Goal: Task Accomplishment & Management: Manage account settings

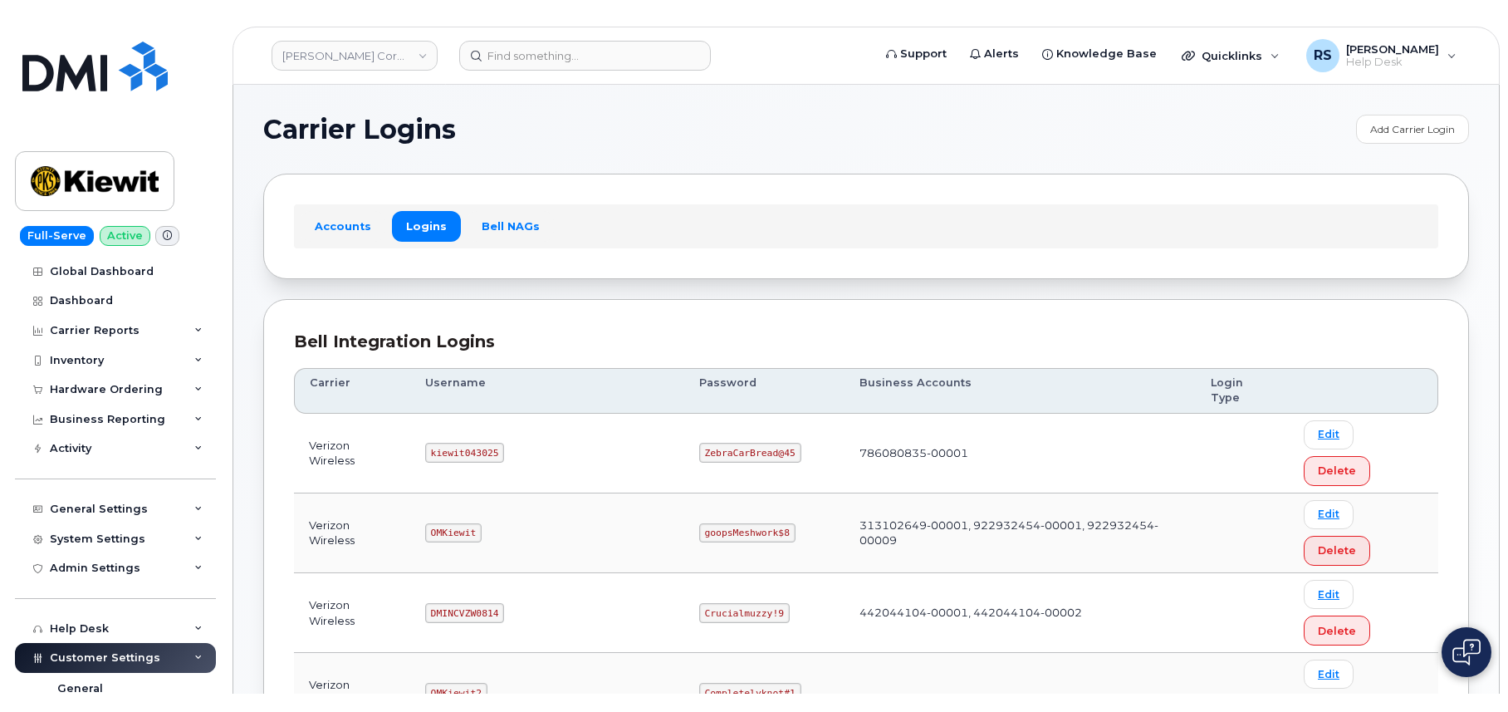
scroll to position [110, 0]
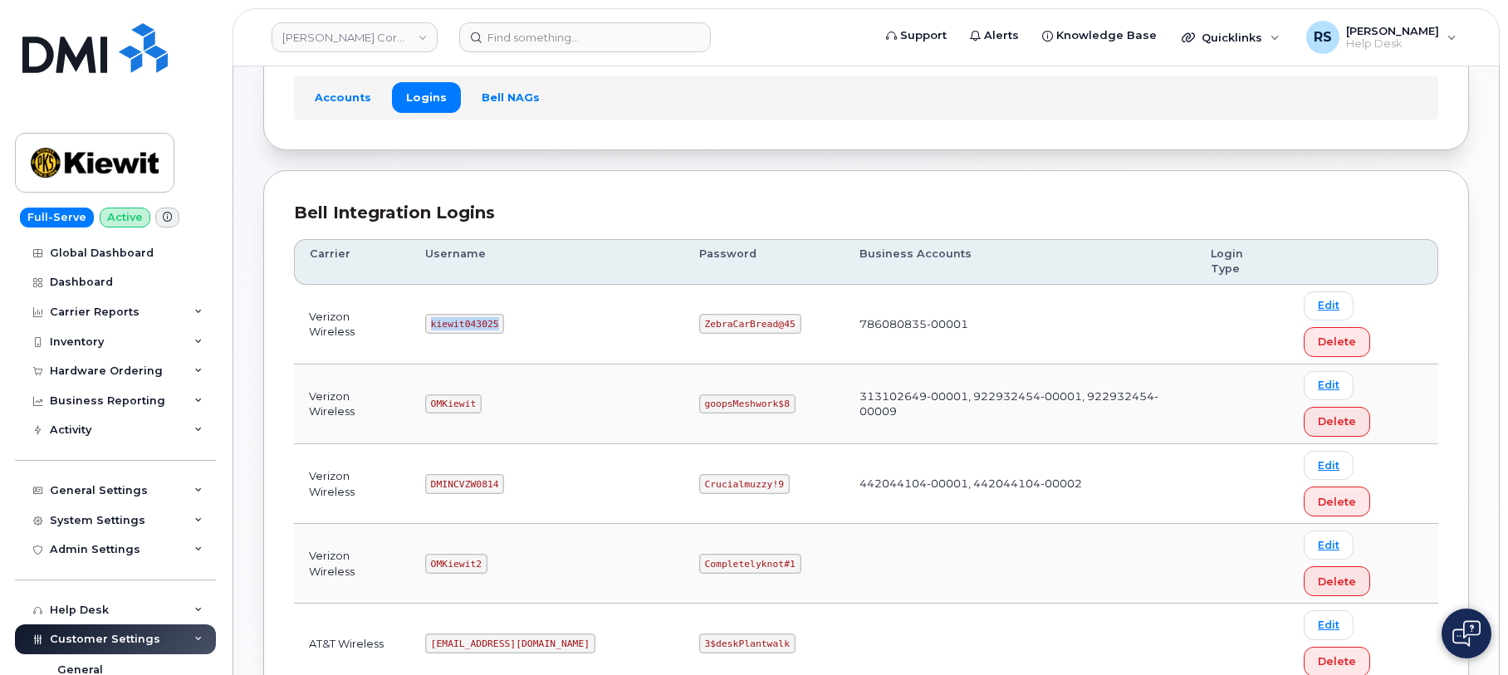
drag, startPoint x: 439, startPoint y: 291, endPoint x: 517, endPoint y: 305, distance: 80.2
click at [517, 305] on td "kiewit043025" at bounding box center [547, 325] width 274 height 80
copy code "kiewit043025"
drag, startPoint x: 650, startPoint y: 287, endPoint x: 739, endPoint y: 295, distance: 89.3
click at [739, 295] on td "ZebraCarBread@45" at bounding box center [764, 325] width 160 height 80
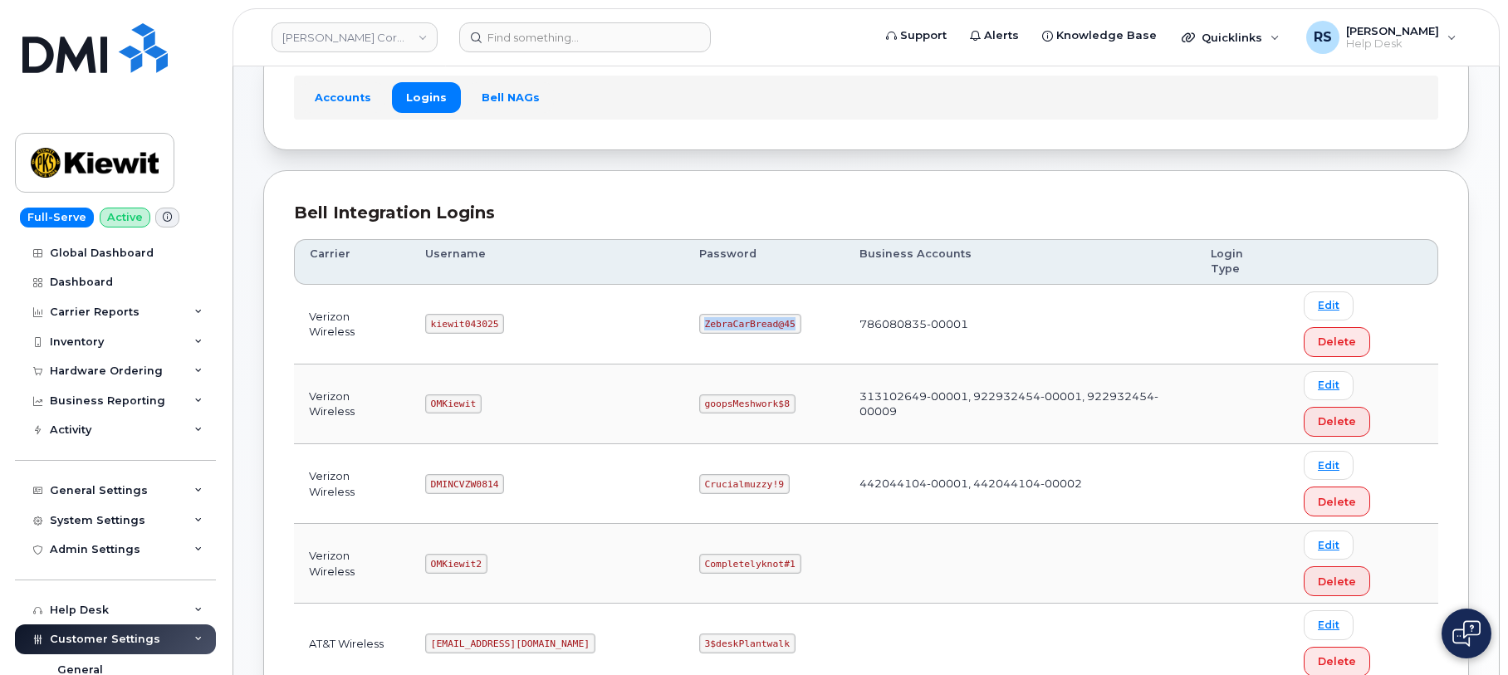
copy code "ZebraCarBread@45"
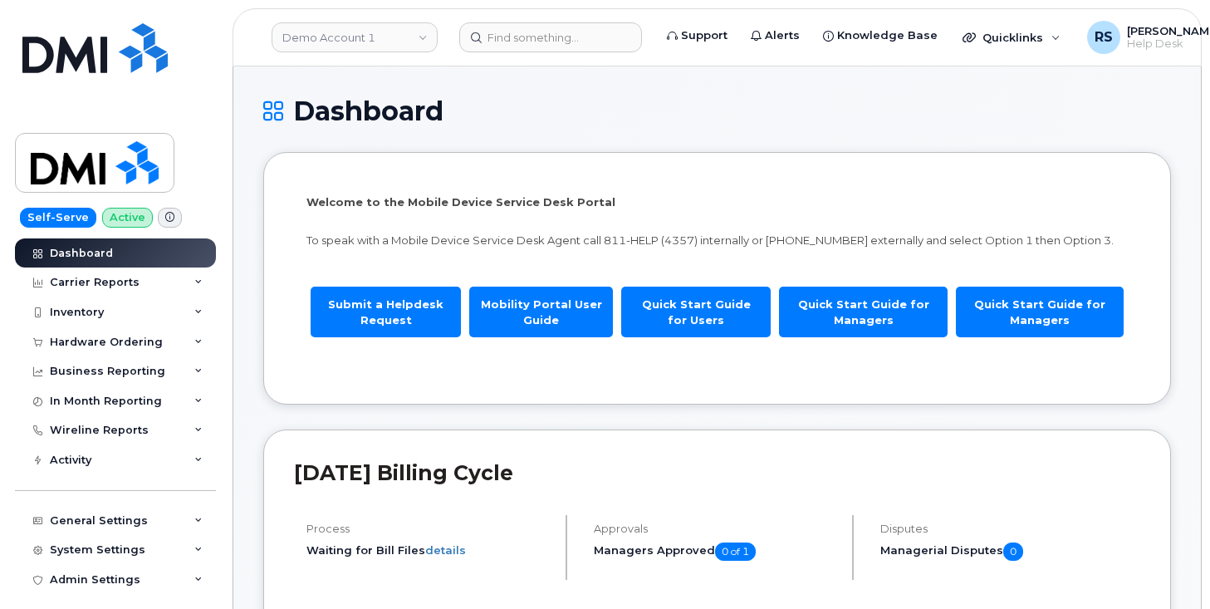
click at [546, 96] on h1 "Dashboard" at bounding box center [717, 110] width 908 height 29
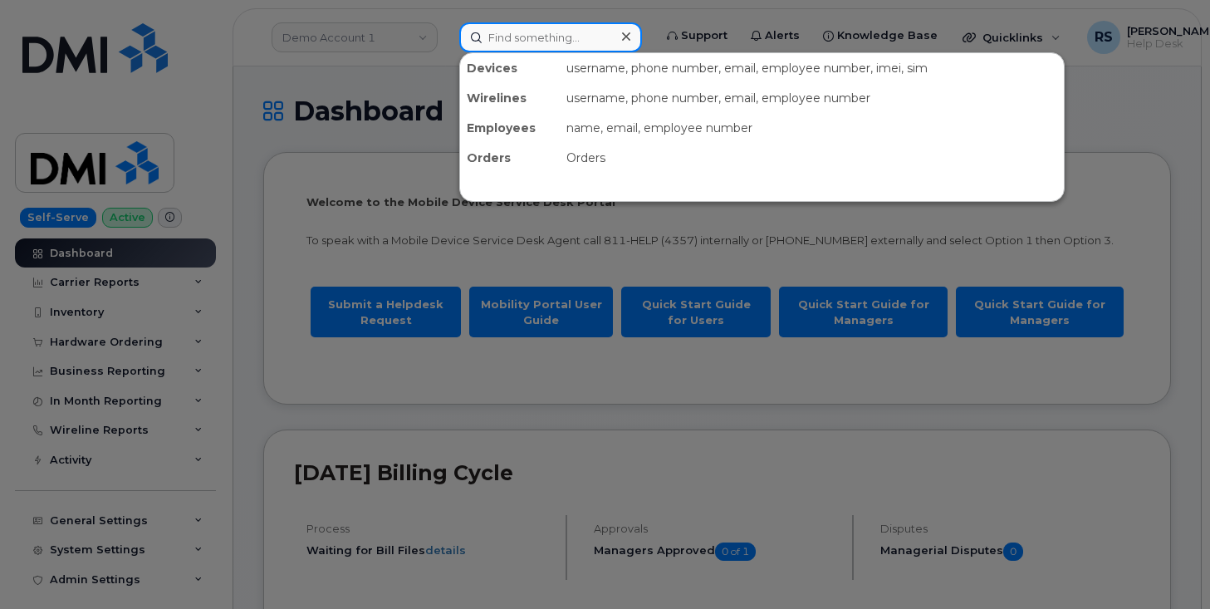
click at [507, 40] on input at bounding box center [550, 37] width 183 height 30
paste input "9134150525"
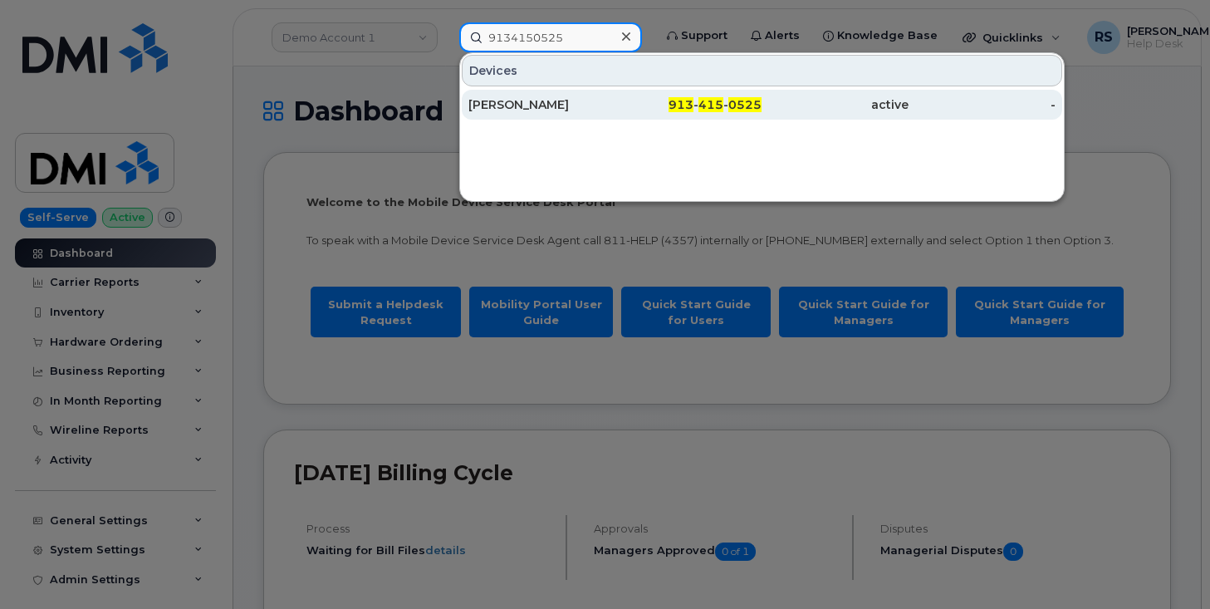
type input "9134150525"
click at [510, 101] on div "[PERSON_NAME]" at bounding box center [541, 104] width 147 height 17
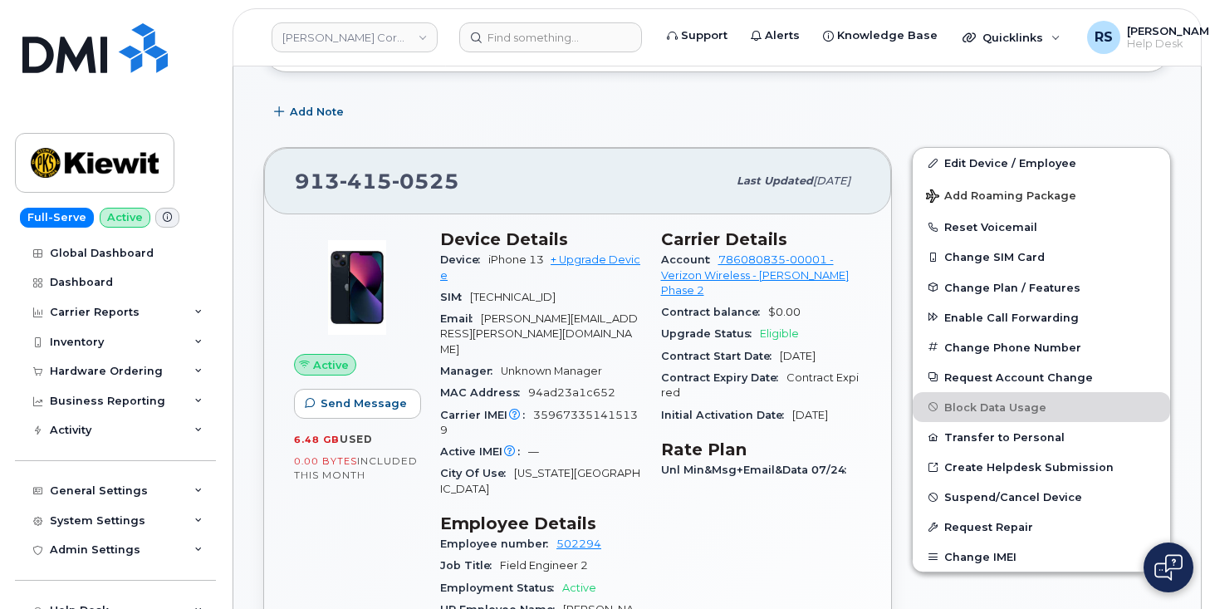
scroll to position [277, 0]
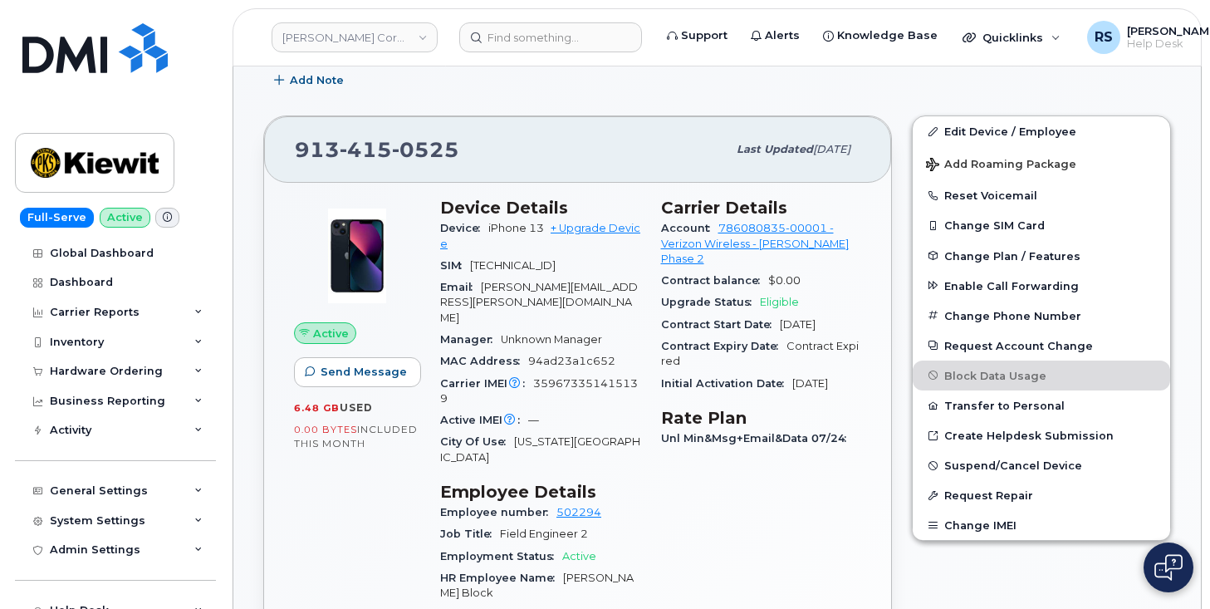
click at [1030, 78] on div "Add Note" at bounding box center [717, 81] width 908 height 30
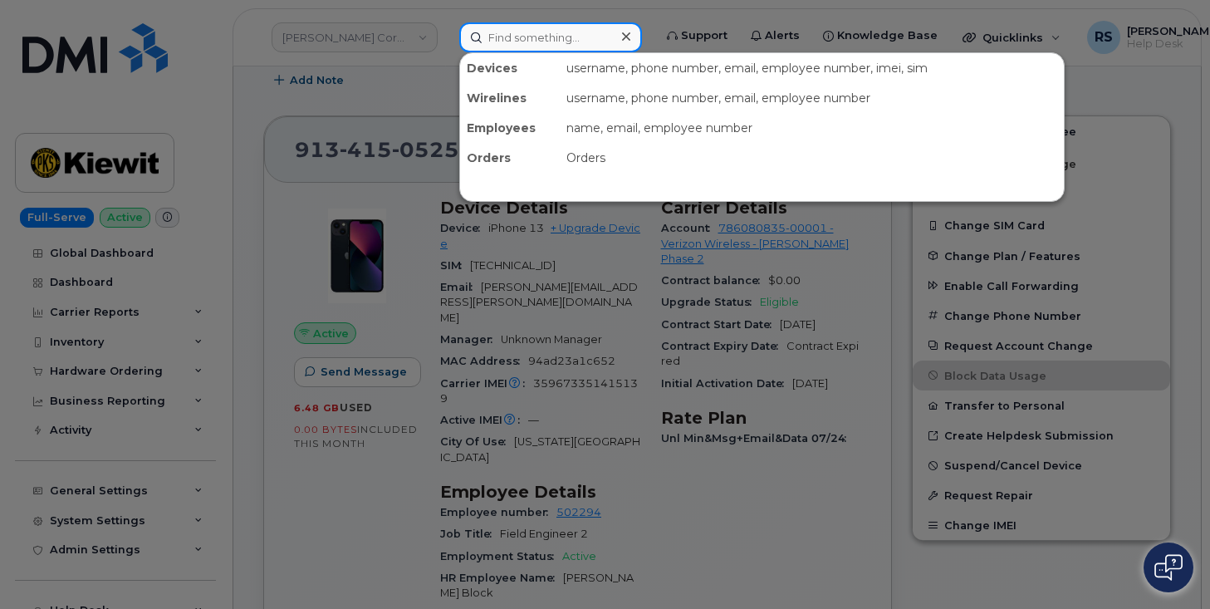
click at [507, 42] on input at bounding box center [550, 37] width 183 height 30
paste input "5142297763"
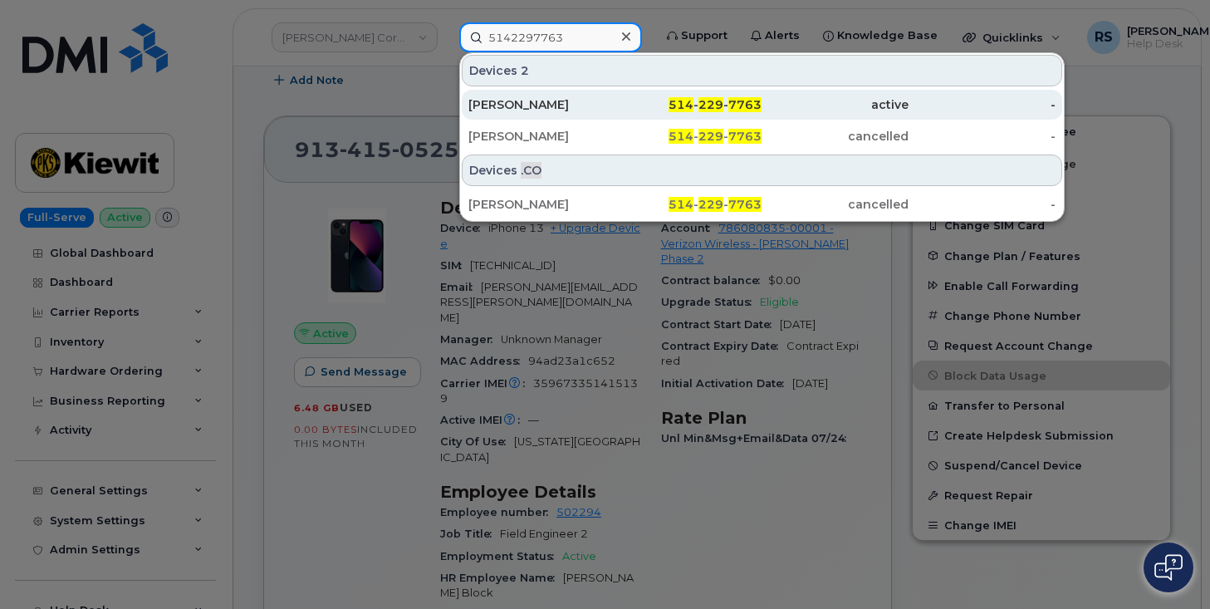
type input "5142297763"
click at [501, 104] on div "Riad Diab" at bounding box center [541, 104] width 147 height 17
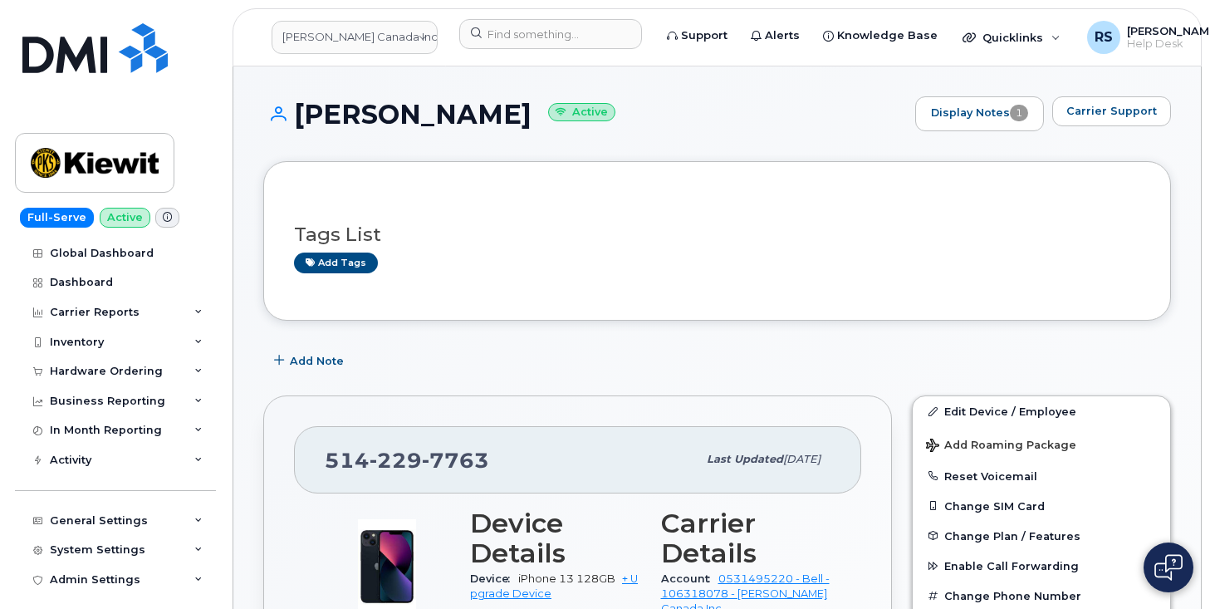
click at [708, 113] on h1 "Riad Diab Active" at bounding box center [585, 114] width 644 height 29
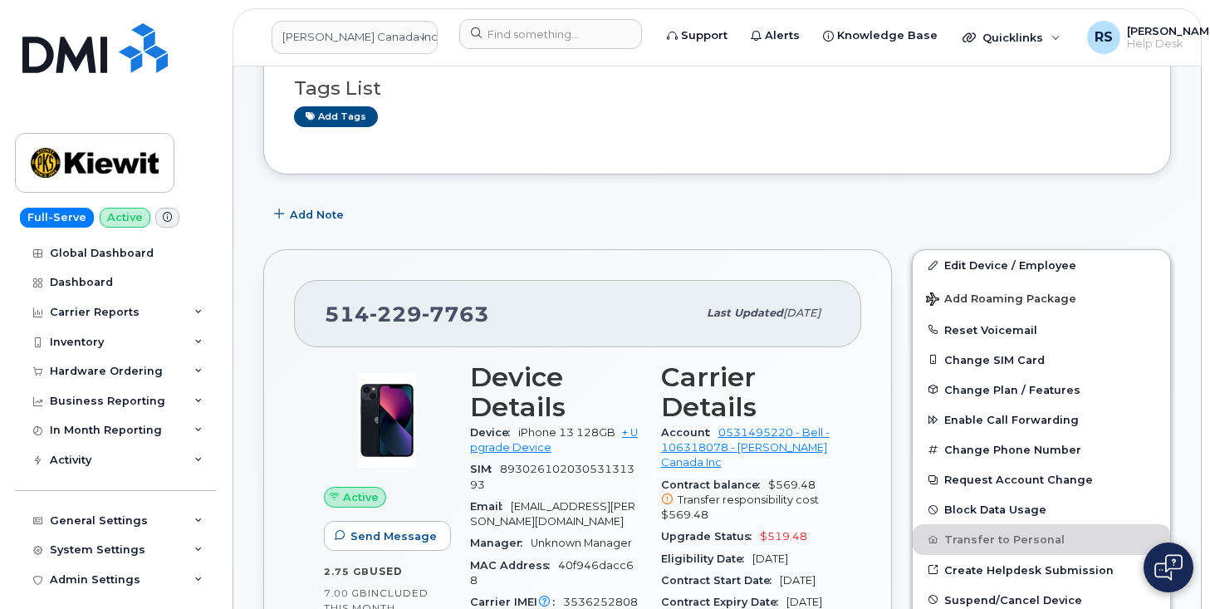
scroll to position [166, 0]
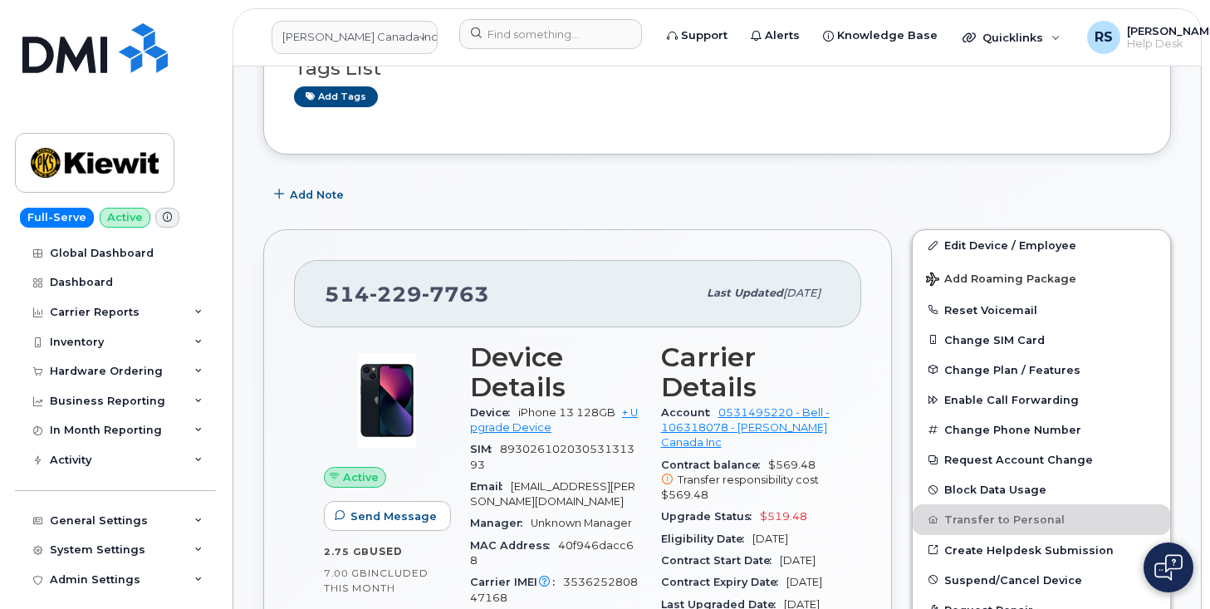
click at [724, 192] on div "Add Note" at bounding box center [717, 194] width 908 height 30
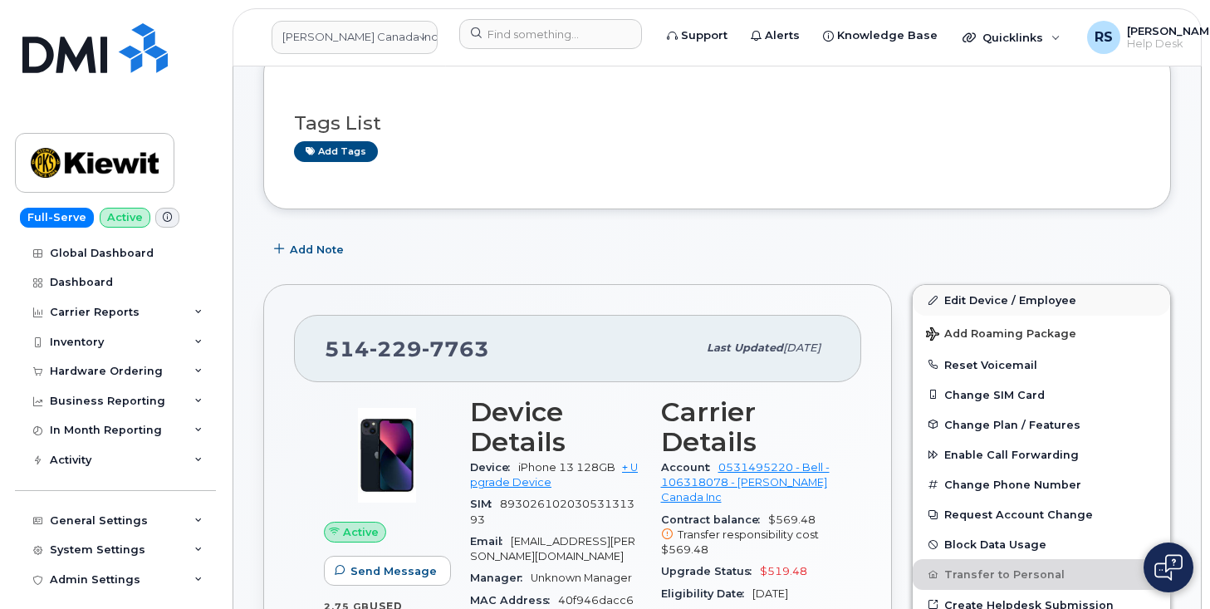
scroll to position [0, 0]
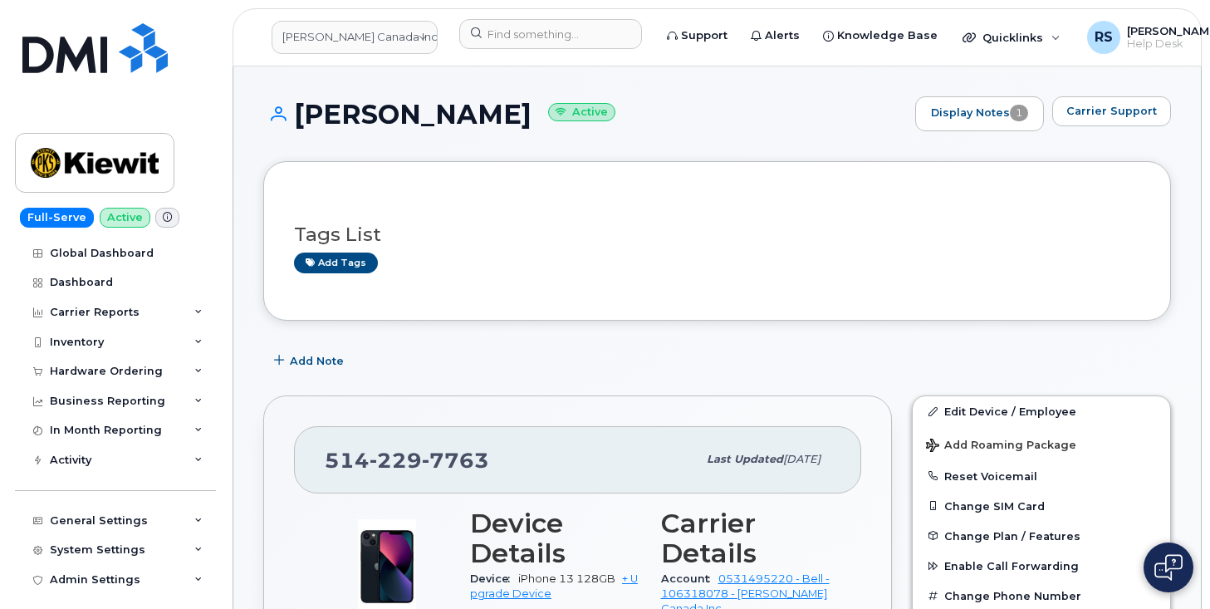
click at [1028, 147] on div "Riad Diab Active Display Notes 1 Carrier Support" at bounding box center [717, 128] width 908 height 65
click at [1098, 110] on span "Carrier Support" at bounding box center [1111, 111] width 91 height 16
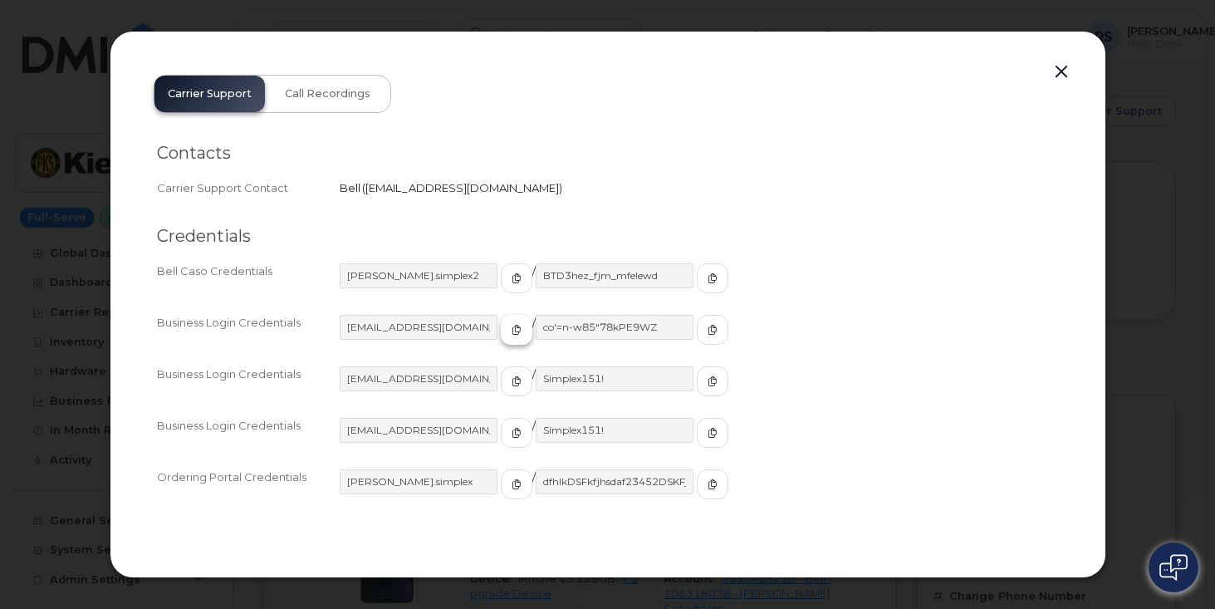
click at [512, 331] on icon "button" at bounding box center [517, 330] width 10 height 10
click at [708, 329] on icon "button" at bounding box center [713, 330] width 10 height 10
click at [512, 384] on icon "button" at bounding box center [517, 381] width 10 height 10
click at [708, 380] on icon "button" at bounding box center [713, 381] width 10 height 10
click at [1064, 73] on button "button" at bounding box center [1061, 72] width 25 height 23
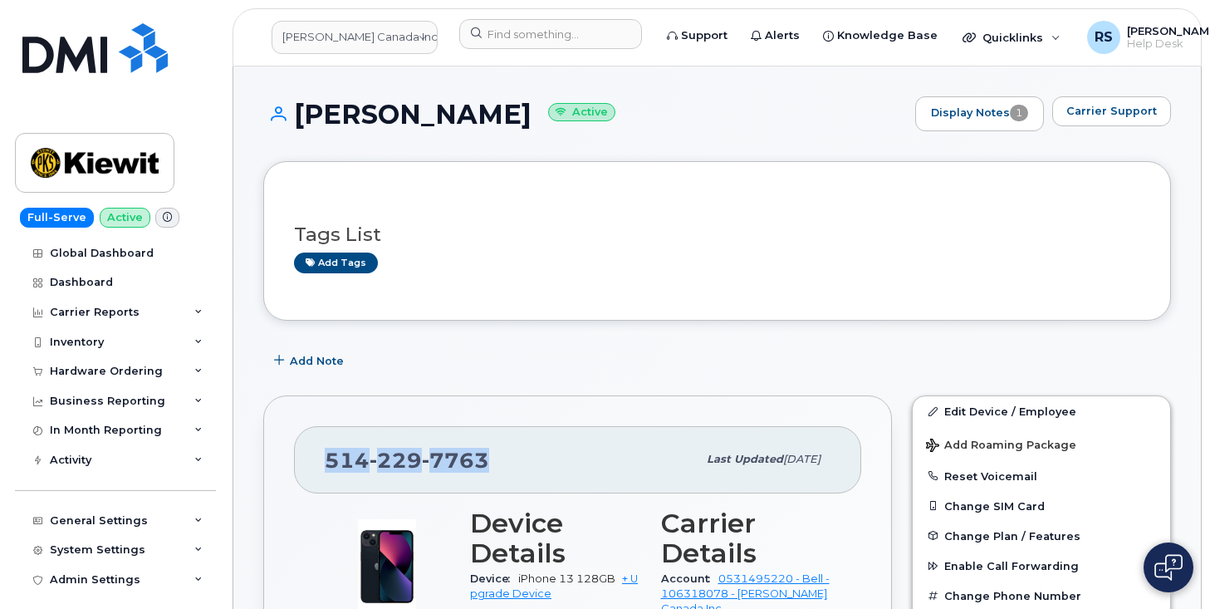
drag, startPoint x: 488, startPoint y: 465, endPoint x: 306, endPoint y: 477, distance: 183.1
click at [306, 477] on div "514 229 7763 Last updated Aug 19, 2025" at bounding box center [577, 459] width 567 height 66
copy span "514 229 7763"
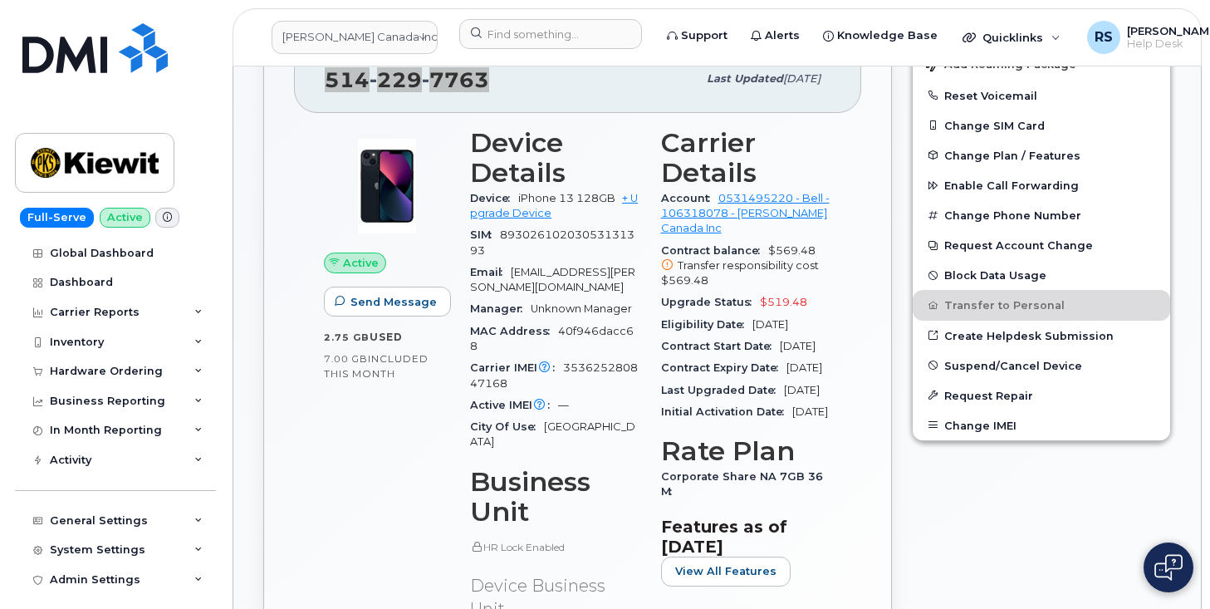
scroll to position [443, 0]
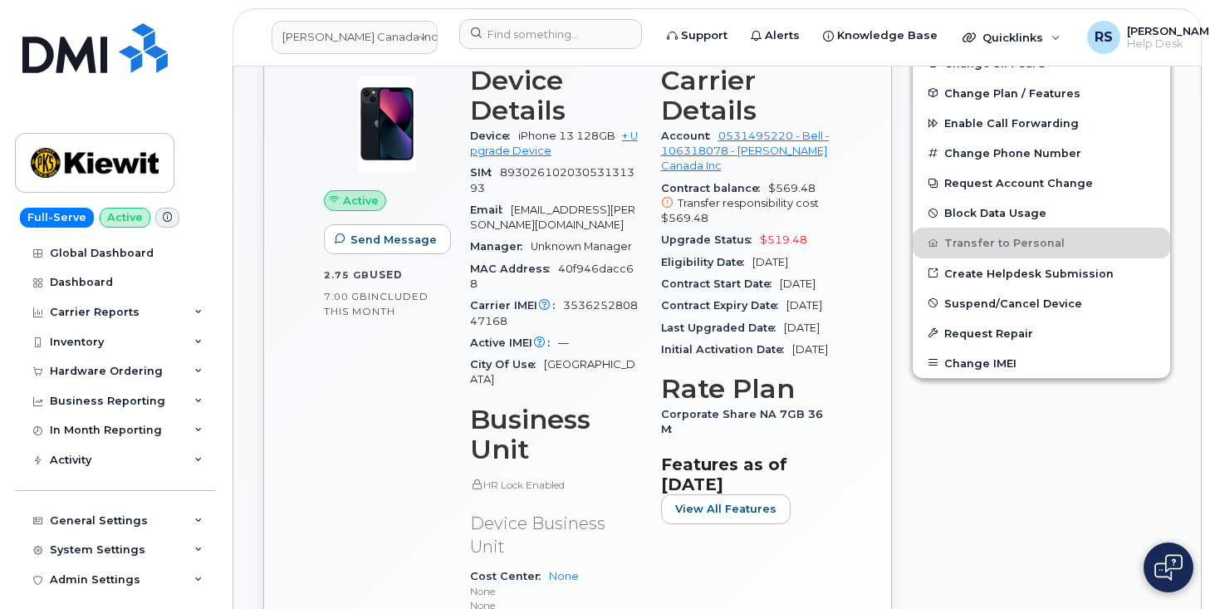
drag, startPoint x: 365, startPoint y: 517, endPoint x: 298, endPoint y: 355, distance: 174.6
click at [358, 491] on div "Active Send Message 2.75 GB  used 7.00 GB  included this month" at bounding box center [387, 398] width 146 height 684
click at [506, 40] on input at bounding box center [550, 34] width 183 height 30
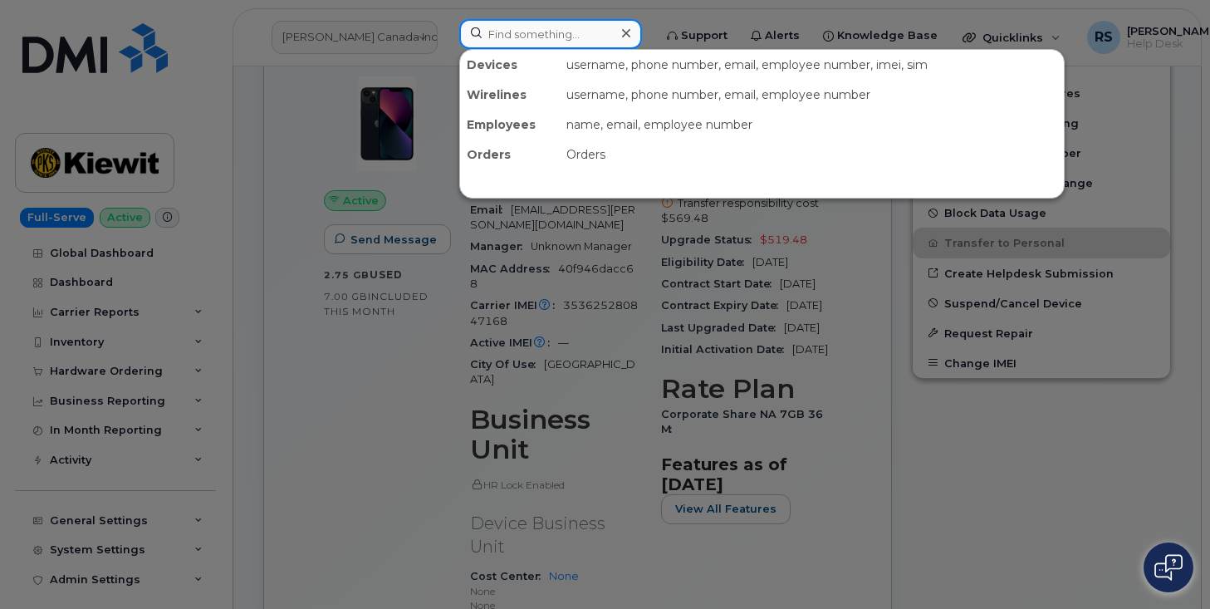
paste input "6047129122"
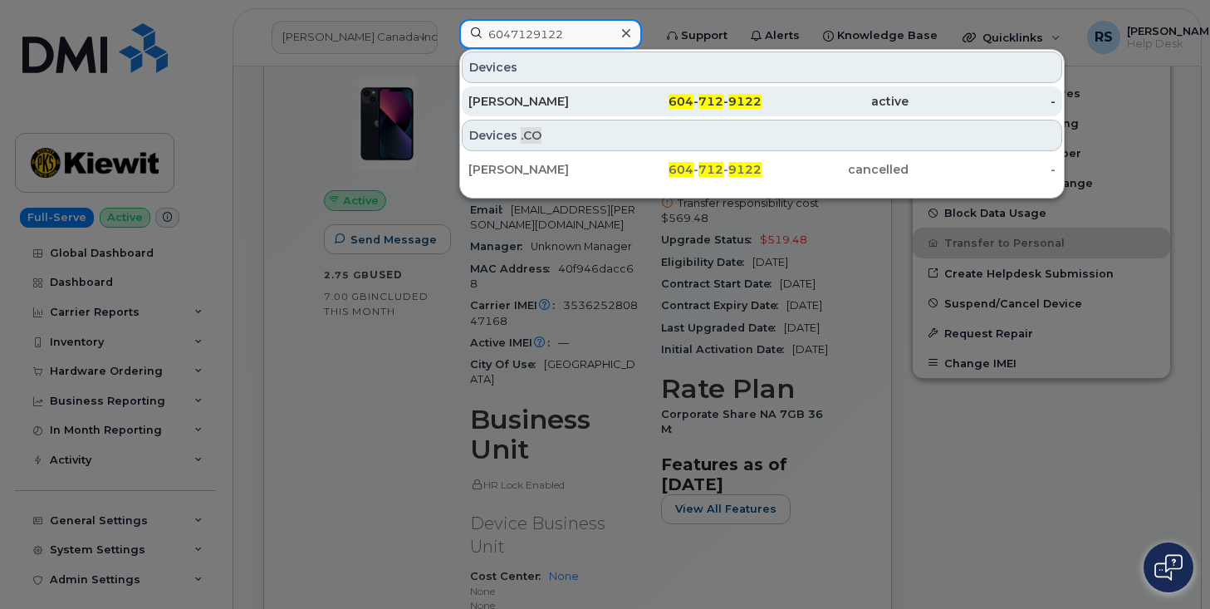
type input "6047129122"
click at [517, 98] on div "Stephanie Massey" at bounding box center [541, 101] width 147 height 17
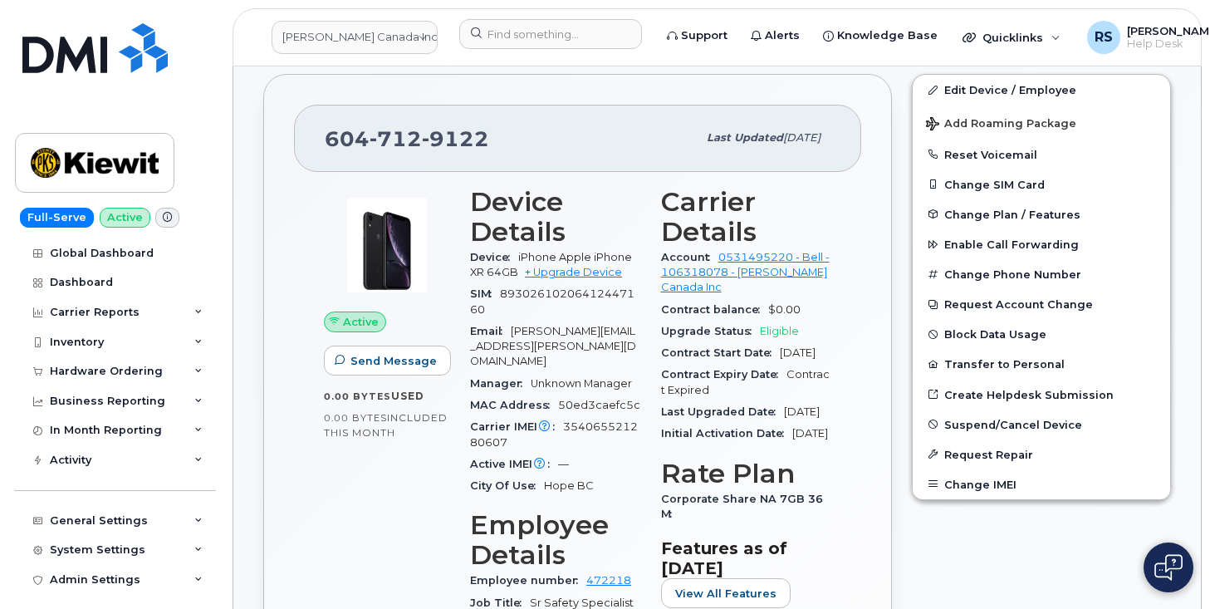
scroll to position [443, 0]
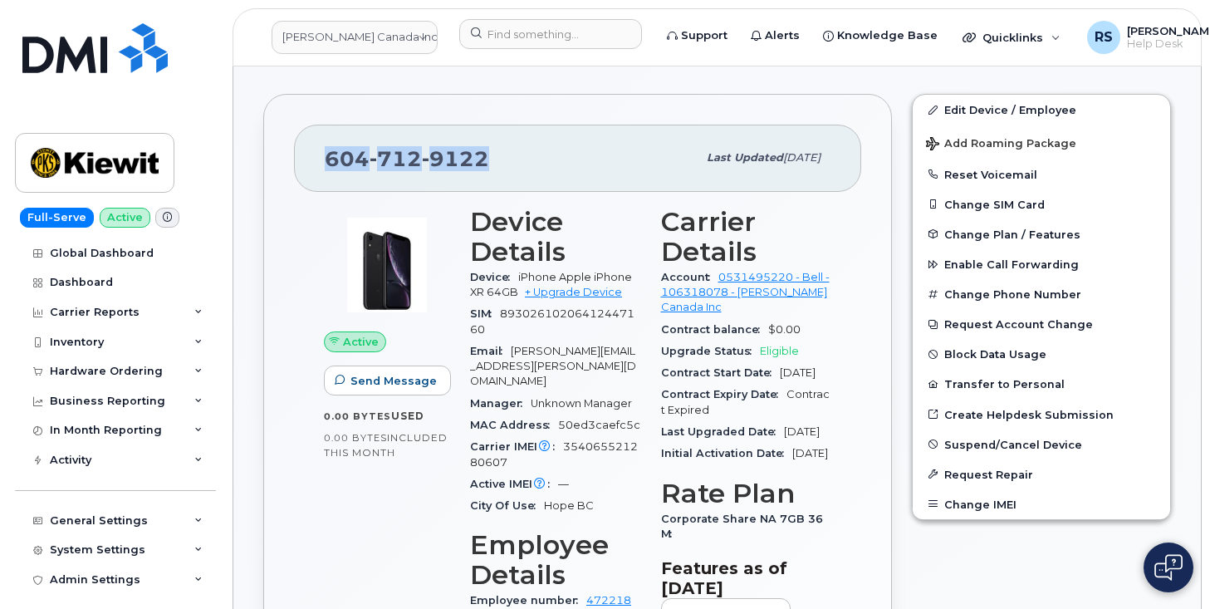
drag, startPoint x: 484, startPoint y: 158, endPoint x: 291, endPoint y: 152, distance: 193.6
copy span "[PHONE_NUMBER]"
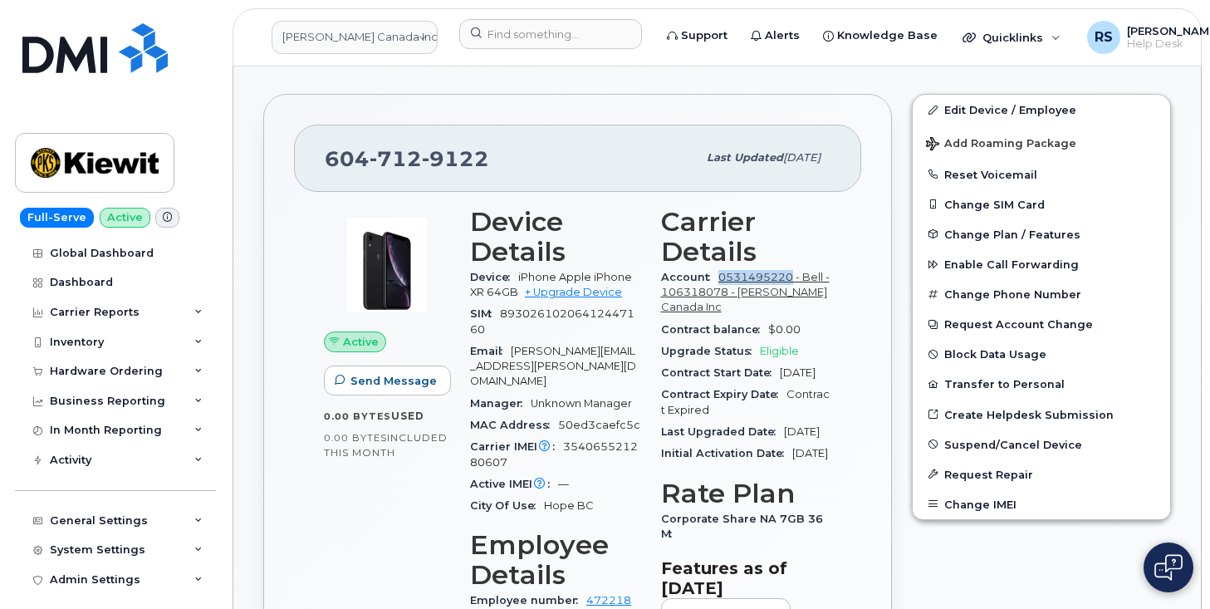
drag, startPoint x: 715, startPoint y: 275, endPoint x: 791, endPoint y: 282, distance: 76.8
click at [791, 282] on div "Account 0531495220 - Bell - 106318078 - [PERSON_NAME] Canada Inc" at bounding box center [746, 293] width 171 height 52
copy link "0531495220"
click at [743, 282] on link "0531495220 - Bell - 106318078 - Kiewit Canada Inc" at bounding box center [745, 292] width 169 height 43
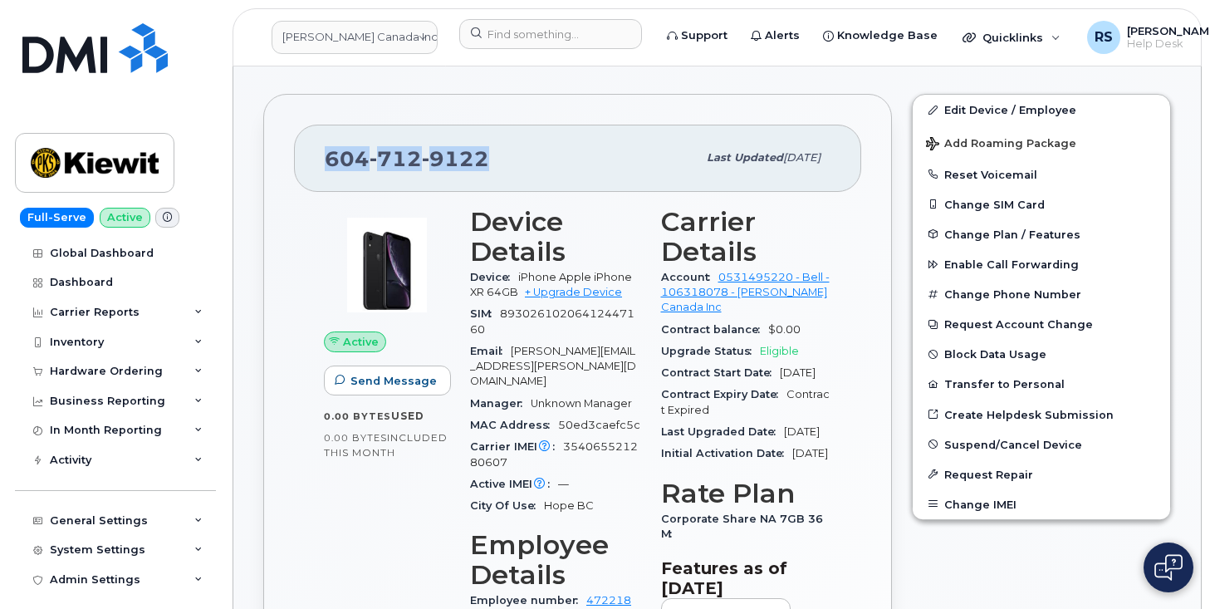
drag, startPoint x: 496, startPoint y: 158, endPoint x: 361, endPoint y: 169, distance: 135.0
click at [308, 174] on div "604 712 9122 Last updated Aug 18, 2025" at bounding box center [577, 158] width 567 height 66
copy span "604 712 9122"
click at [15, 592] on div "Admin Settings Integrations MDM/UEM Config" at bounding box center [117, 580] width 205 height 30
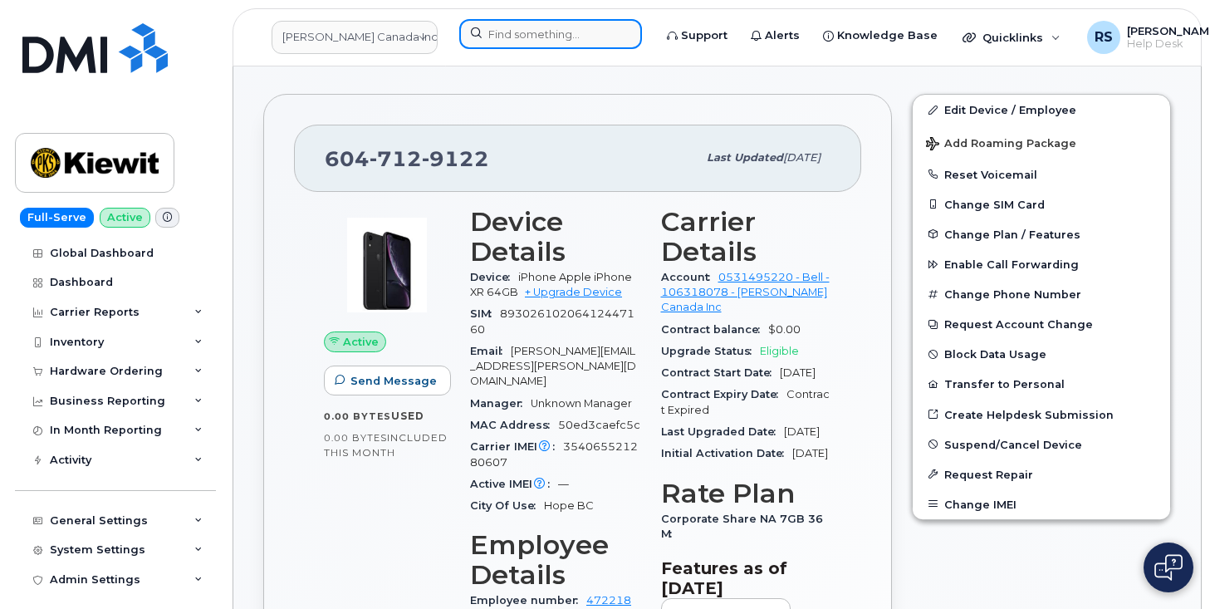
click at [502, 32] on input at bounding box center [550, 34] width 183 height 30
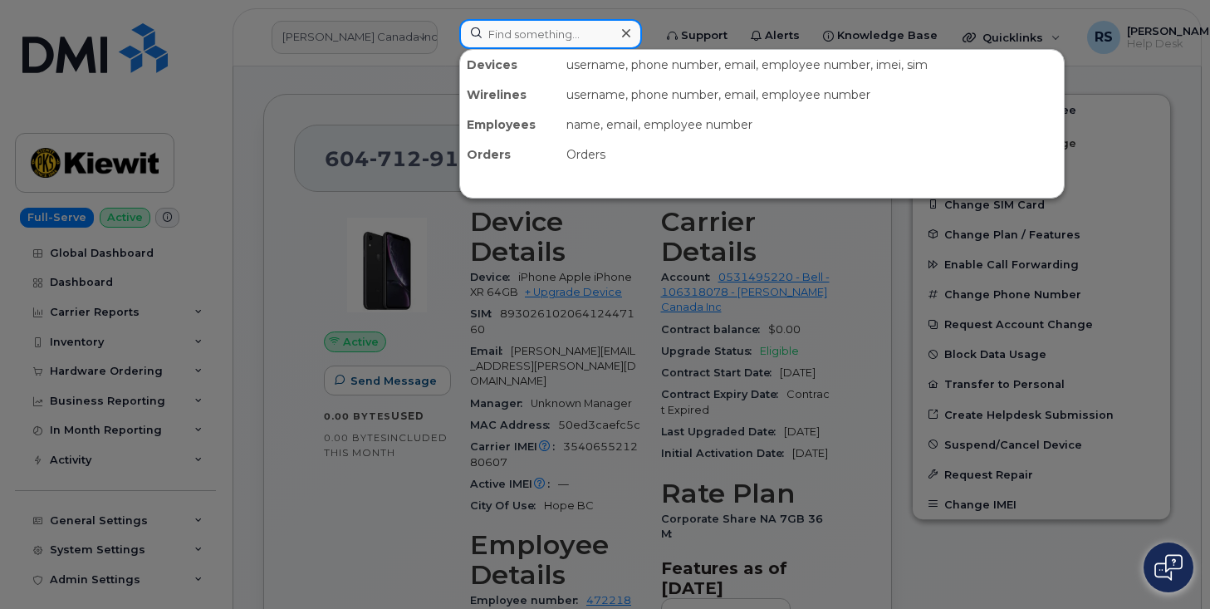
paste input "Kiewit Corporation: General Support: Activation/Enrollment"
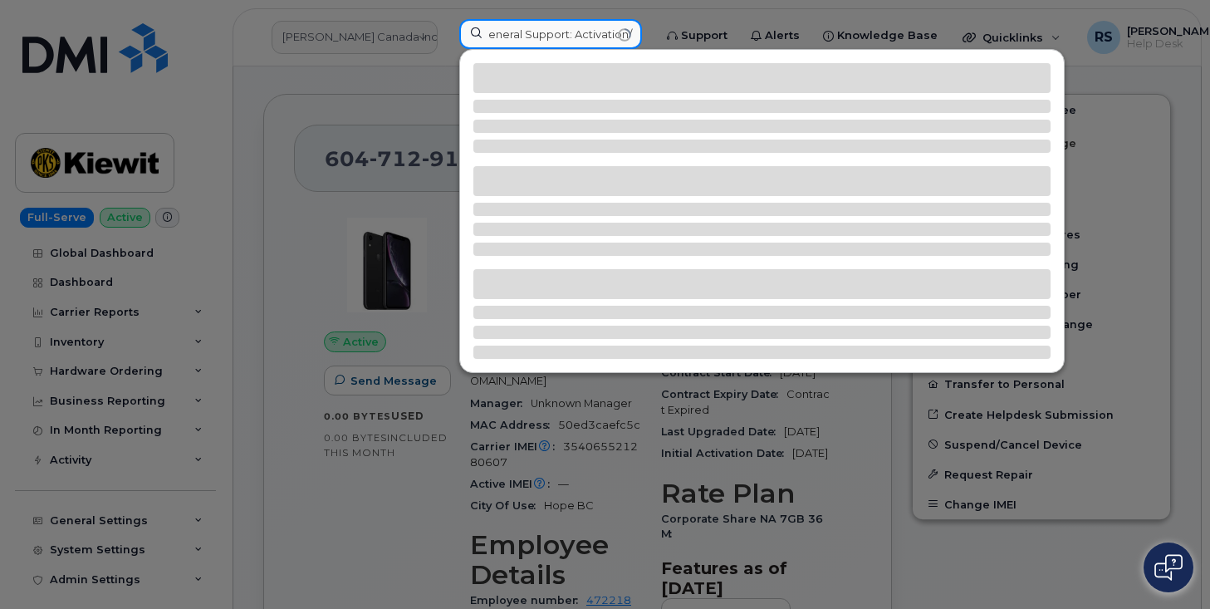
click at [635, 35] on input "Kiewit Corporation: General Support: Activation/Enrollment" at bounding box center [550, 34] width 183 height 30
type input "K"
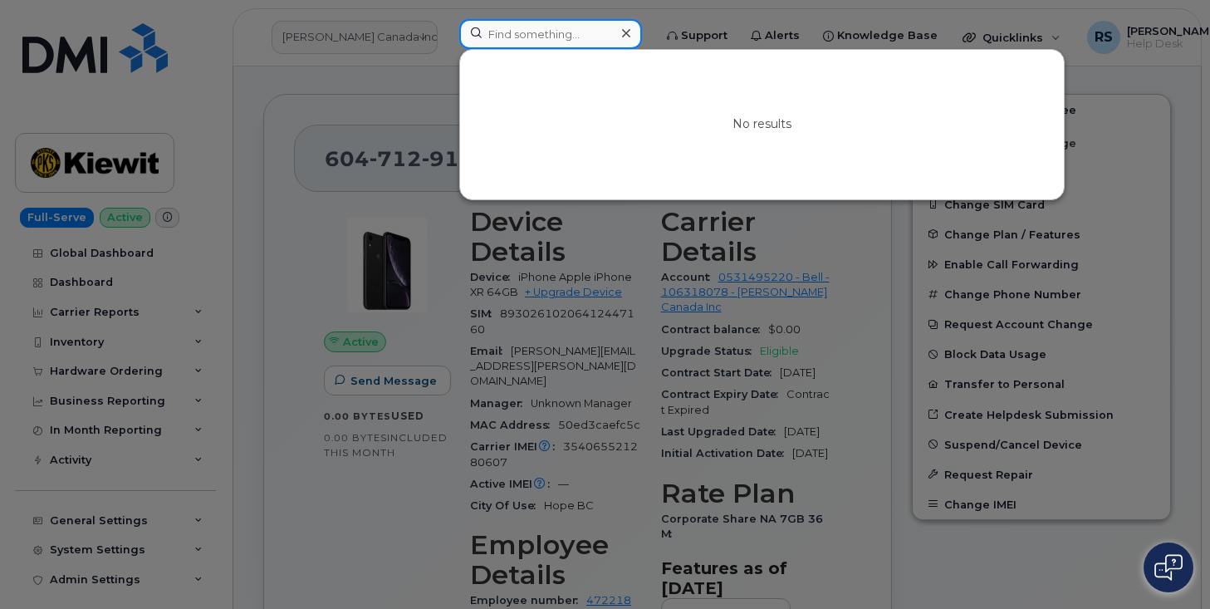
click at [502, 32] on input at bounding box center [550, 34] width 183 height 30
paste input "(808) 640-9872"
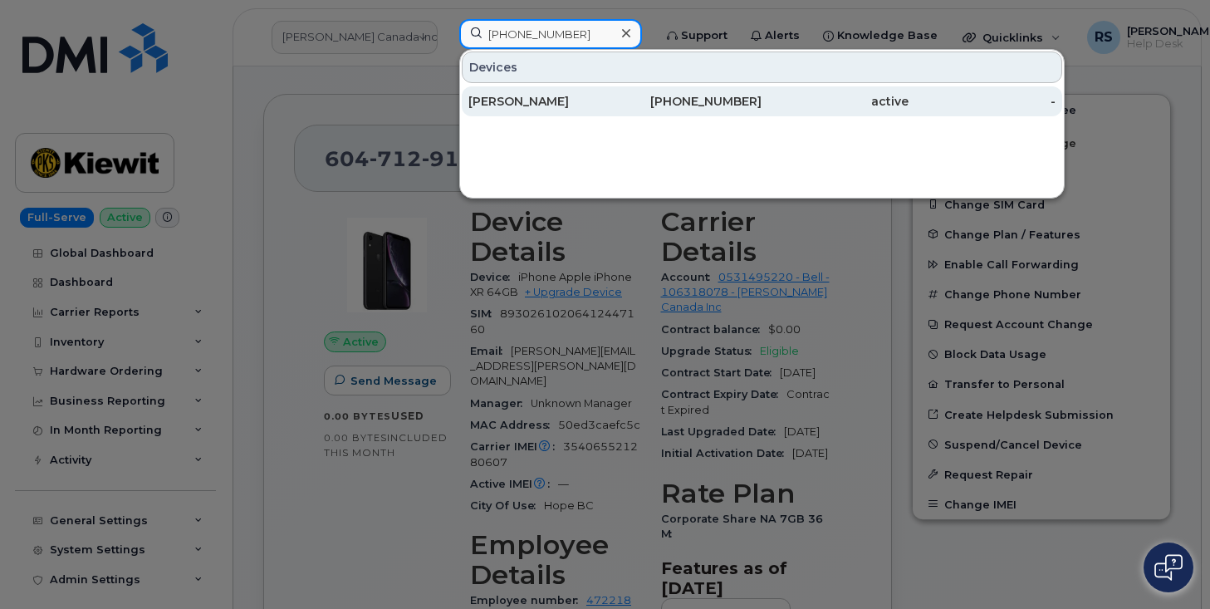
type input "(808) 640-9872"
click at [615, 91] on div "[PERSON_NAME]" at bounding box center [688, 101] width 147 height 30
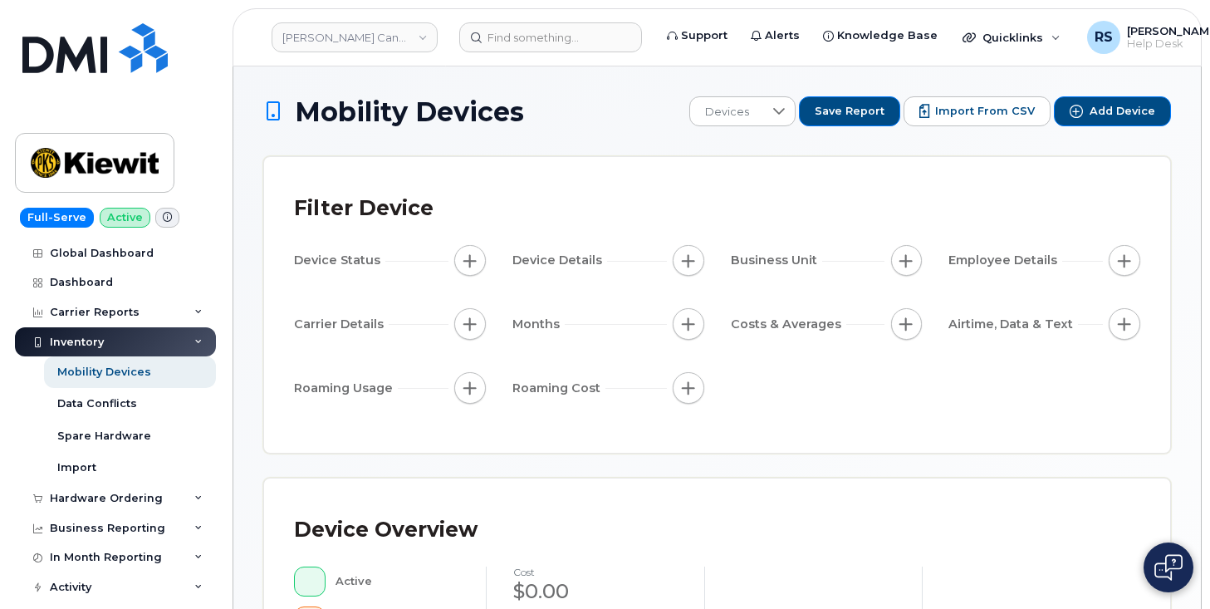
click at [615, 124] on h1 "Mobility Devices" at bounding box center [472, 111] width 418 height 29
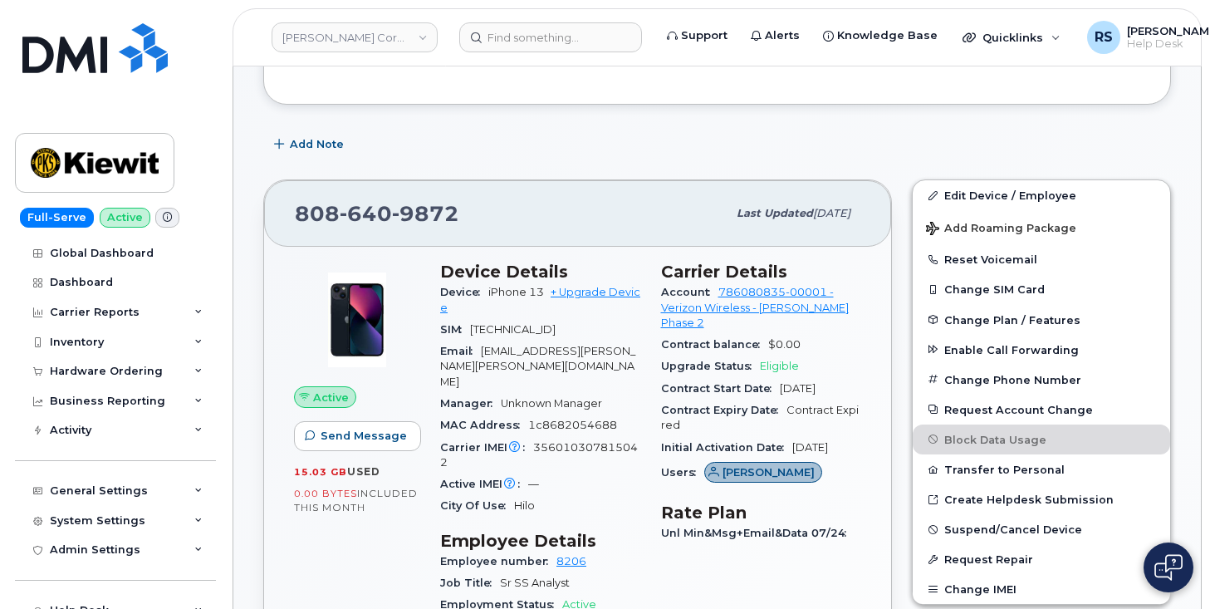
scroll to position [222, 0]
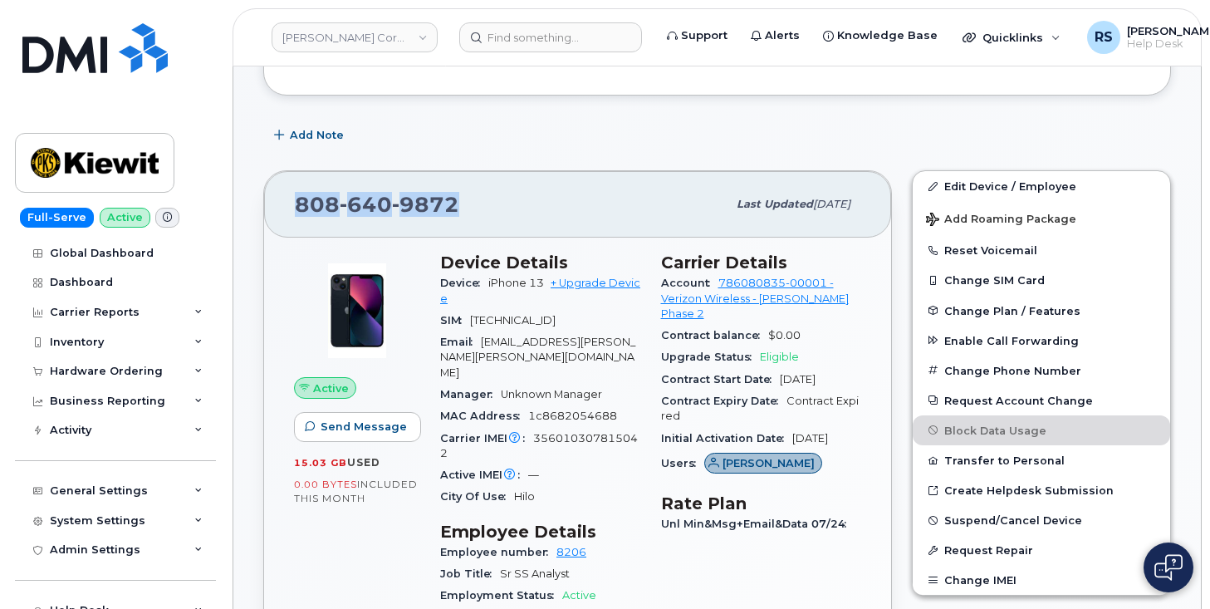
drag, startPoint x: 461, startPoint y: 202, endPoint x: 258, endPoint y: 201, distance: 202.6
click at [258, 201] on div "[PHONE_NUMBER] Last updated [DATE] Active Send Message 15.03 GB  used 0.00 Byte…" at bounding box center [577, 619] width 649 height 919
copy span "808 640 9872"
click at [16, 597] on div "Help Desk Roaming Data Block Dashboard Hardware Orders Repair Requests Device S…" at bounding box center [117, 610] width 205 height 30
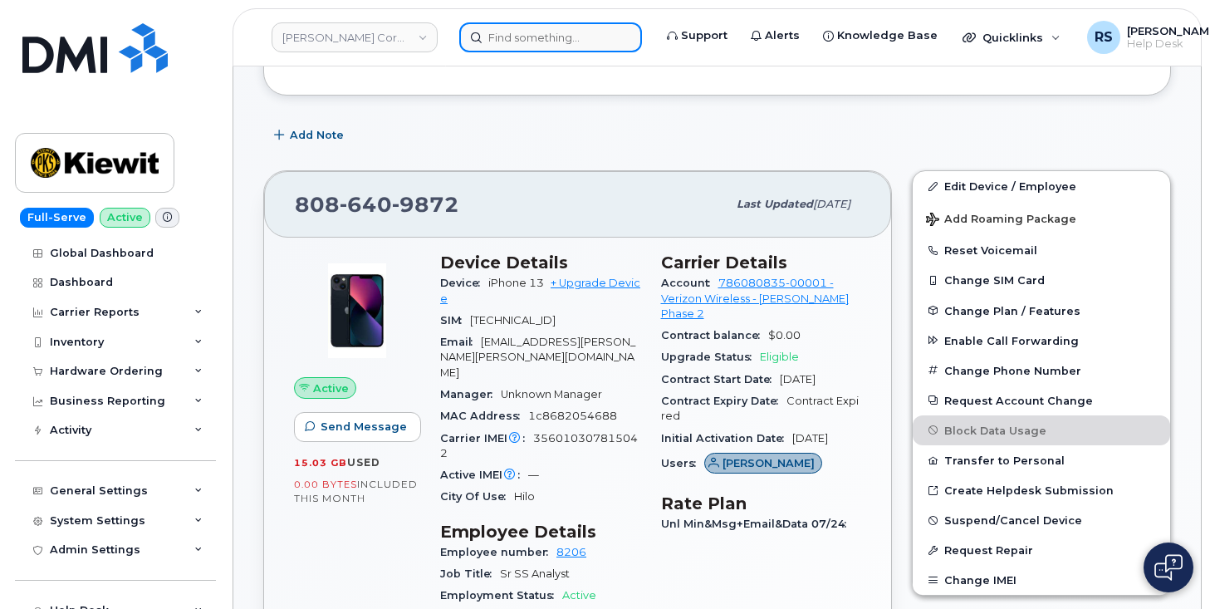
click at [517, 41] on input at bounding box center [550, 37] width 183 height 30
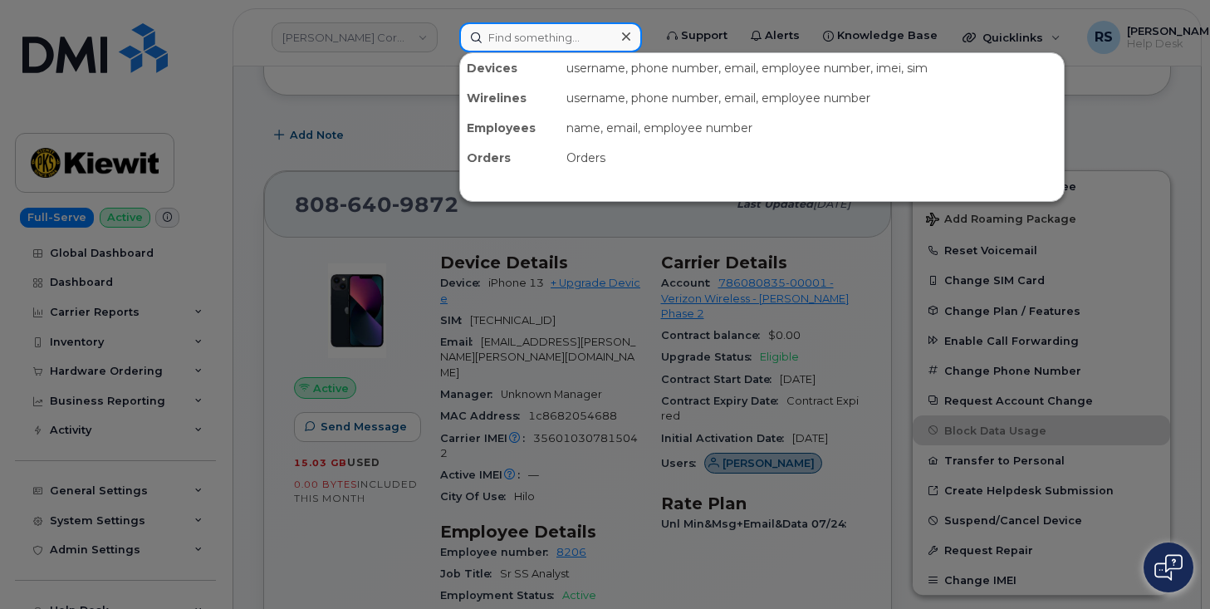
paste input "(409) 670-3824"
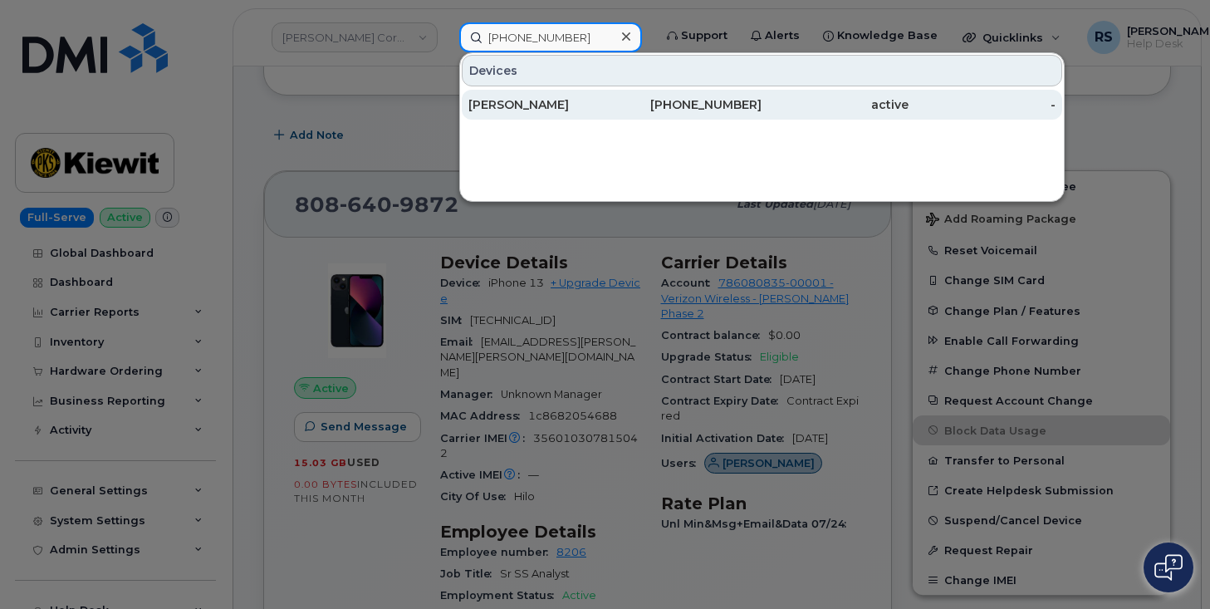
type input "(409) 670-3824"
click at [615, 96] on div "JOHN WALLEN" at bounding box center [688, 105] width 147 height 30
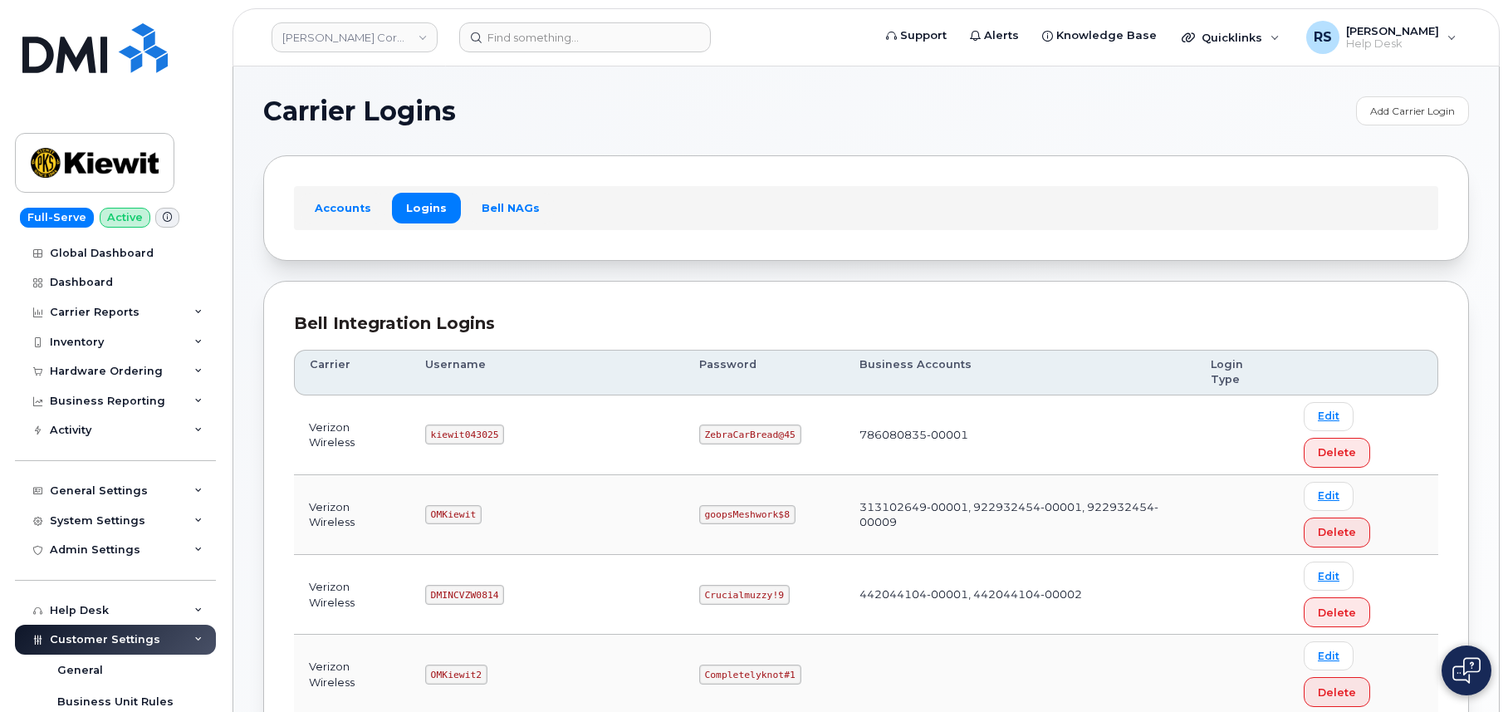
scroll to position [110, 0]
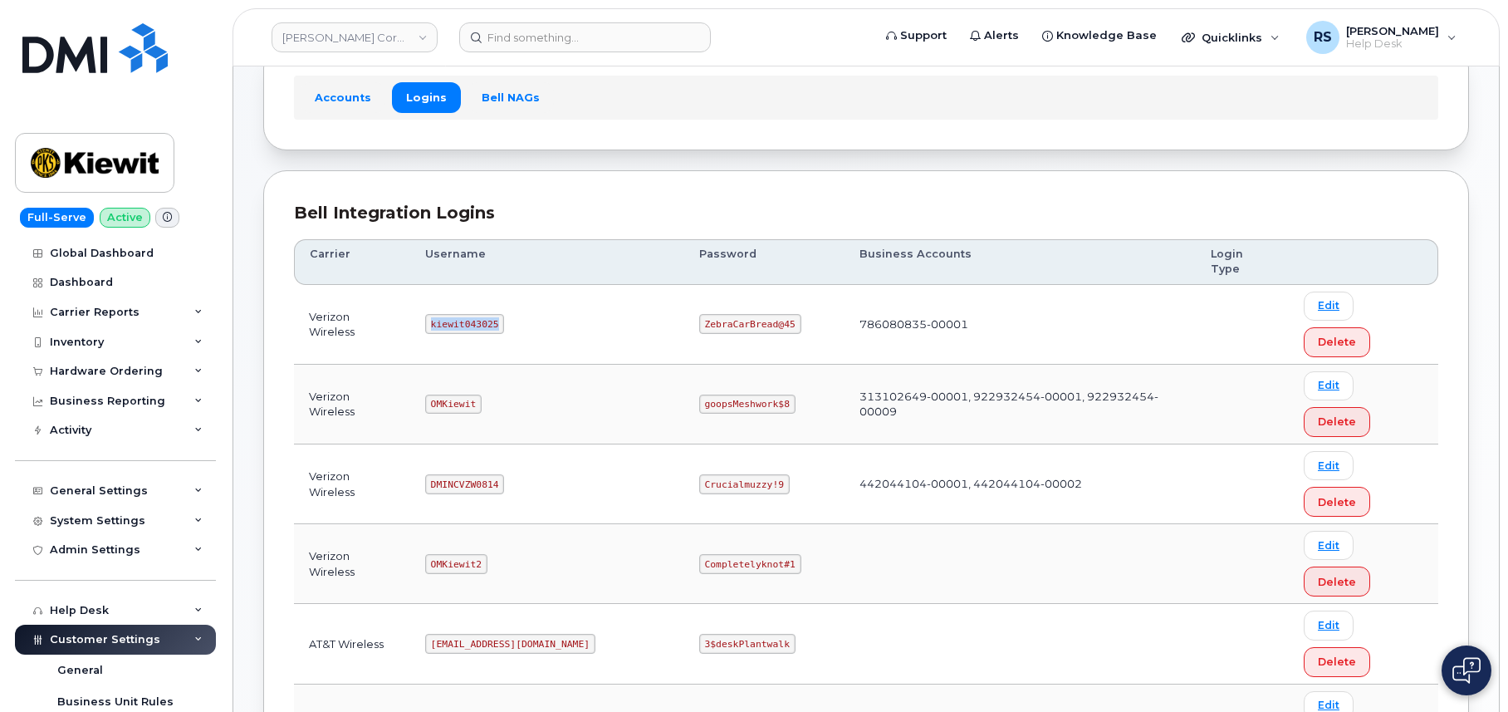
drag, startPoint x: 440, startPoint y: 291, endPoint x: 508, endPoint y: 297, distance: 68.4
click at [508, 297] on td "kiewit043025" at bounding box center [547, 325] width 274 height 80
copy code "kiewit043025"
drag, startPoint x: 649, startPoint y: 289, endPoint x: 733, endPoint y: 301, distance: 84.7
click at [733, 314] on code "ZebraCarBread@45" at bounding box center [750, 324] width 102 height 20
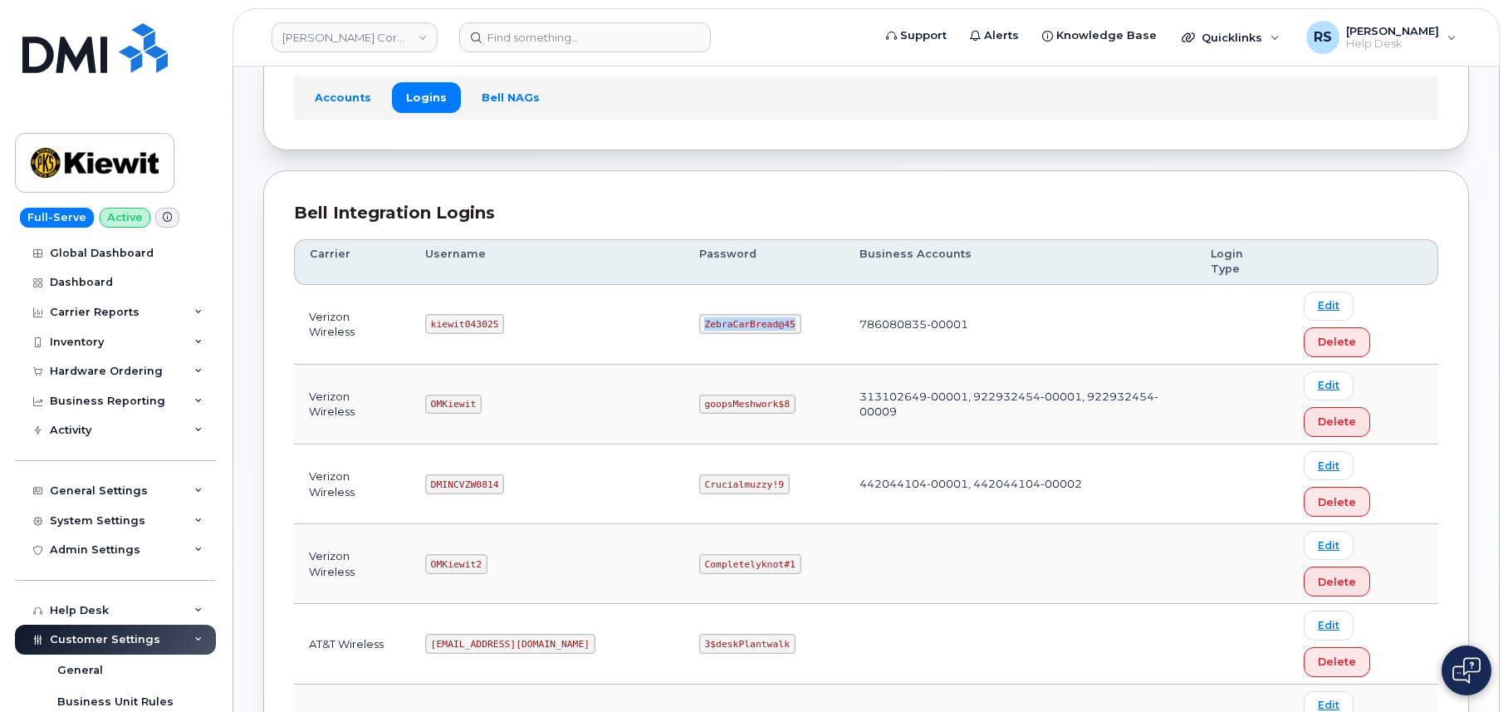
copy code "ZebraCarBread@45"
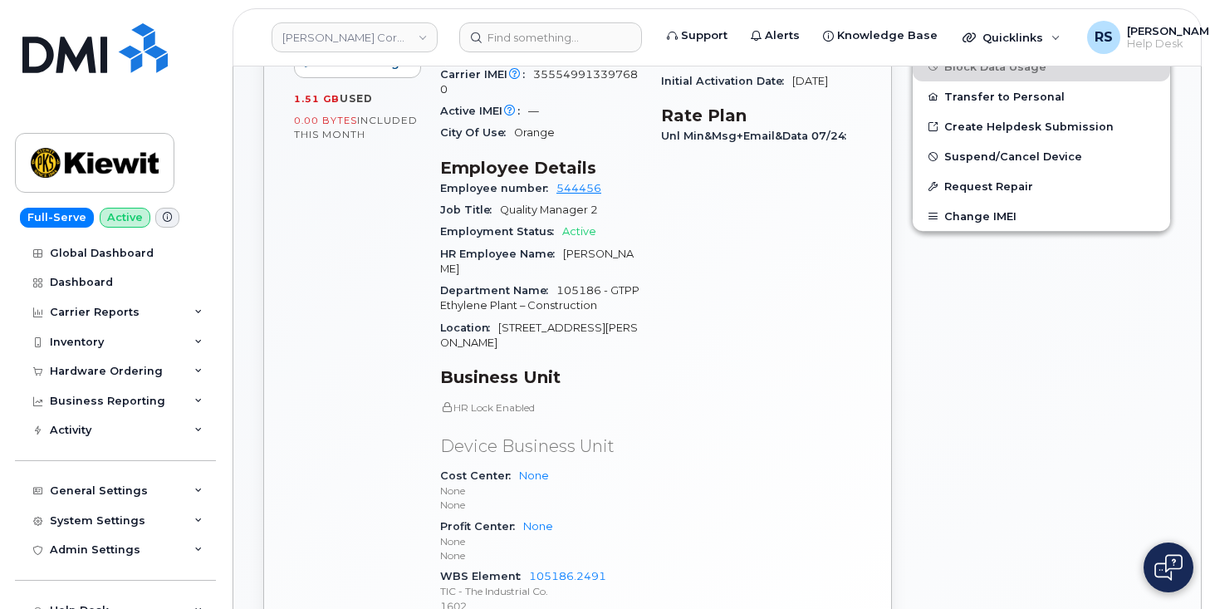
scroll to position [609, 0]
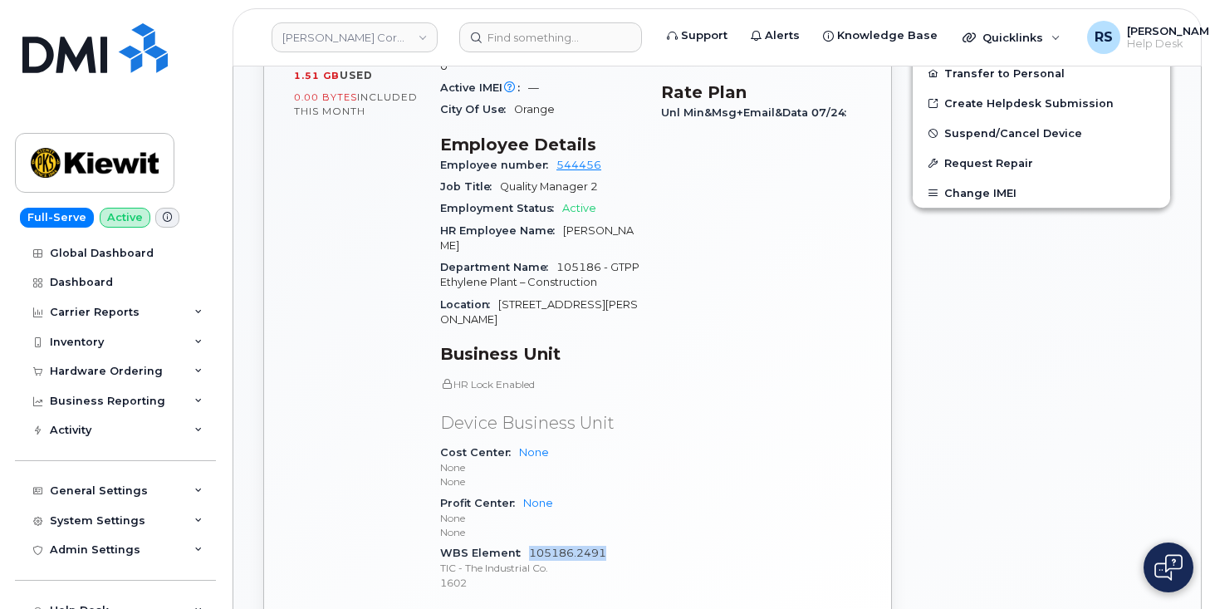
drag, startPoint x: 612, startPoint y: 490, endPoint x: 530, endPoint y: 492, distance: 82.3
click at [530, 542] on div "WBS Element 105186.2491 TIC - The Industrial Co. 1602" at bounding box center [540, 567] width 201 height 51
copy link "105186.2491"
click at [77, 488] on div "General Settings" at bounding box center [99, 490] width 98 height 13
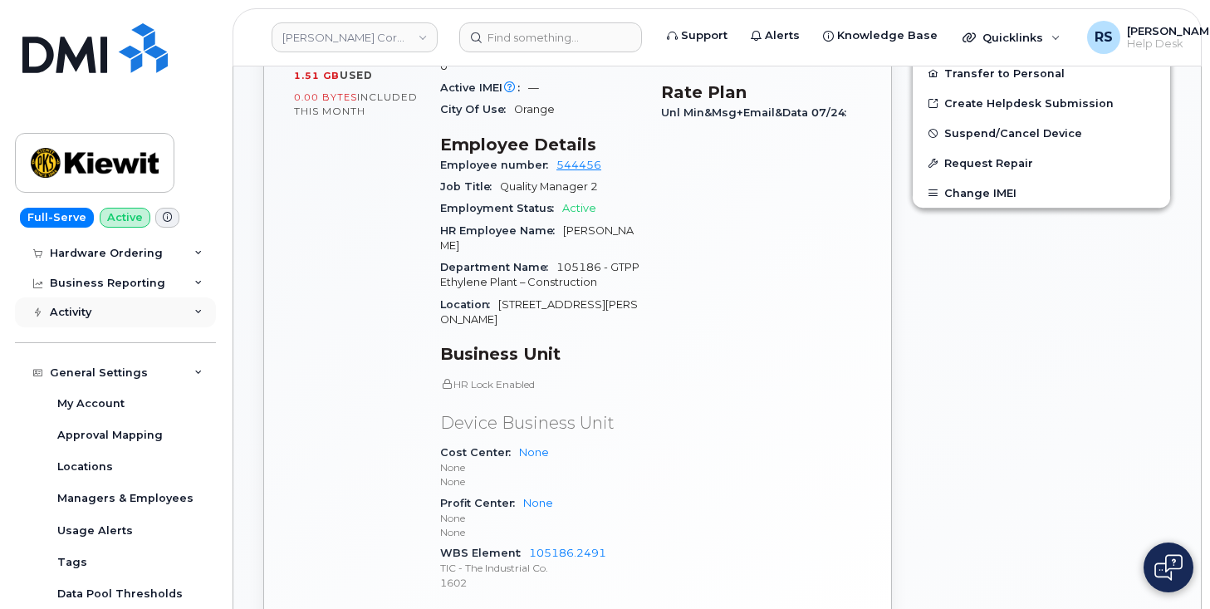
scroll to position [166, 0]
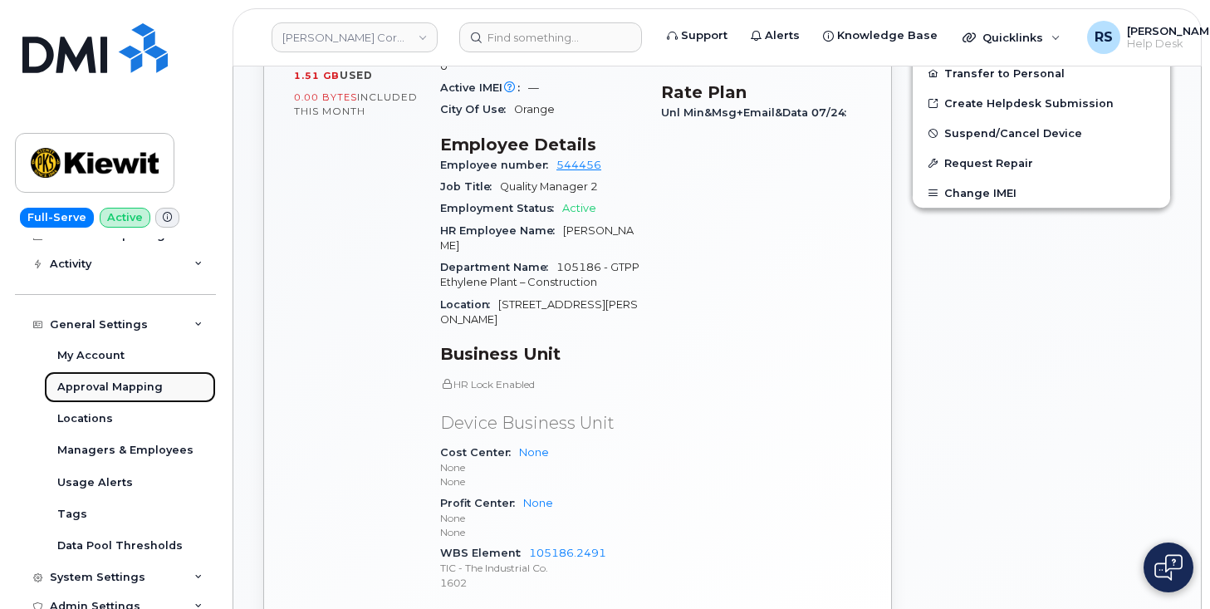
click at [98, 384] on div "Approval Mapping" at bounding box center [109, 387] width 105 height 15
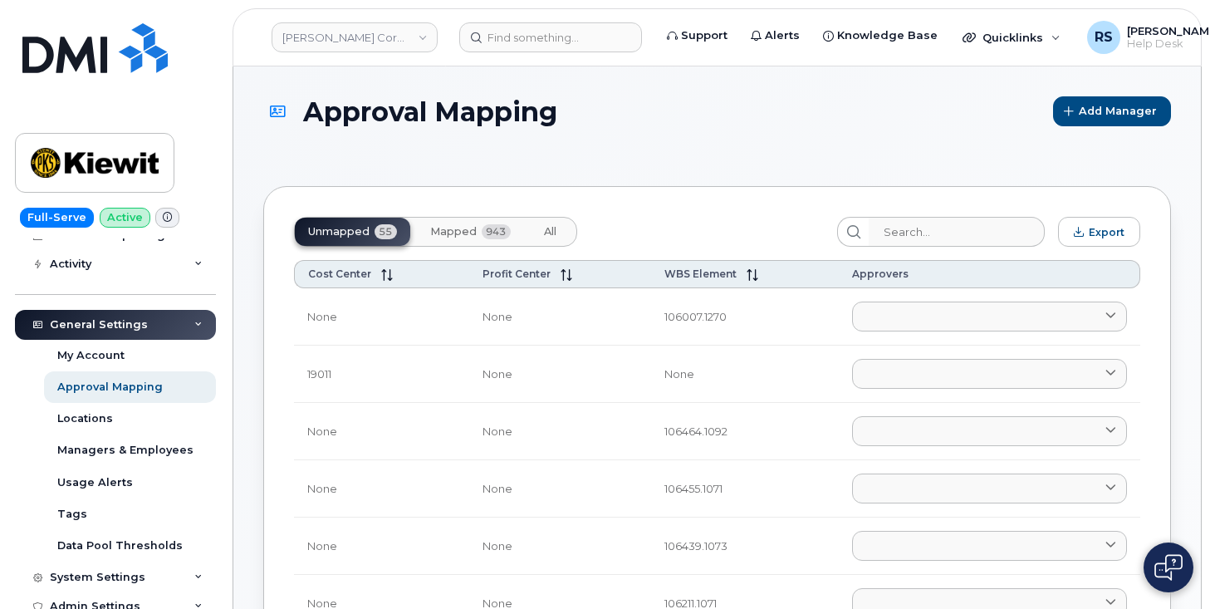
click at [470, 235] on span "Mapped" at bounding box center [453, 231] width 47 height 13
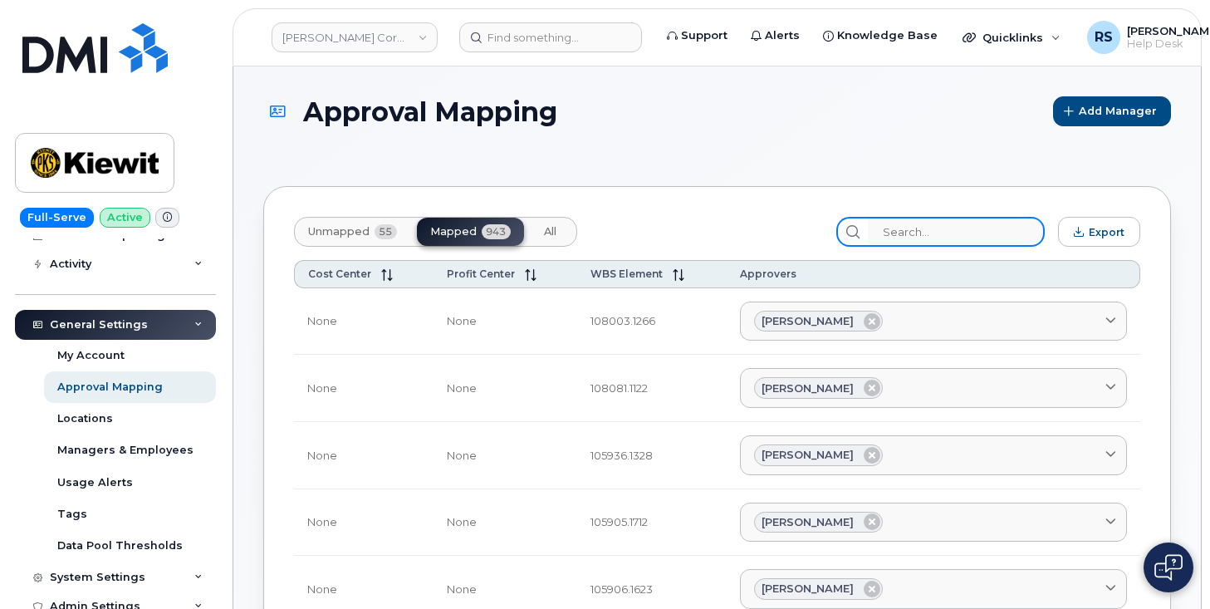
click at [912, 228] on input "search" at bounding box center [956, 232] width 177 height 30
paste input "105186.2491"
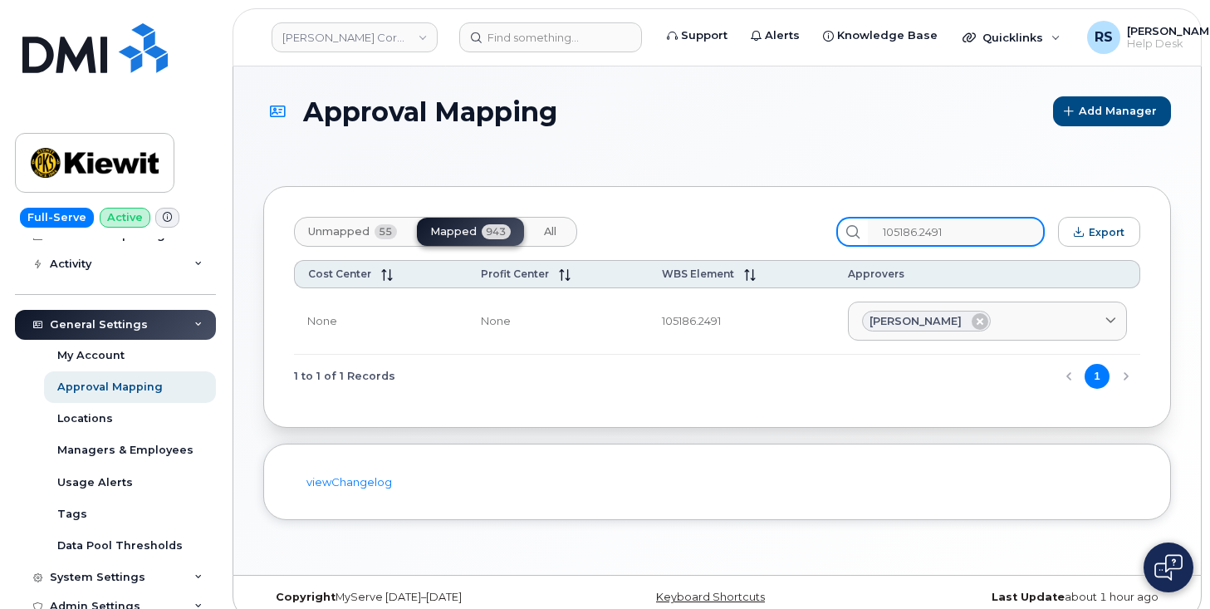
type input "105186.2491"
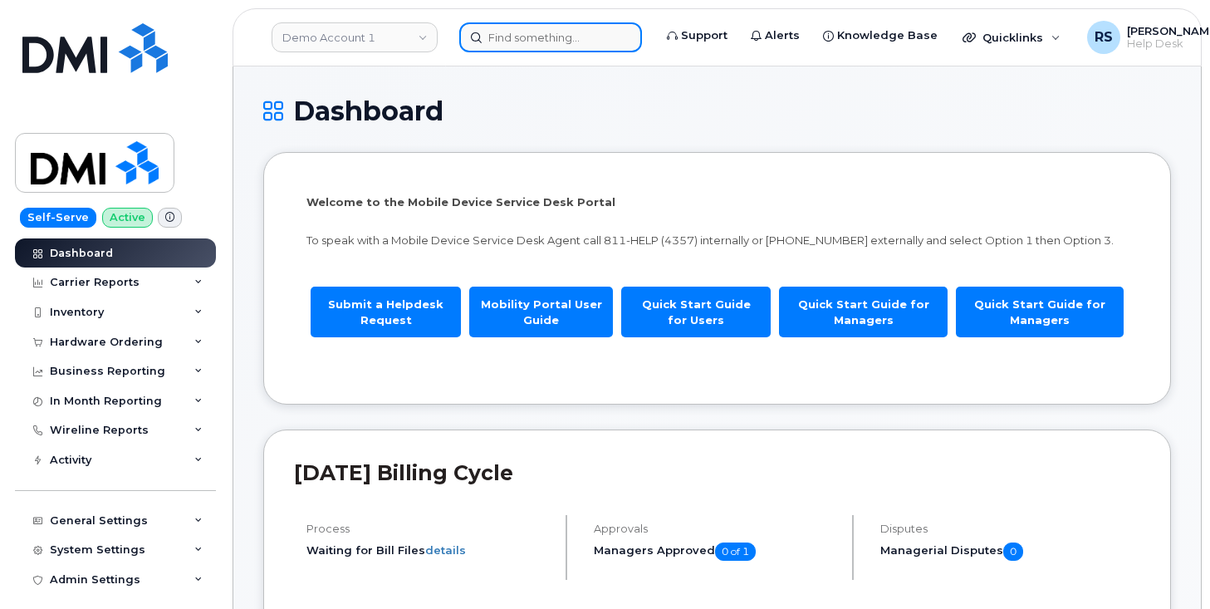
click at [497, 35] on input at bounding box center [550, 37] width 183 height 30
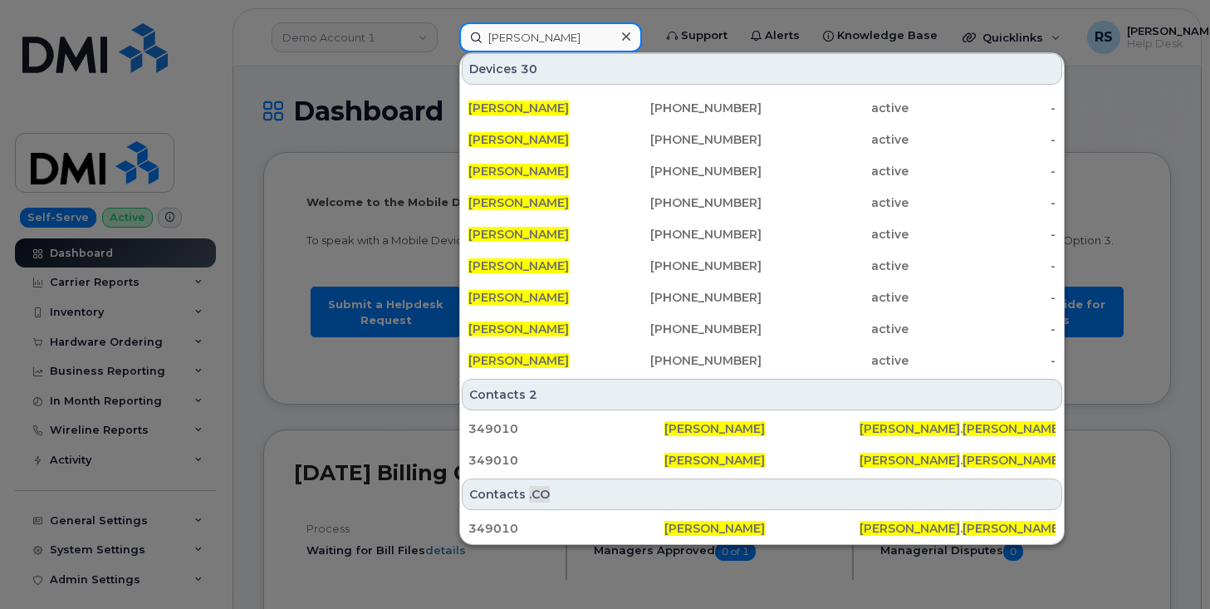
scroll to position [345, 0]
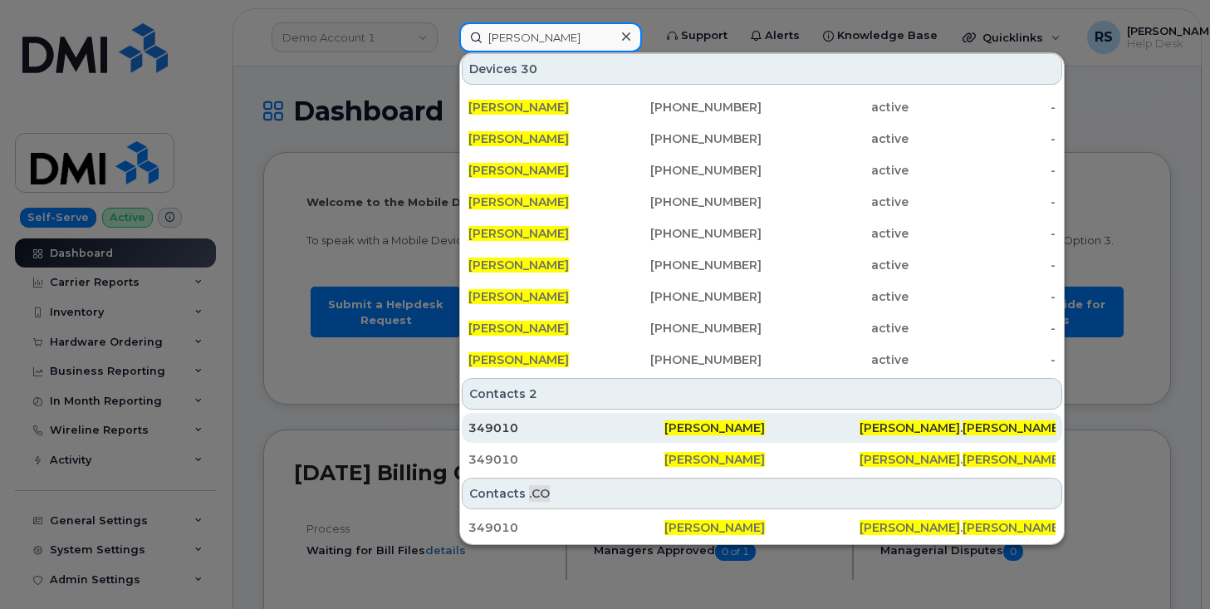
type input "[PERSON_NAME]"
click at [500, 424] on div "349010" at bounding box center [566, 427] width 196 height 17
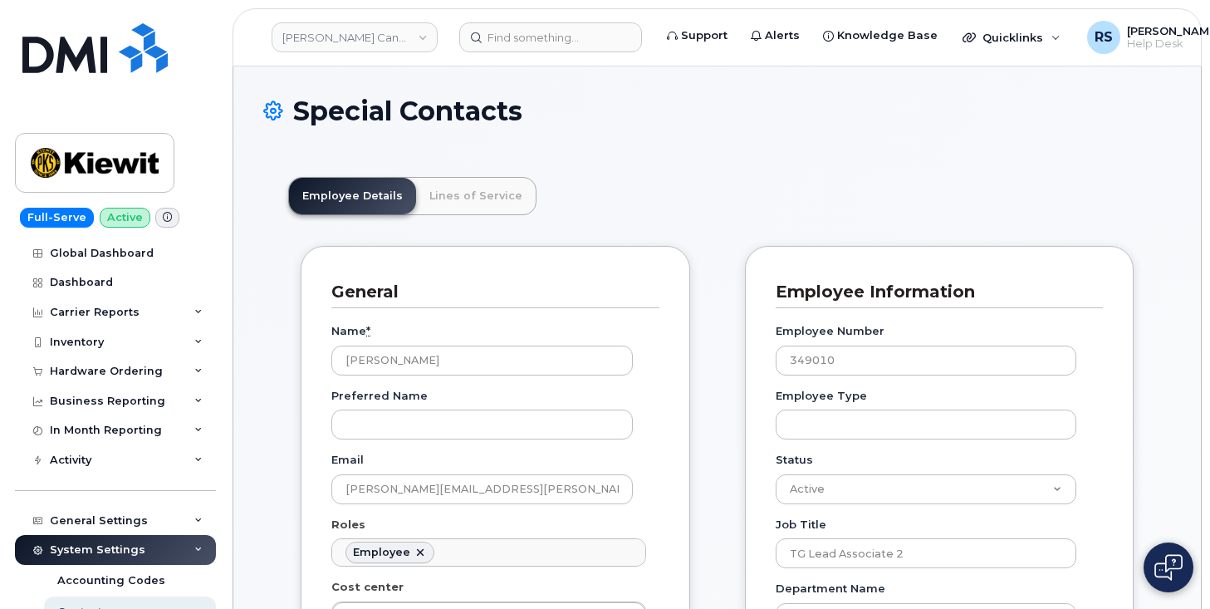
scroll to position [49, 0]
click at [793, 142] on div "Special Contacts" at bounding box center [717, 124] width 908 height 56
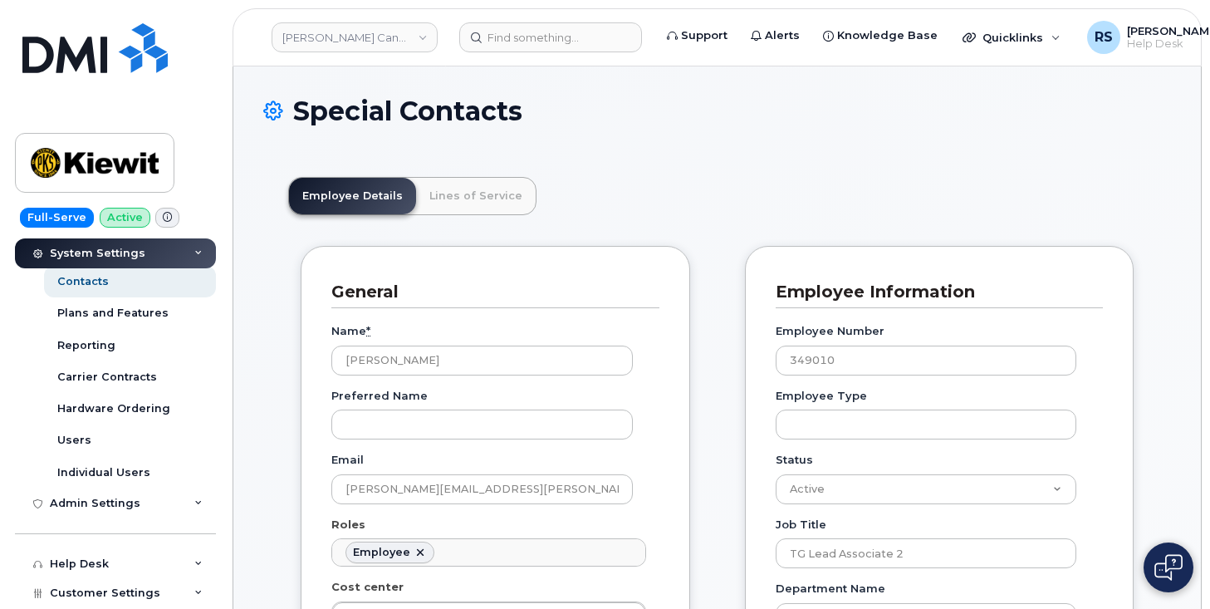
scroll to position [332, 0]
click at [70, 433] on div "Users" at bounding box center [74, 438] width 34 height 15
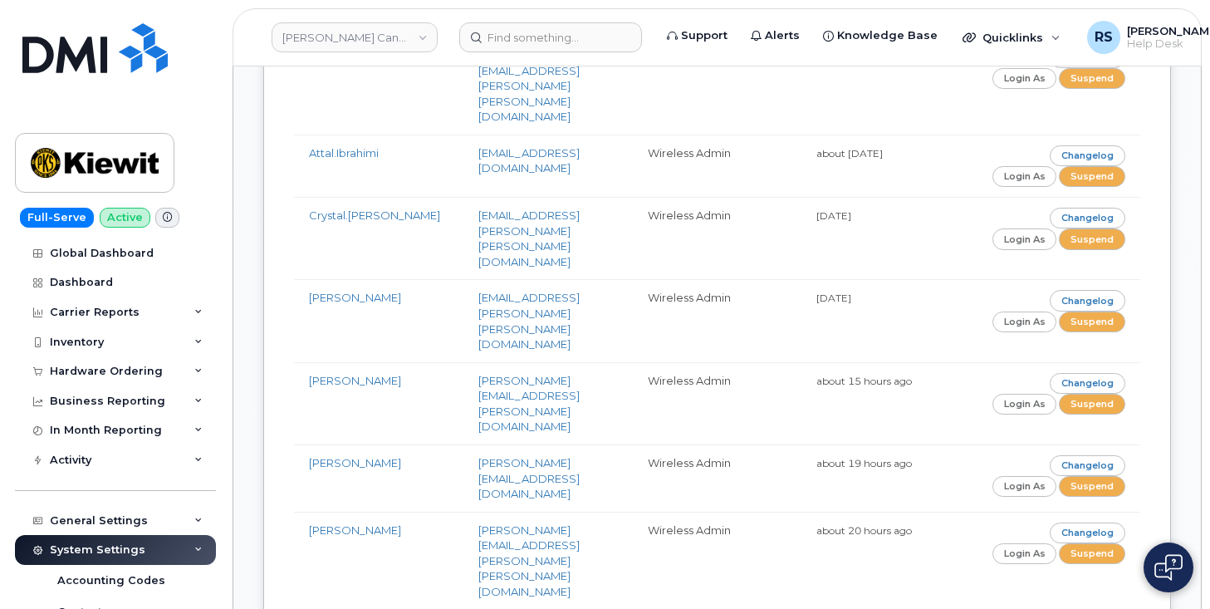
scroll to position [5647, 0]
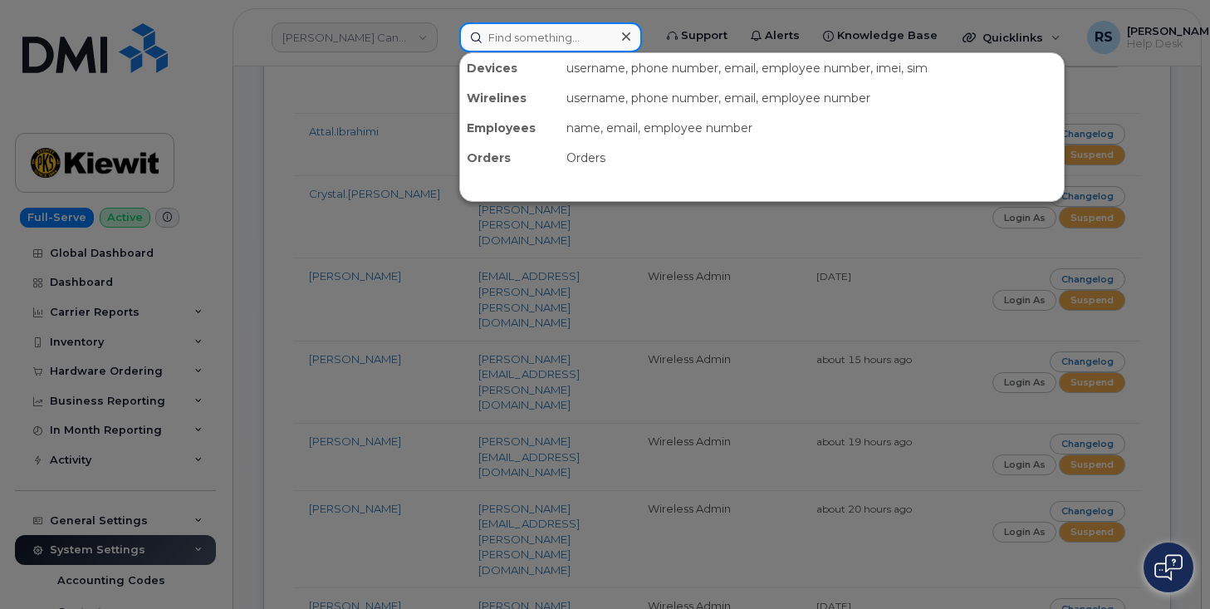
click at [510, 38] on input at bounding box center [550, 37] width 183 height 30
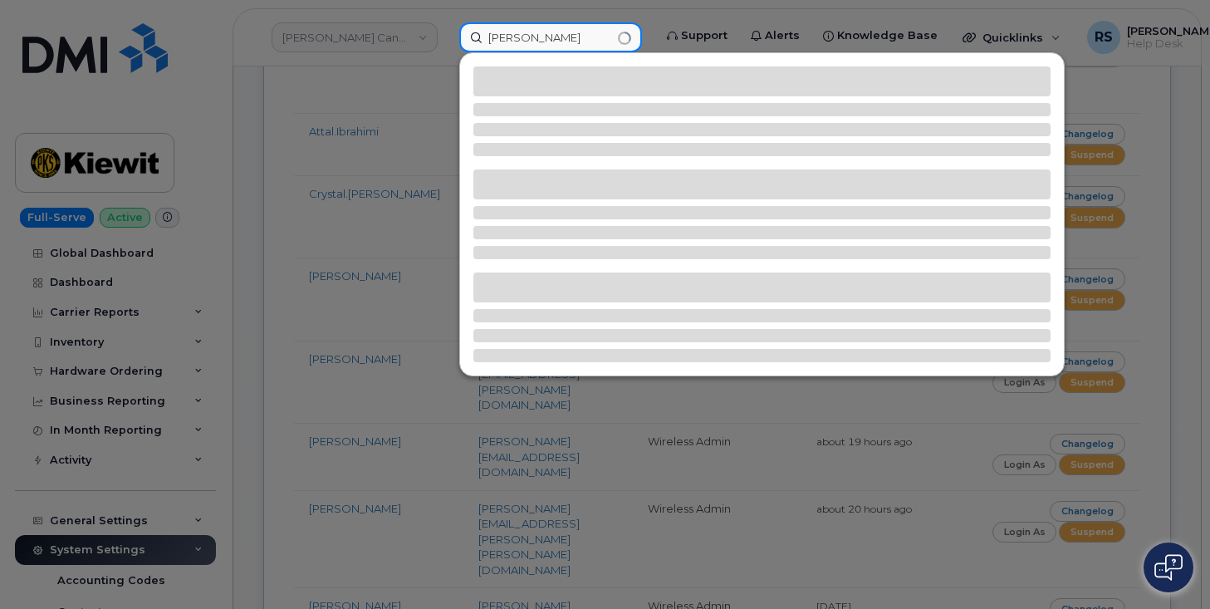
type input "richard vogler"
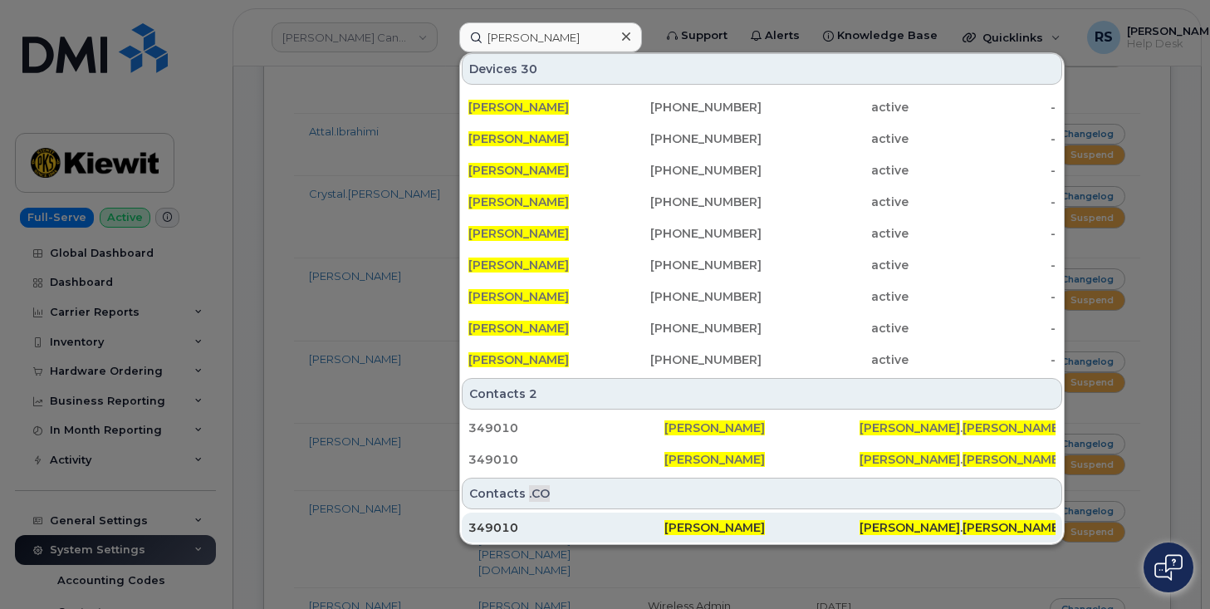
scroll to position [345, 0]
click at [509, 524] on div "349010" at bounding box center [566, 527] width 196 height 17
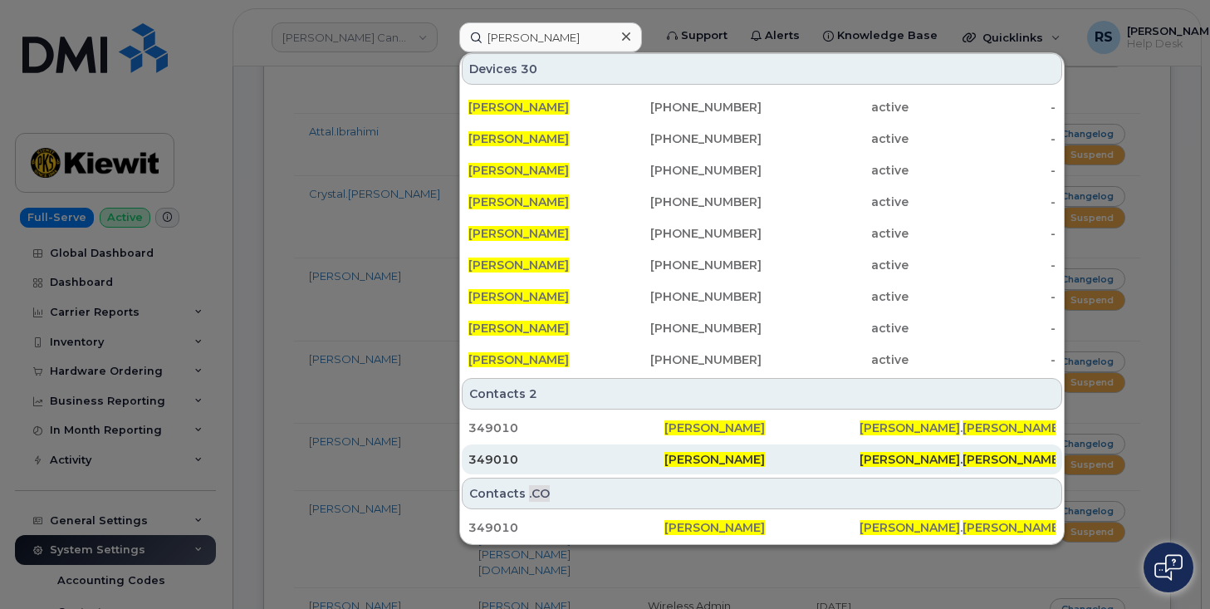
click at [493, 462] on div "349010" at bounding box center [566, 459] width 196 height 17
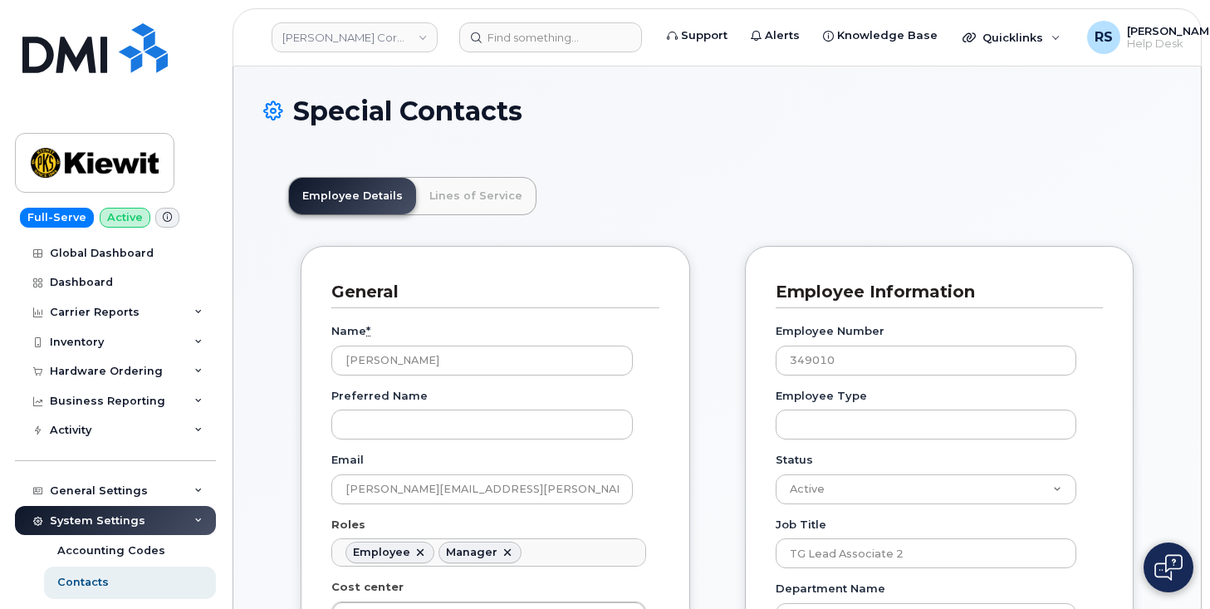
scroll to position [49, 0]
drag, startPoint x: 541, startPoint y: 497, endPoint x: 335, endPoint y: 490, distance: 206.1
click at [335, 490] on input "[PERSON_NAME][EMAIL_ADDRESS][PERSON_NAME][PERSON_NAME][DOMAIN_NAME]" at bounding box center [481, 489] width 301 height 30
click at [675, 146] on div "Special Contacts" at bounding box center [717, 124] width 908 height 56
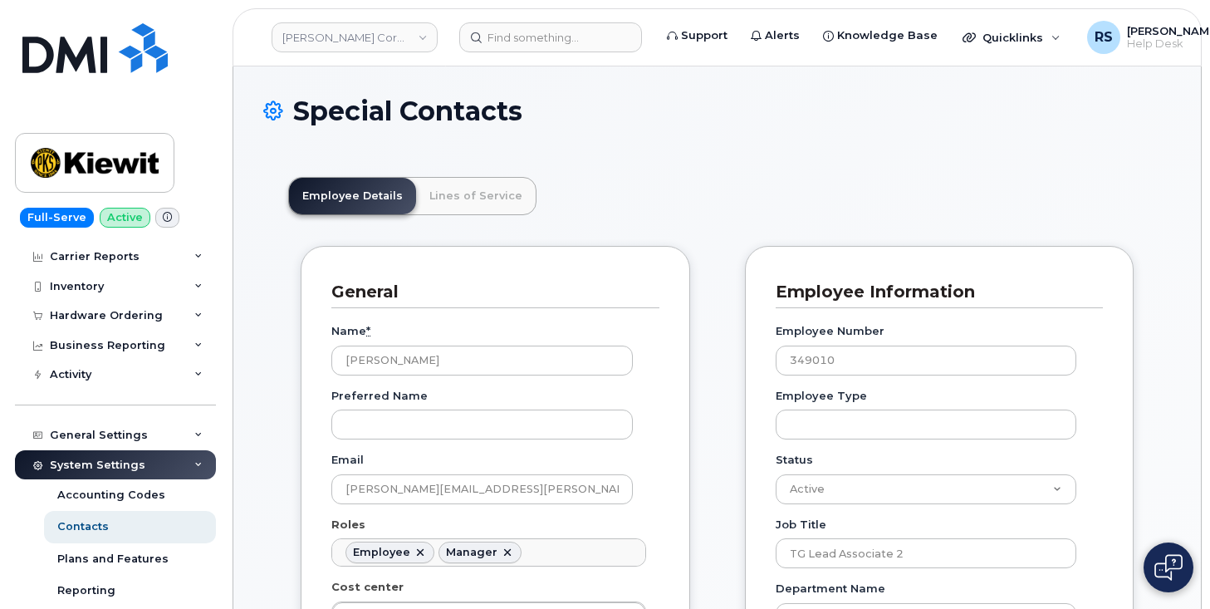
scroll to position [0, 0]
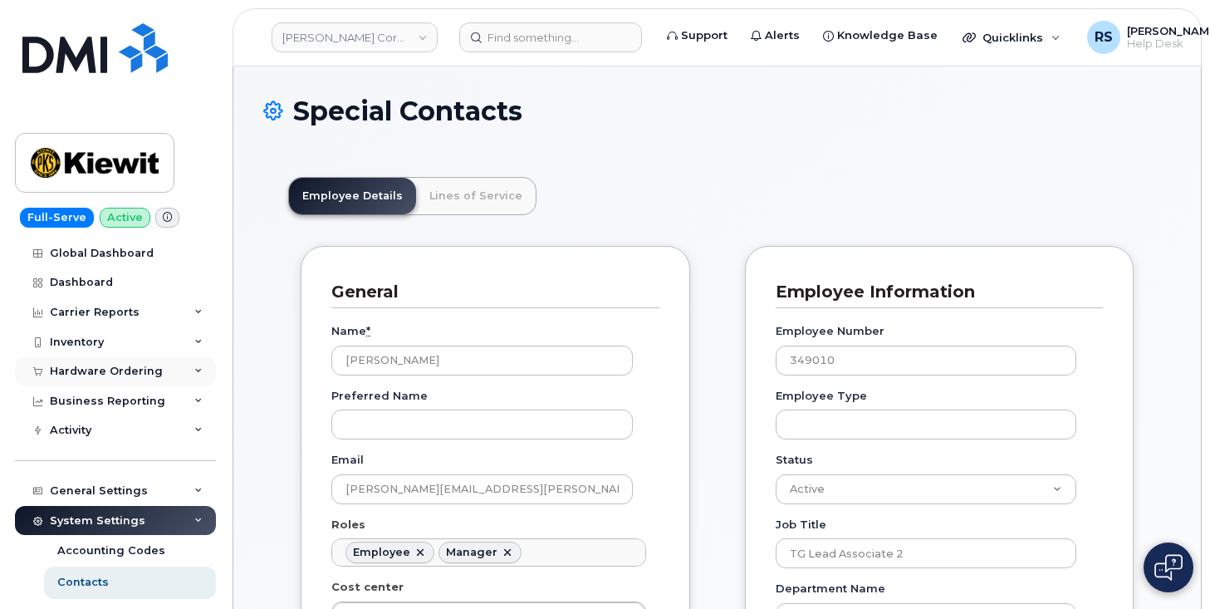
click at [90, 370] on div "Hardware Ordering" at bounding box center [106, 371] width 113 height 13
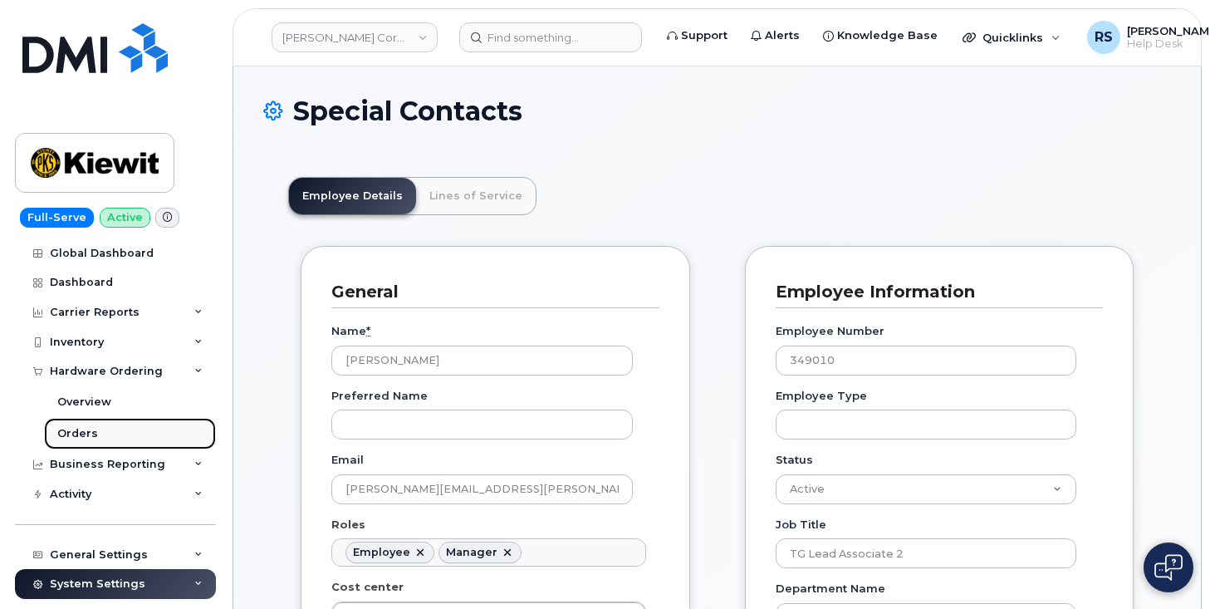
click at [76, 436] on div "Orders" at bounding box center [77, 433] width 41 height 15
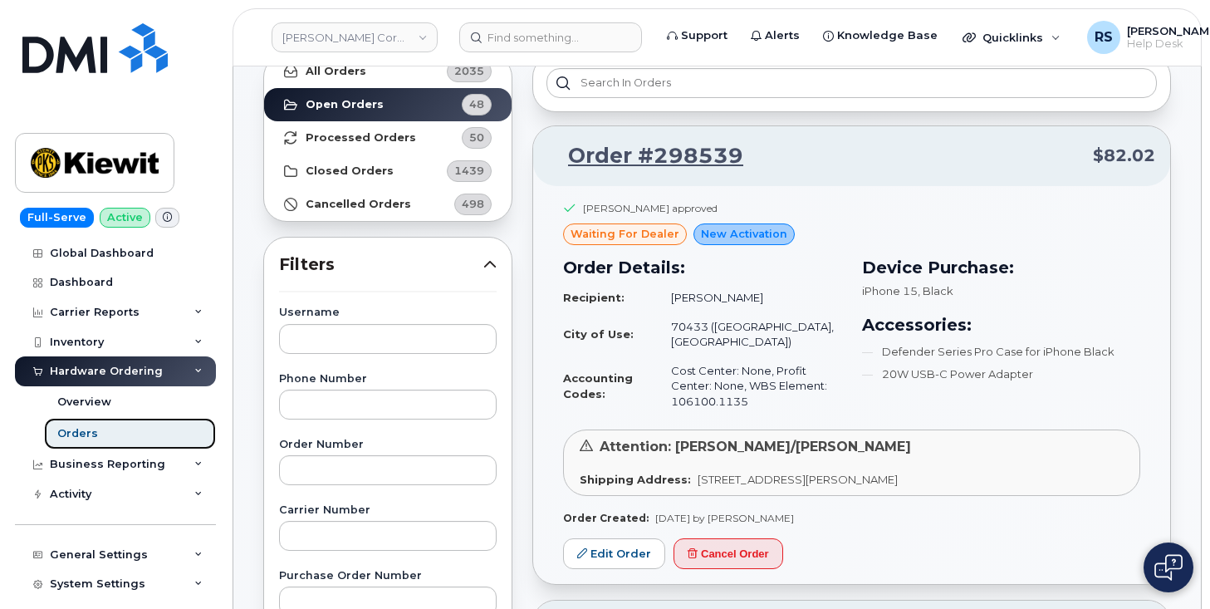
scroll to position [110, 0]
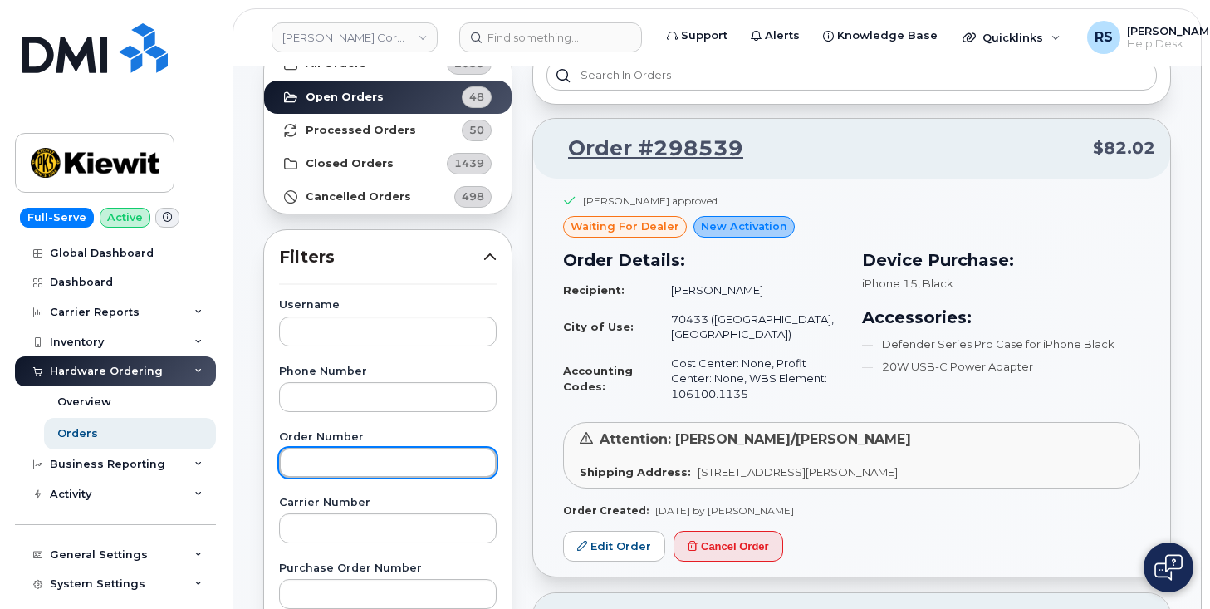
click at [299, 467] on input "text" at bounding box center [388, 463] width 218 height 30
paste input "298467"
type input "298467"
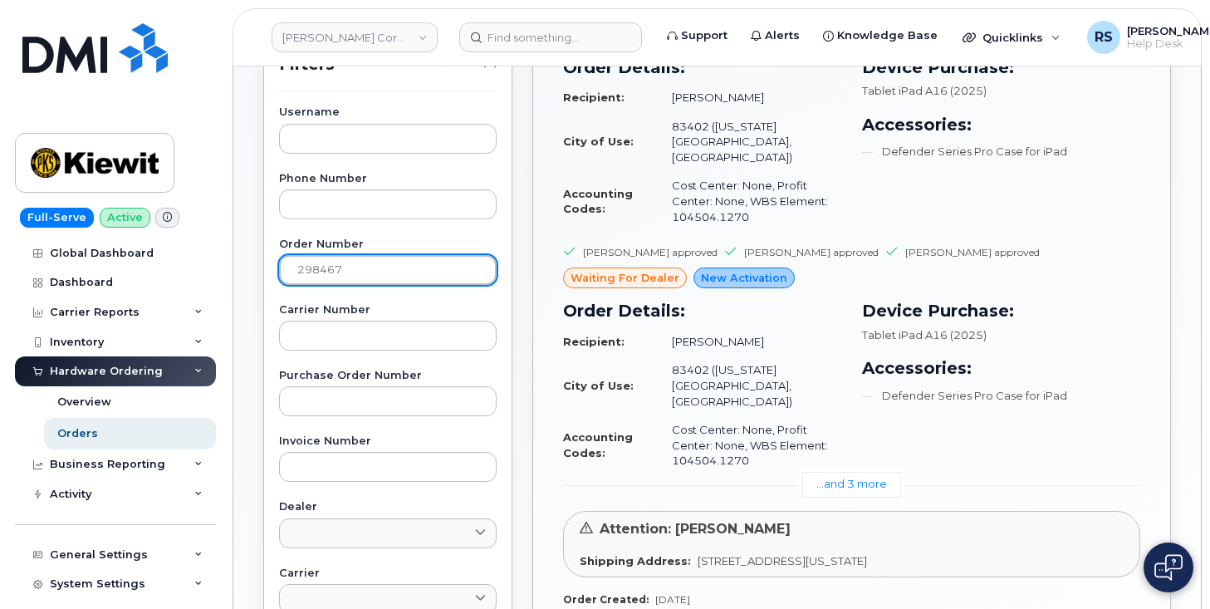
scroll to position [277, 0]
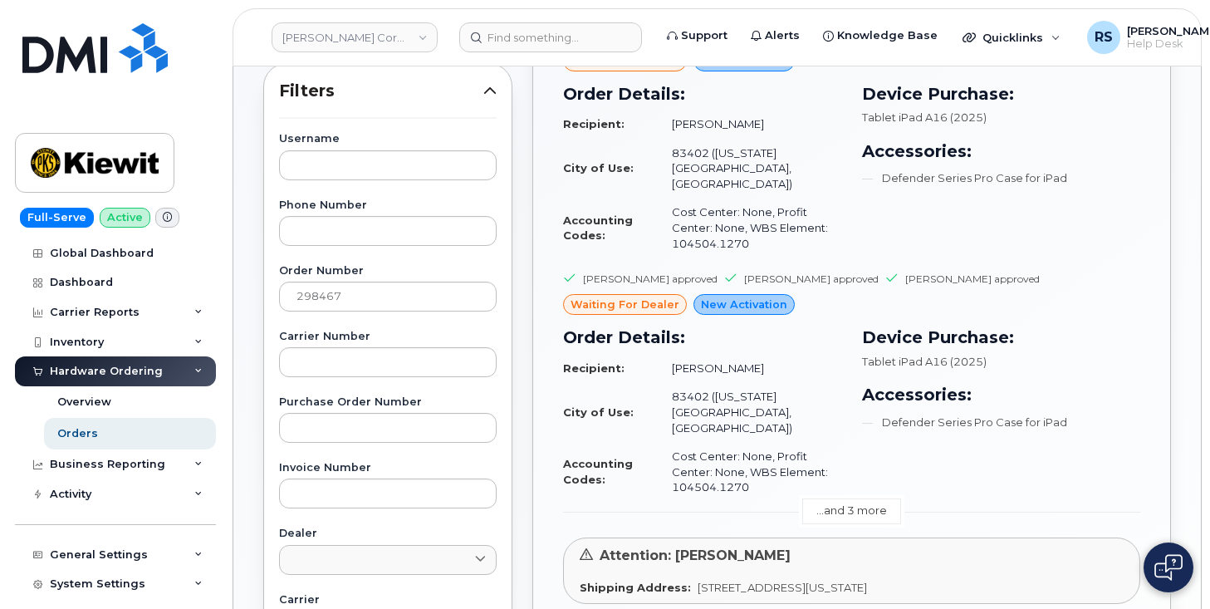
click at [841, 498] on link "...and 3 more" at bounding box center [851, 511] width 99 height 26
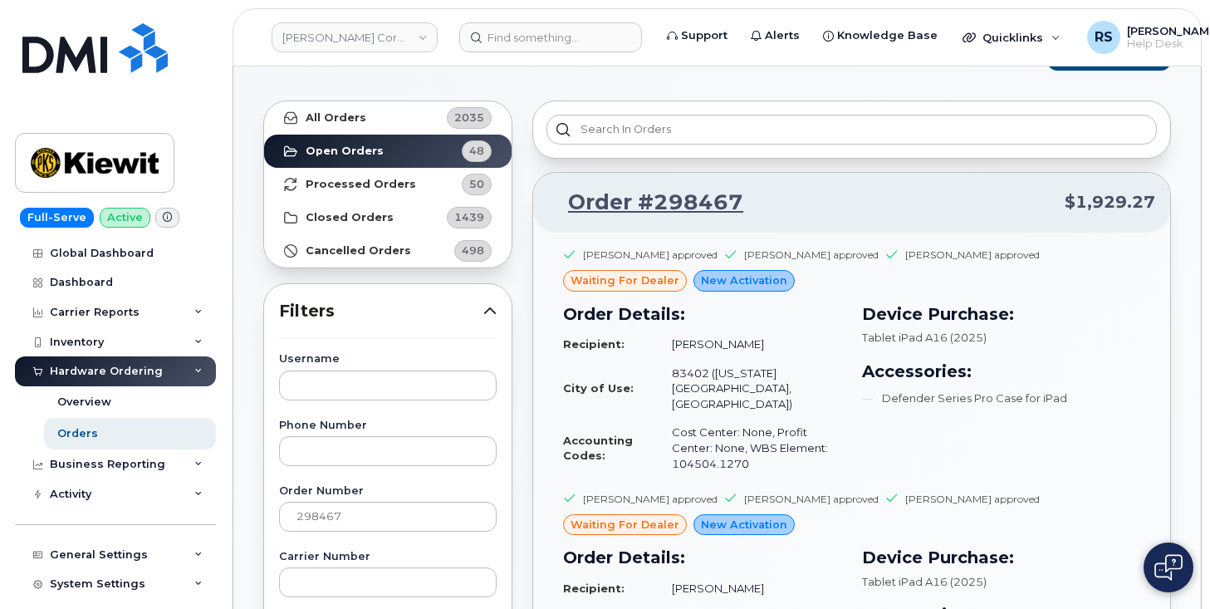
scroll to position [0, 0]
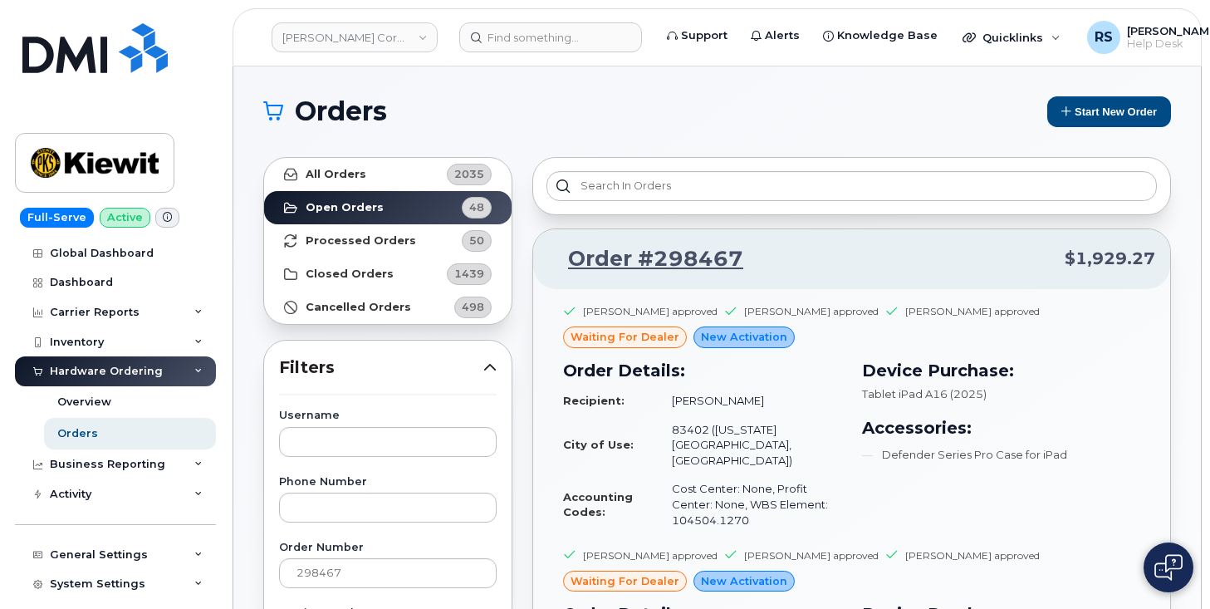
click at [14, 595] on div "Full-Serve Active Global Dashboard Dashboard Carrier Reports Monthly Billing Da…" at bounding box center [112, 304] width 225 height 609
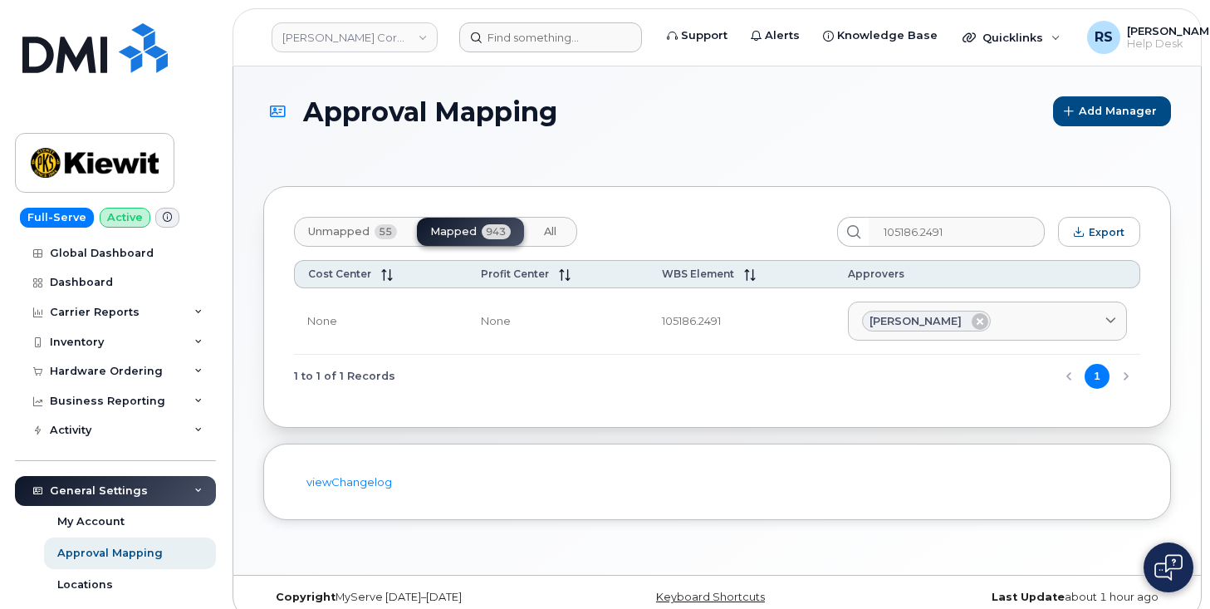
scroll to position [166, 0]
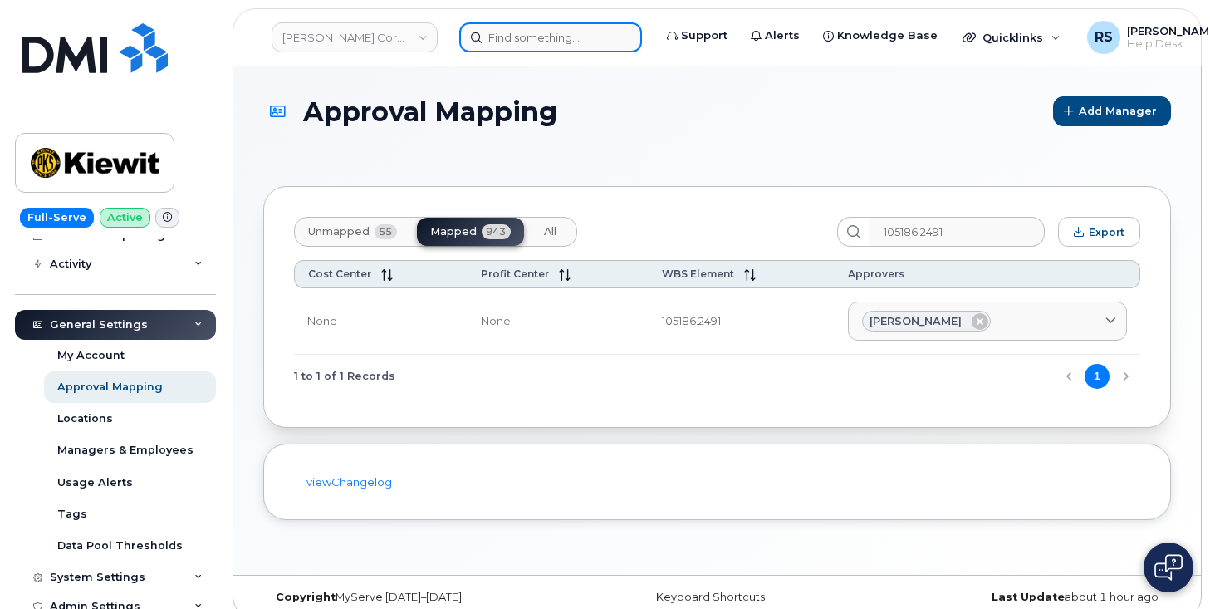
click at [495, 38] on input at bounding box center [550, 37] width 183 height 30
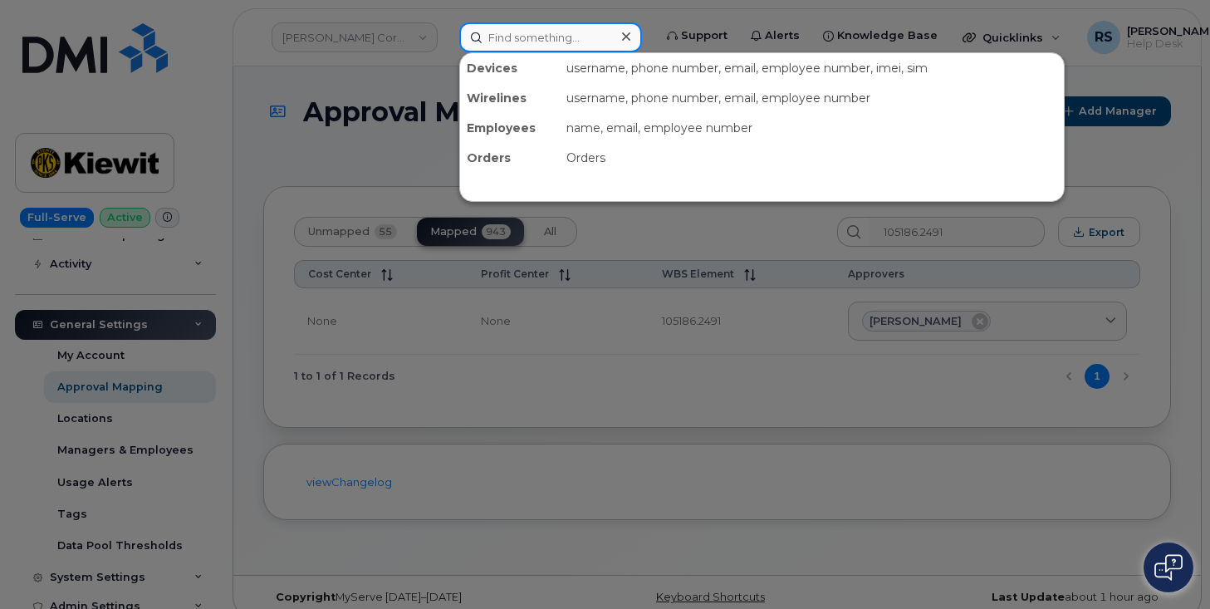
paste input "298304"
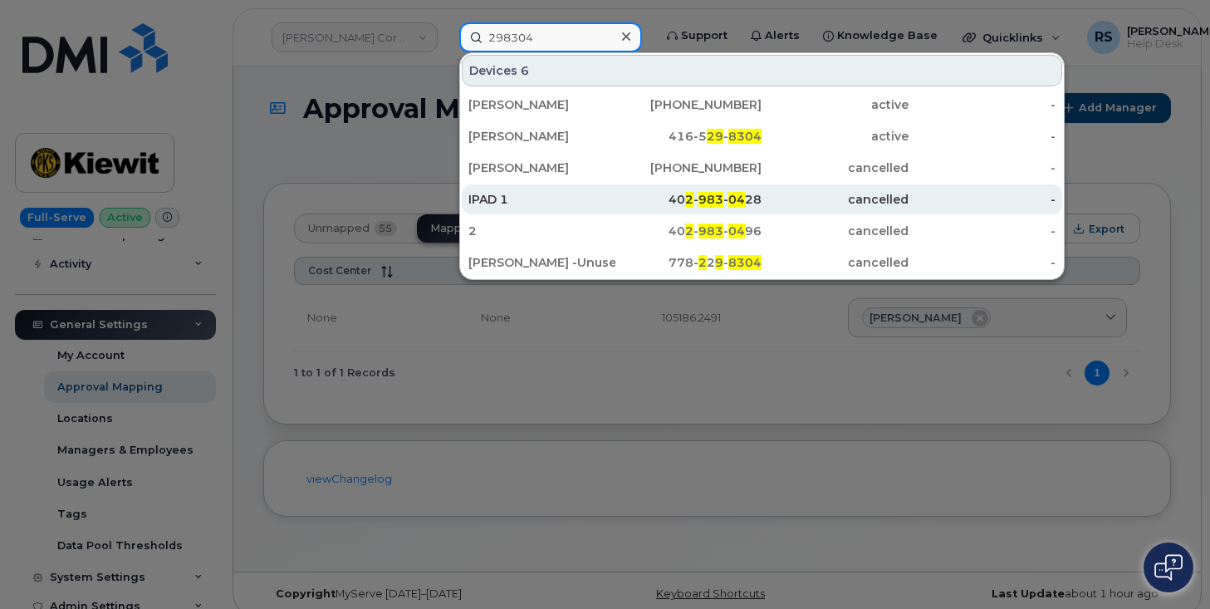
scroll to position [0, 0]
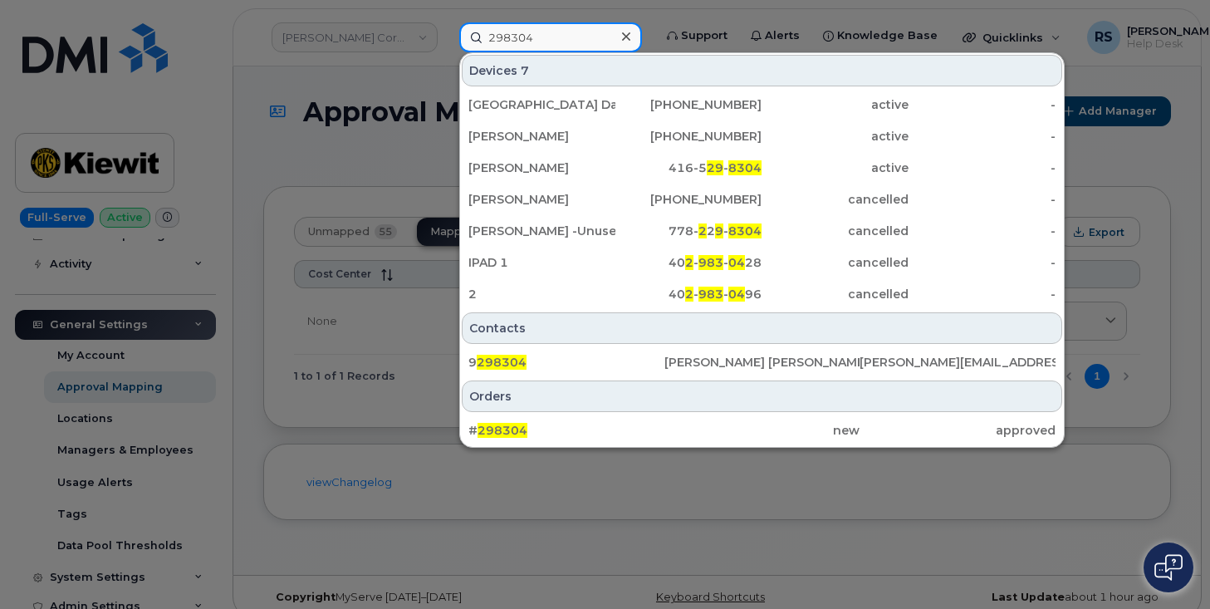
type input "298304"
click at [629, 36] on icon at bounding box center [626, 36] width 8 height 13
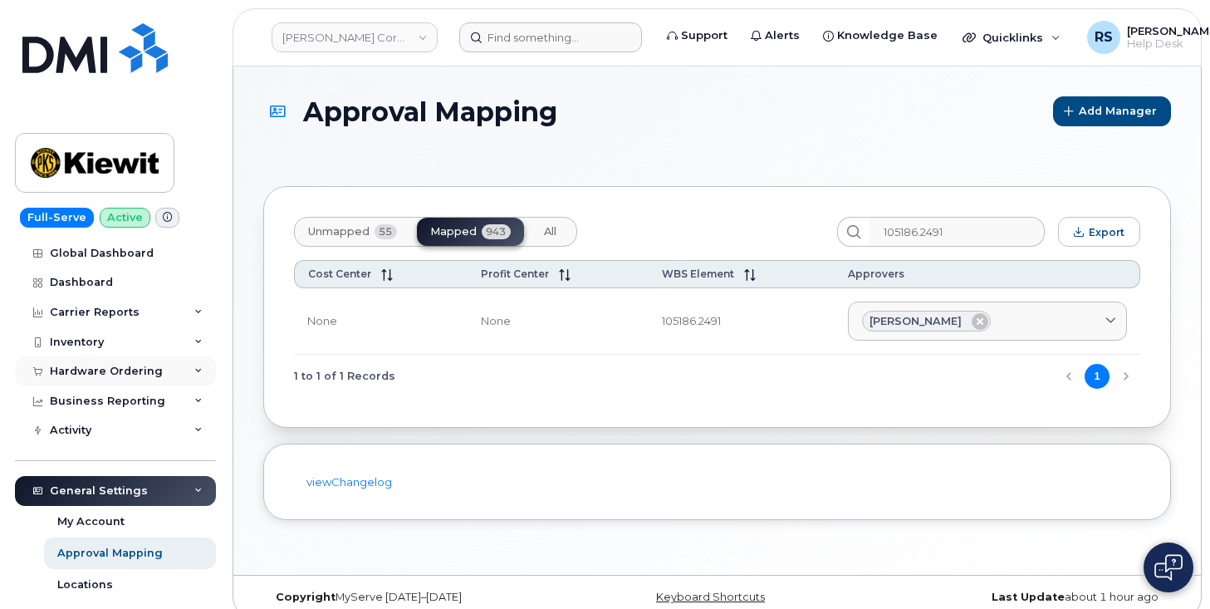
click at [87, 365] on div "Hardware Ordering" at bounding box center [106, 371] width 113 height 13
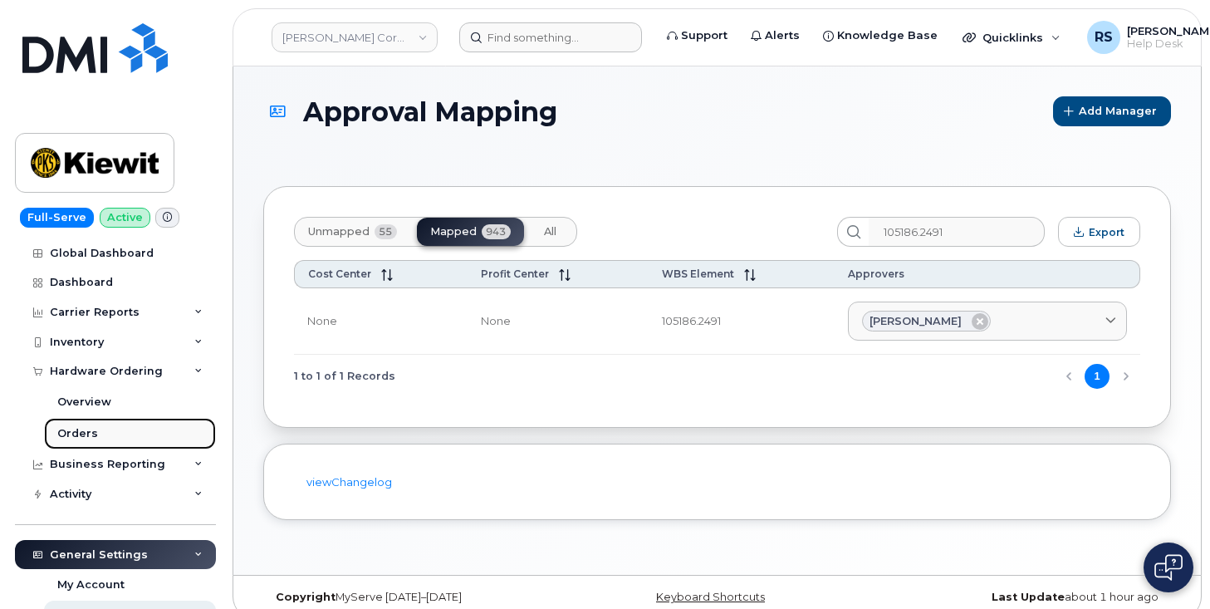
click at [81, 431] on div "Orders" at bounding box center [77, 433] width 41 height 15
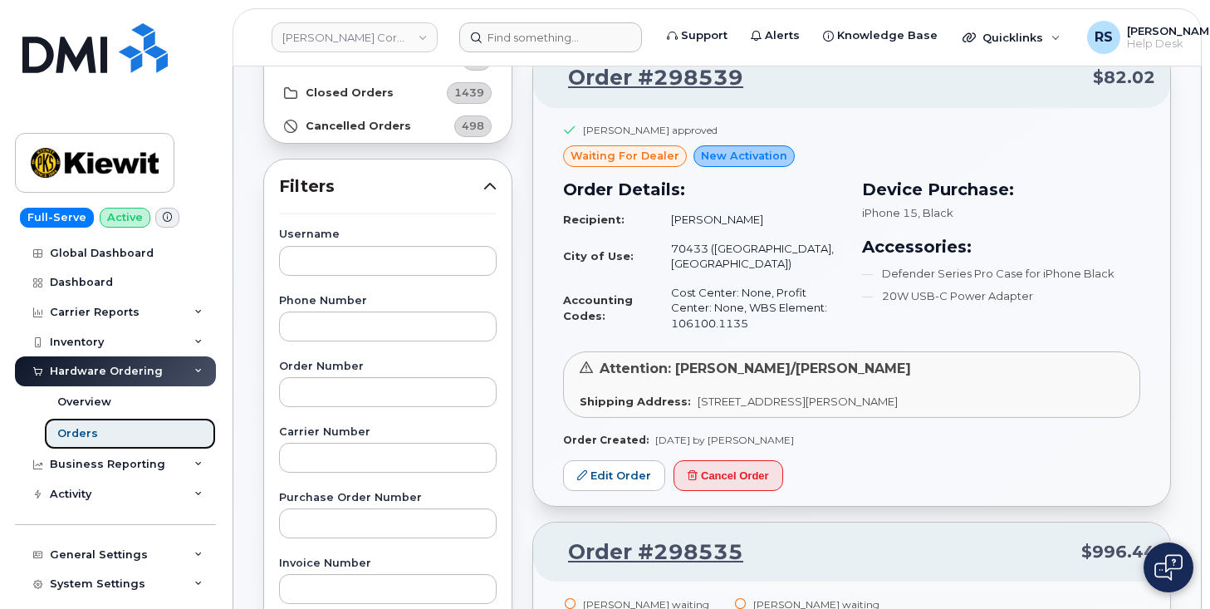
scroll to position [222, 0]
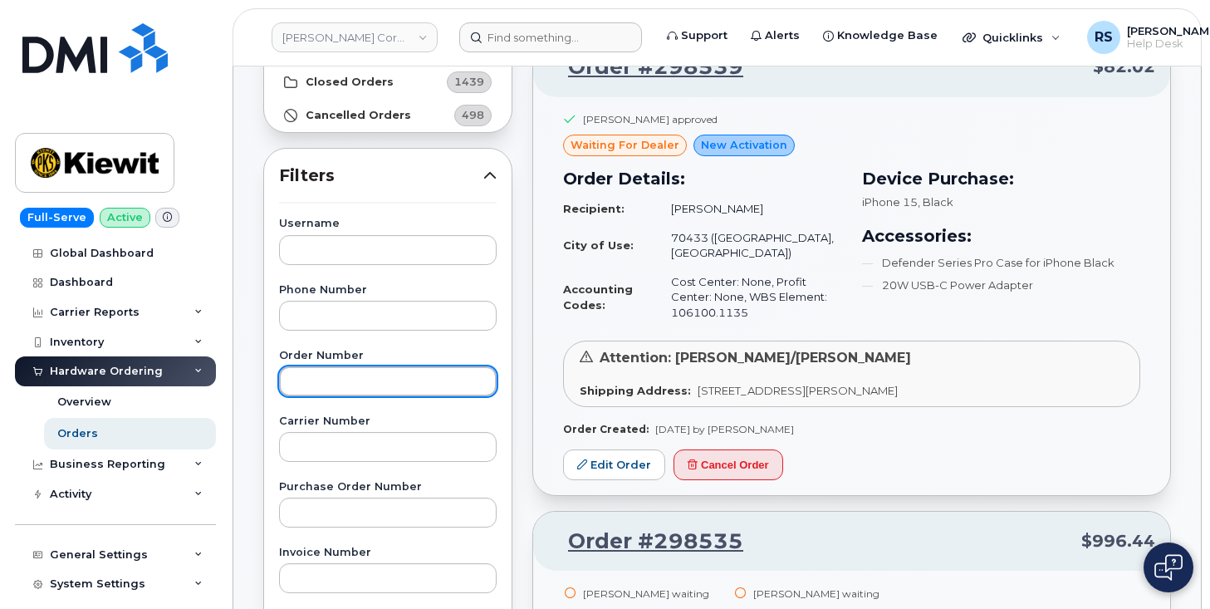
click at [308, 379] on input "text" at bounding box center [388, 381] width 218 height 30
paste input "298304"
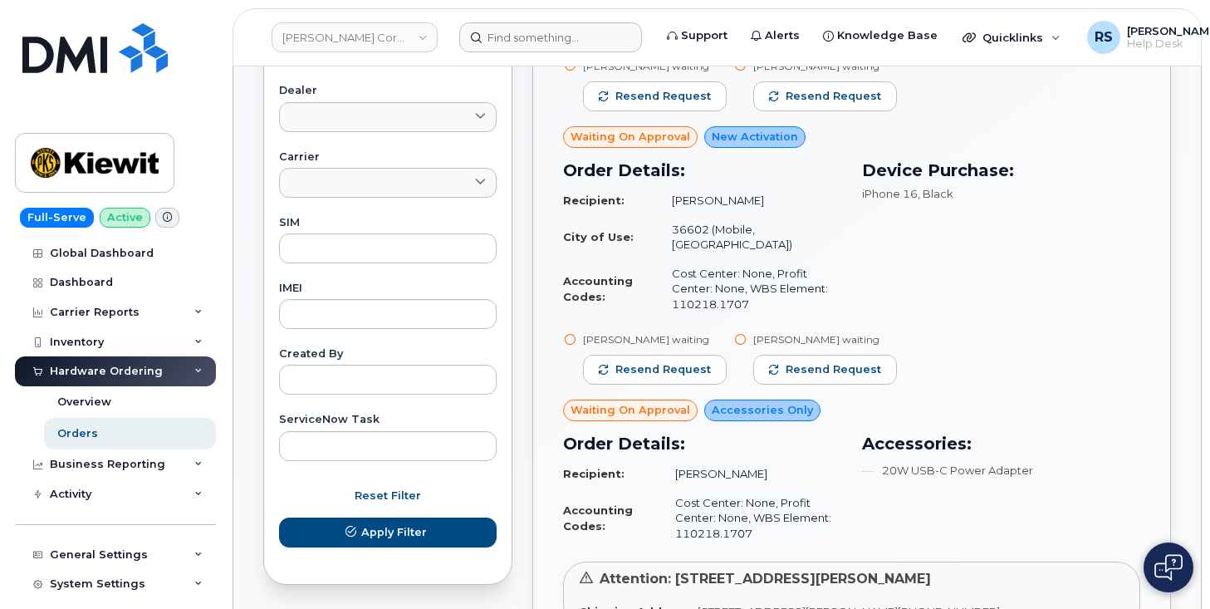
scroll to position [997, 0]
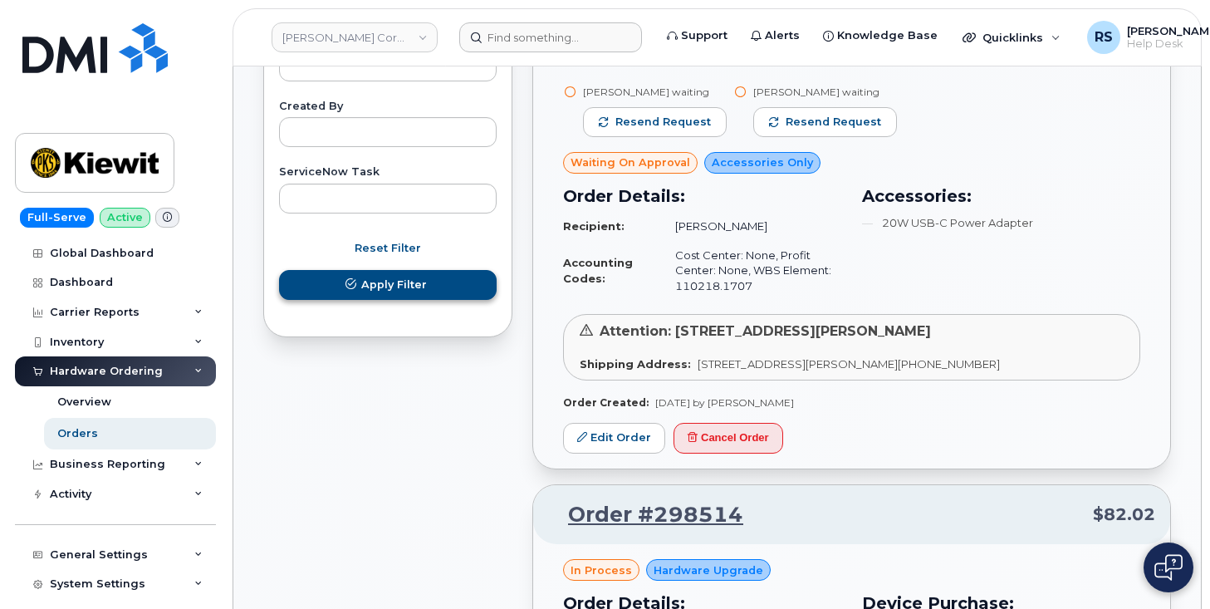
type input "298304"
click at [392, 284] on span "Apply Filter" at bounding box center [394, 285] width 66 height 16
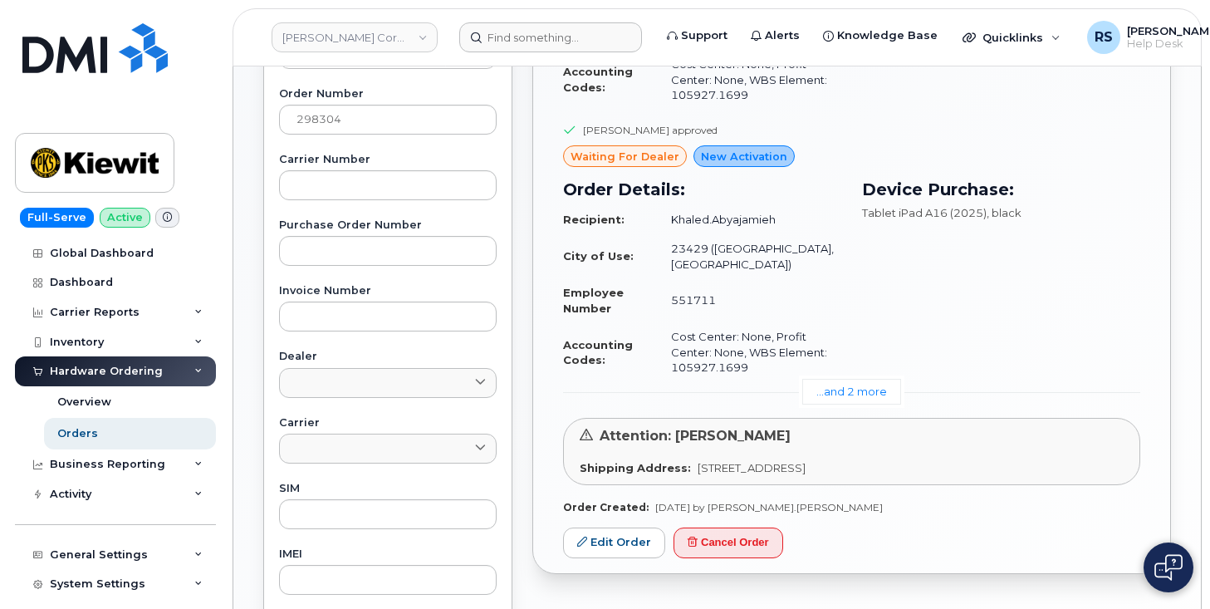
scroll to position [476, 0]
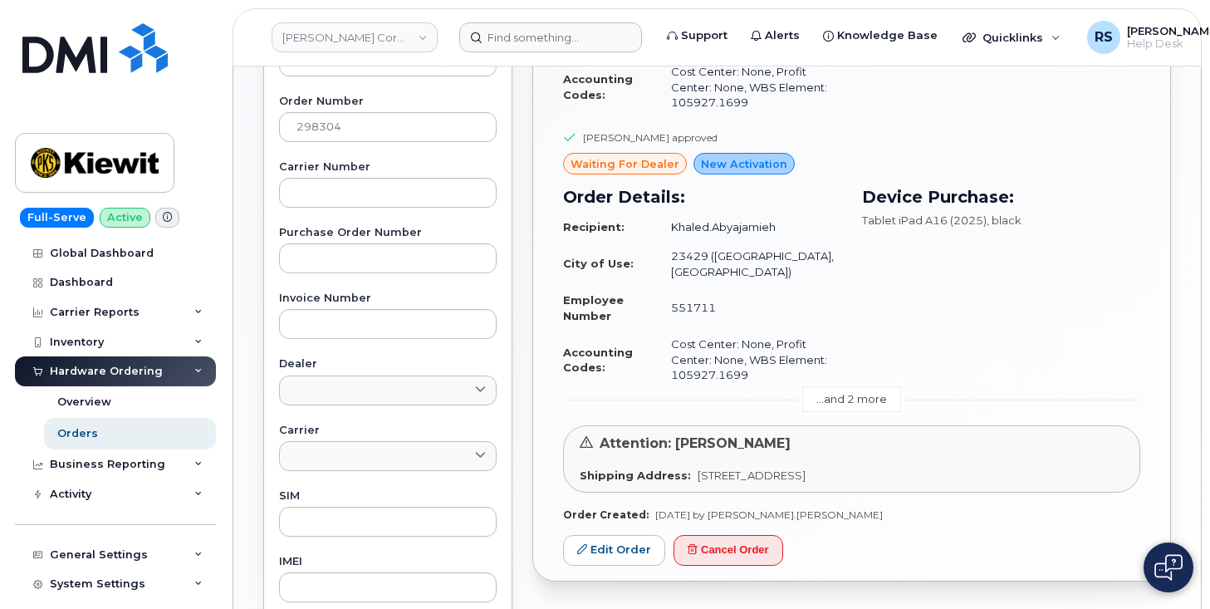
click at [846, 386] on link "...and 2 more" at bounding box center [851, 399] width 99 height 26
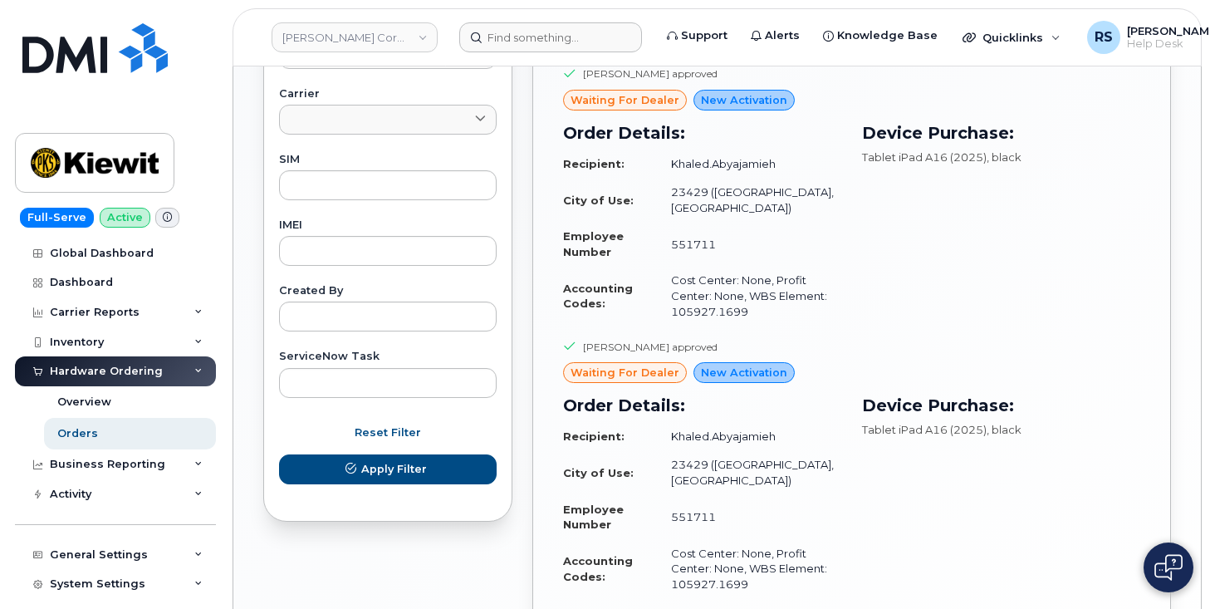
scroll to position [864, 0]
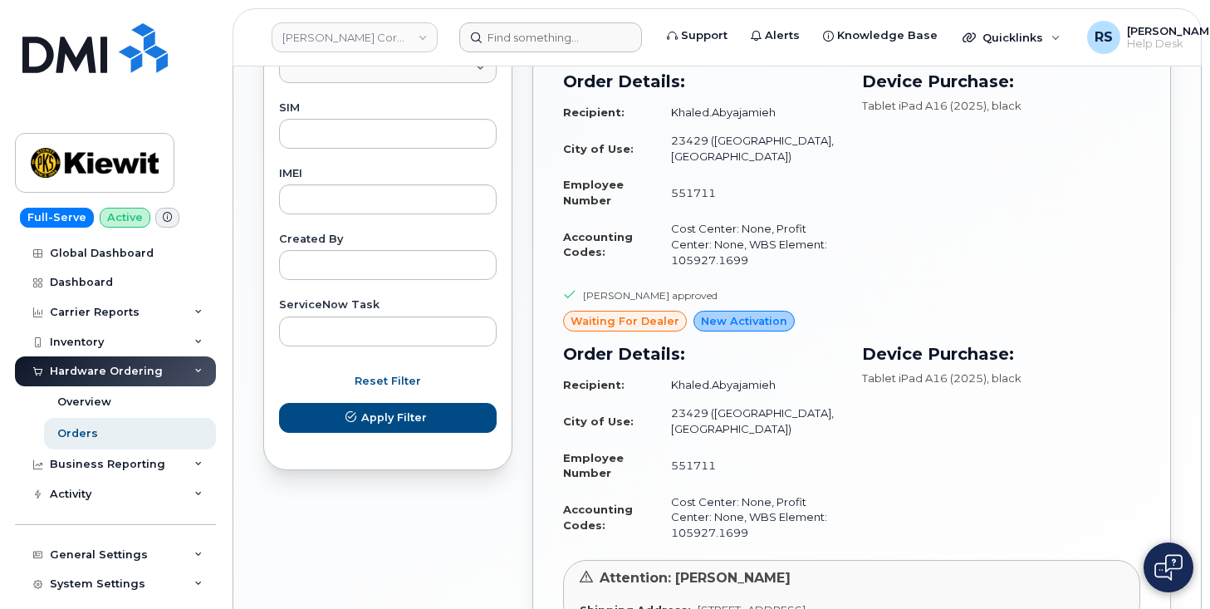
click at [907, 408] on div "Device Purchase: Tablet iPad A16 (2025) , black" at bounding box center [1001, 443] width 299 height 225
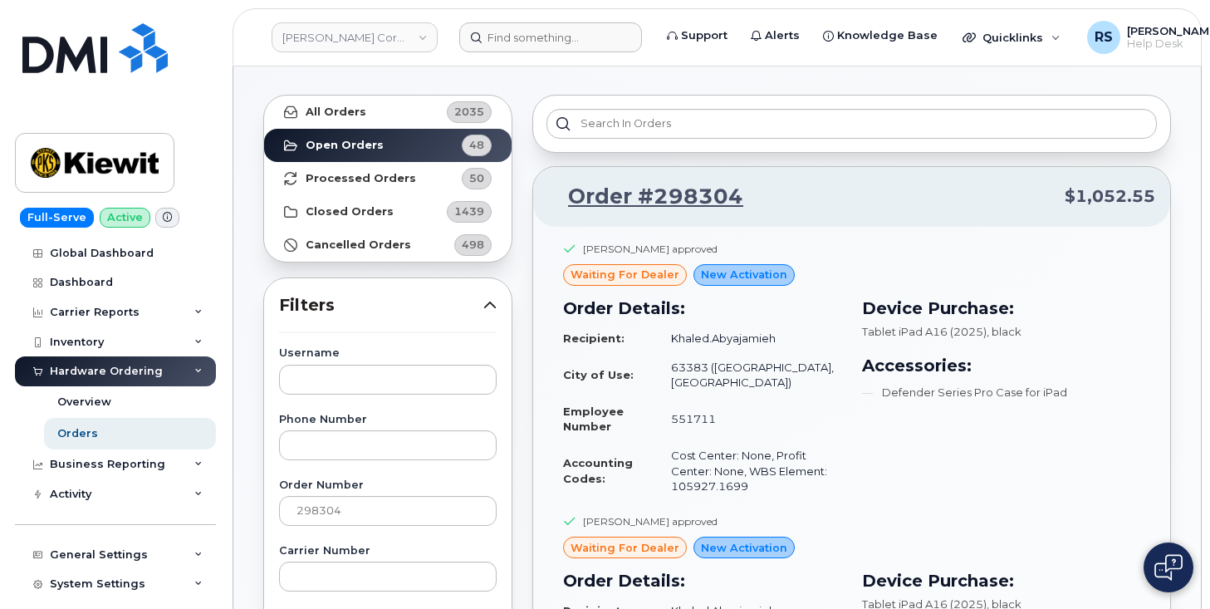
scroll to position [88, 0]
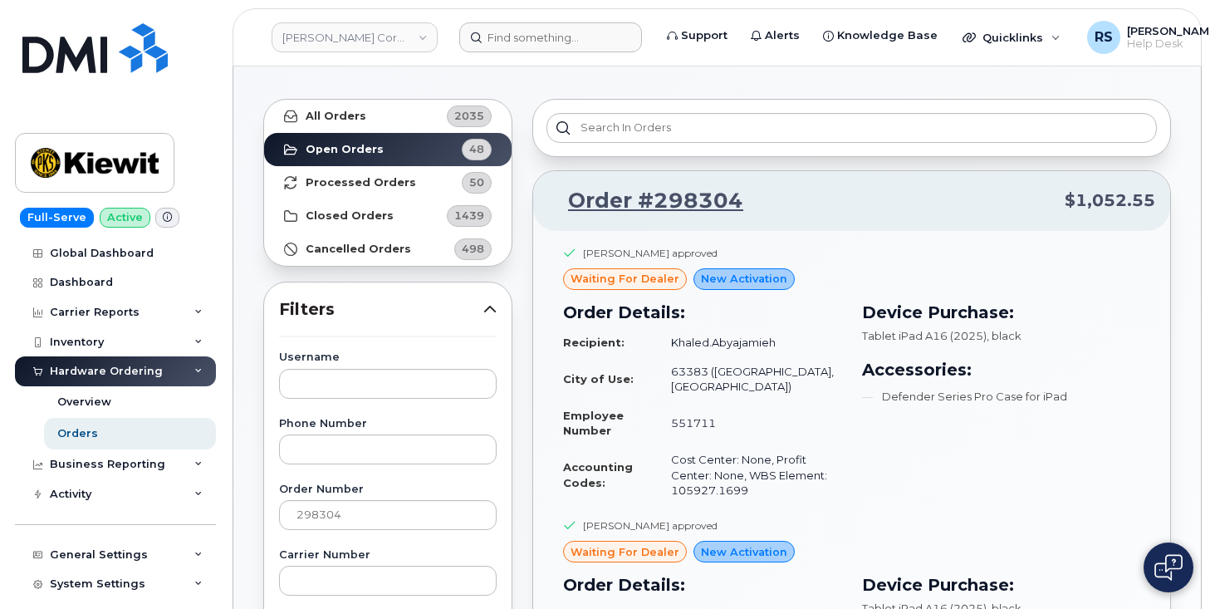
click at [13, 584] on div "Full-Serve Active Global Dashboard Dashboard Carrier Reports Monthly Billing Da…" at bounding box center [112, 304] width 225 height 609
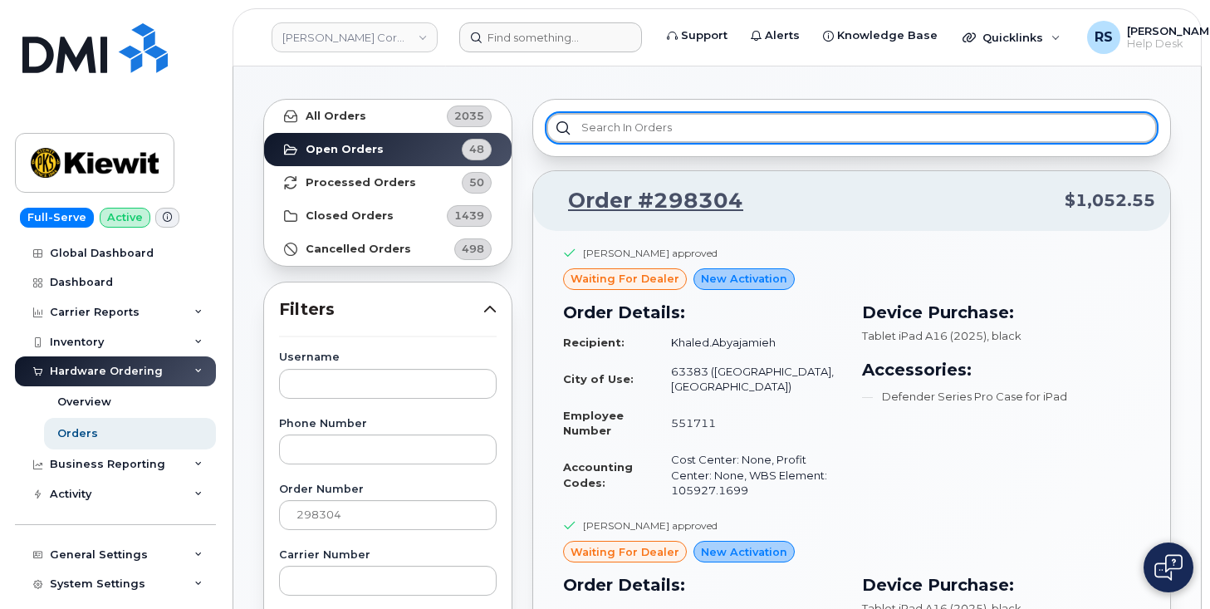
click at [627, 128] on input "text" at bounding box center [851, 128] width 610 height 30
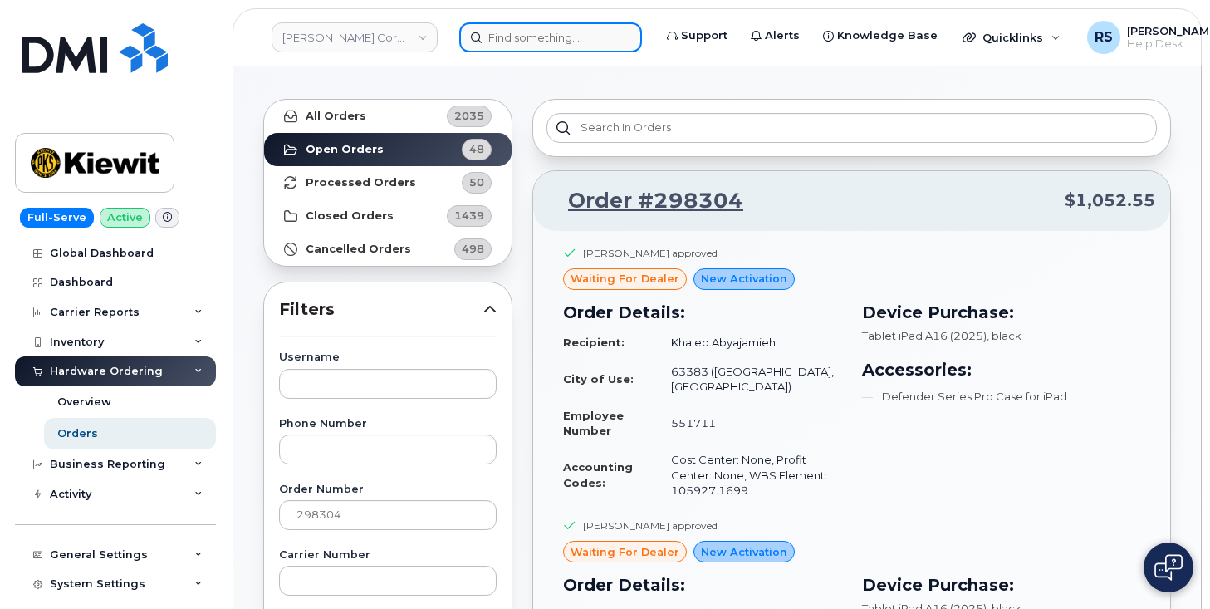
click at [522, 37] on input at bounding box center [550, 37] width 183 height 30
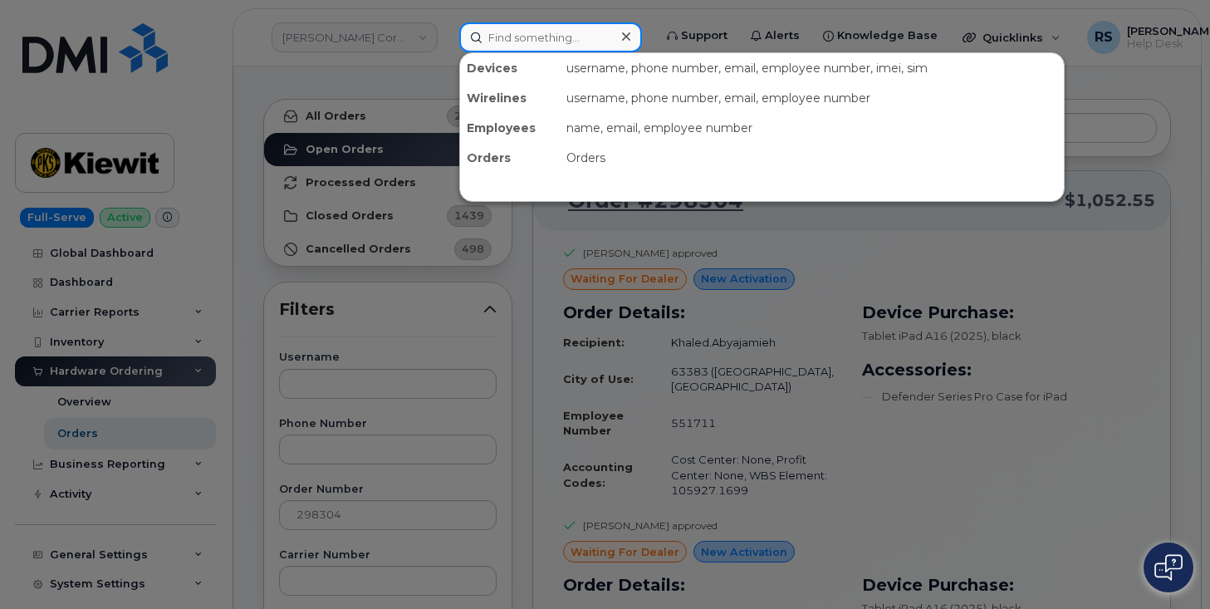
paste input "(409) 670-3824"
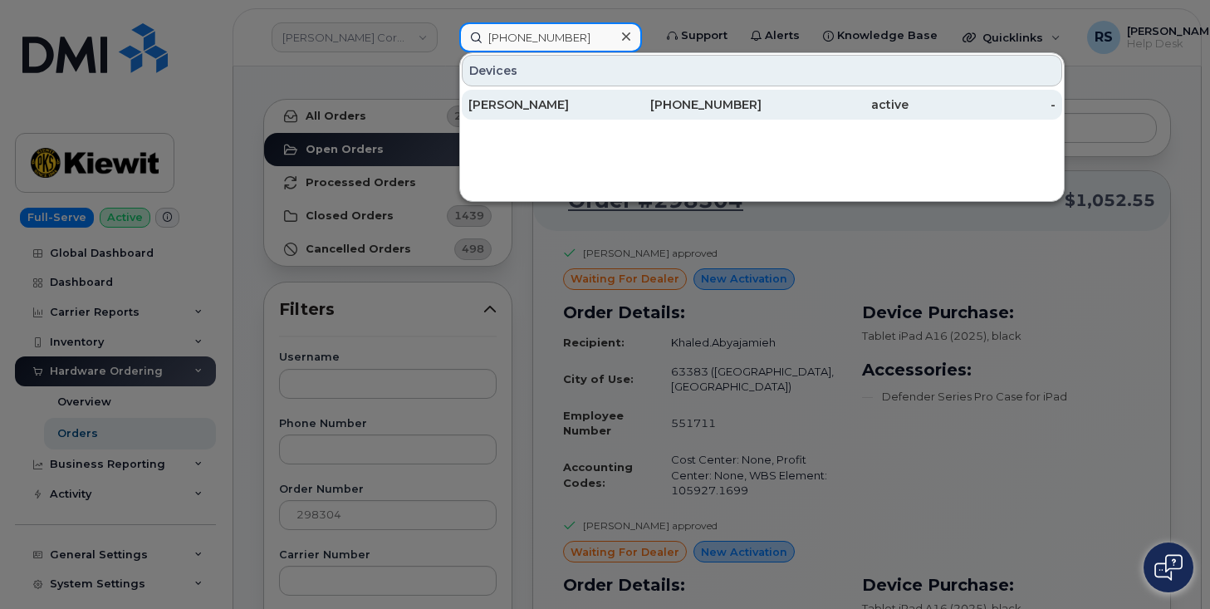
type input "(409) 670-3824"
click at [520, 100] on div "[PERSON_NAME]" at bounding box center [541, 104] width 147 height 17
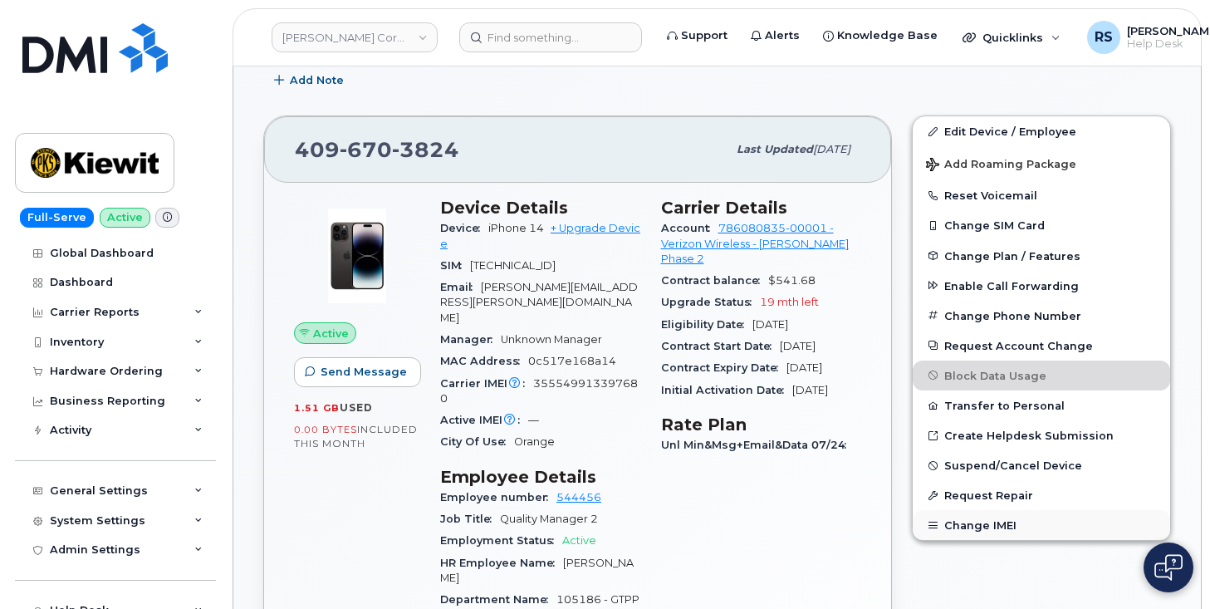
scroll to position [262, 0]
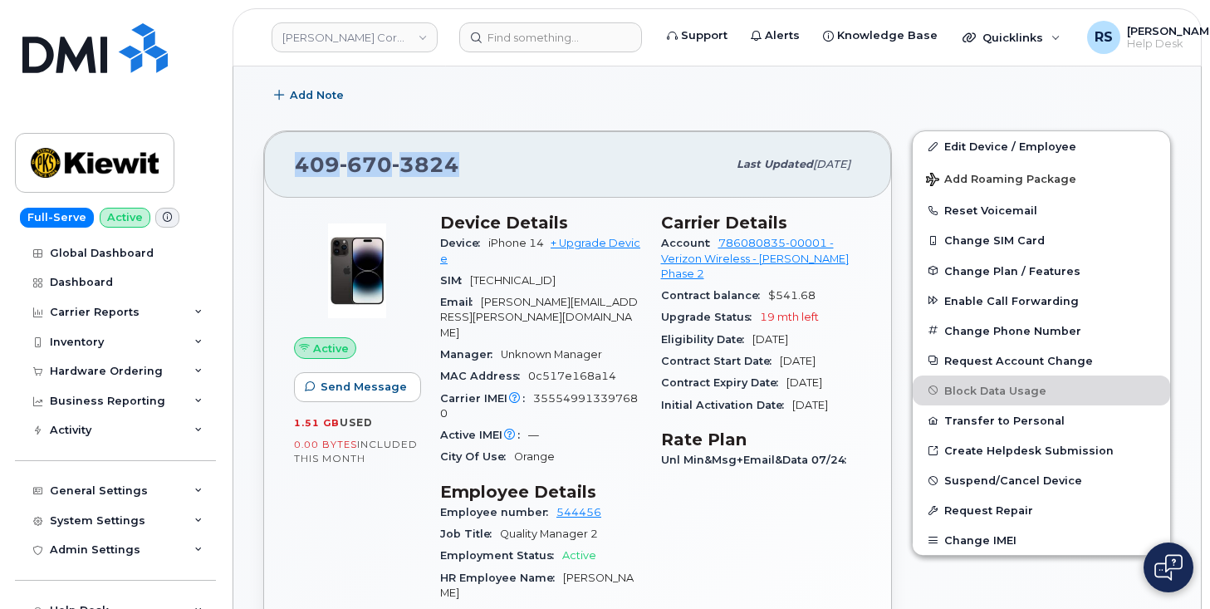
drag, startPoint x: 458, startPoint y: 166, endPoint x: 241, endPoint y: 156, distance: 217.0
copy span "[PHONE_NUMBER]"
click at [1002, 147] on link "Edit Device / Employee" at bounding box center [1041, 146] width 257 height 30
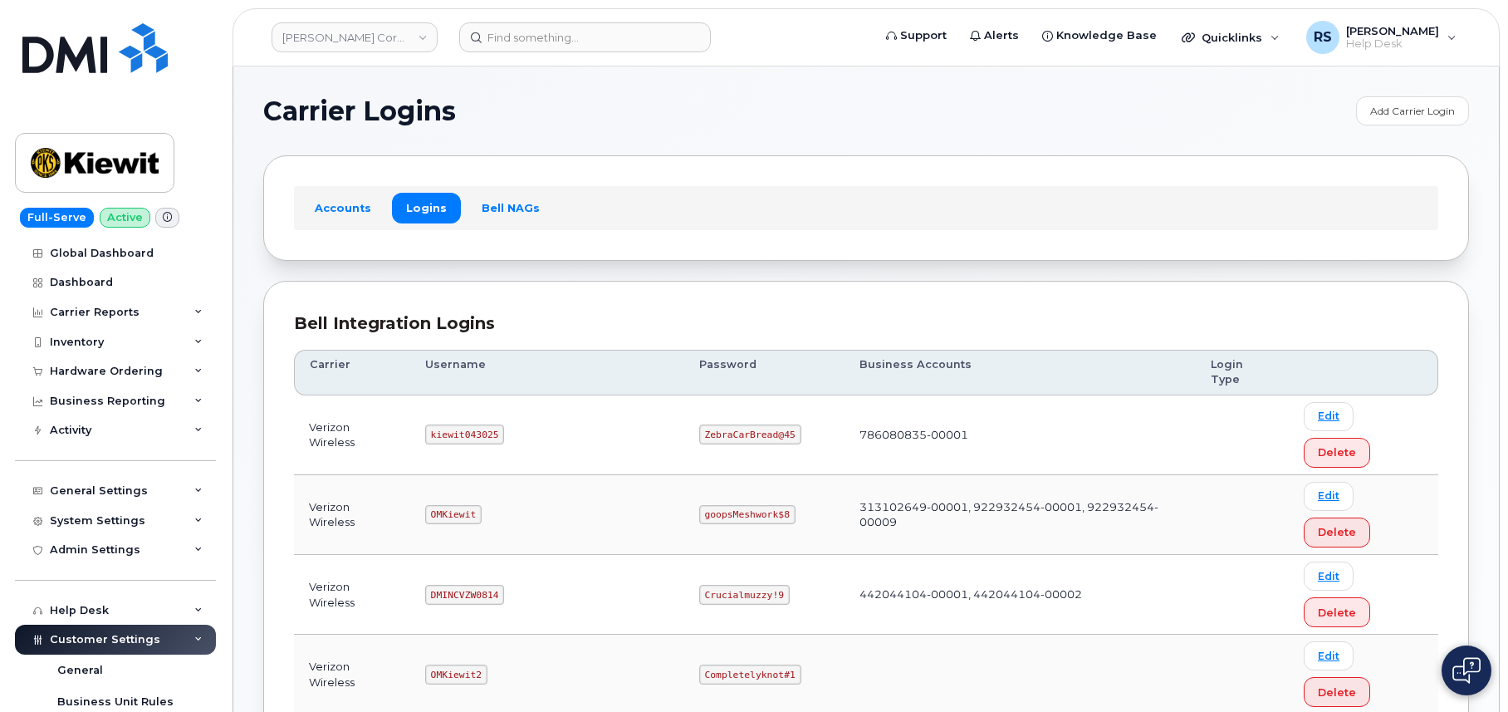
scroll to position [110, 0]
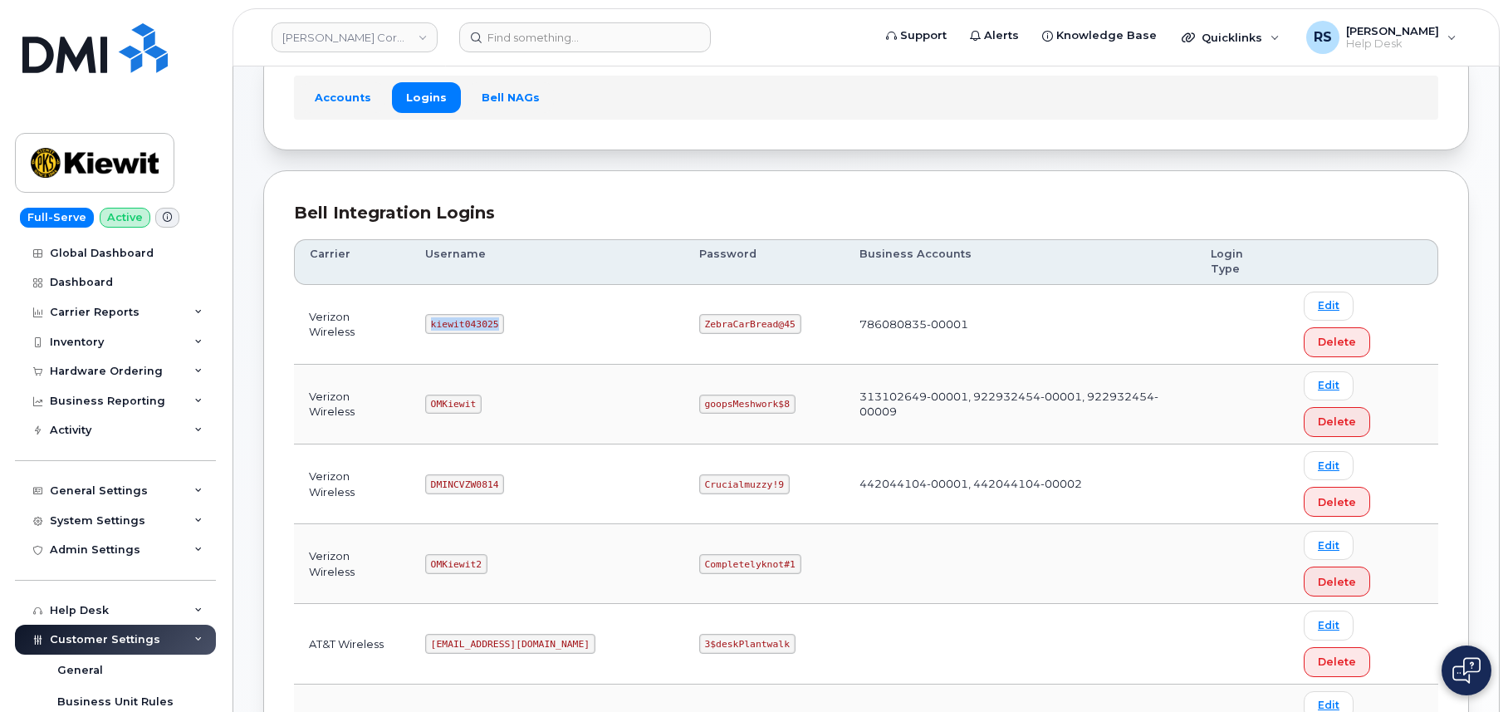
drag, startPoint x: 441, startPoint y: 287, endPoint x: 531, endPoint y: 293, distance: 89.9
click at [531, 293] on td "kiewit043025" at bounding box center [547, 325] width 274 height 80
copy code "kiewit043025"
drag, startPoint x: 651, startPoint y: 288, endPoint x: 724, endPoint y: 296, distance: 73.6
click at [744, 298] on td "ZebraCarBread@45" at bounding box center [764, 325] width 160 height 80
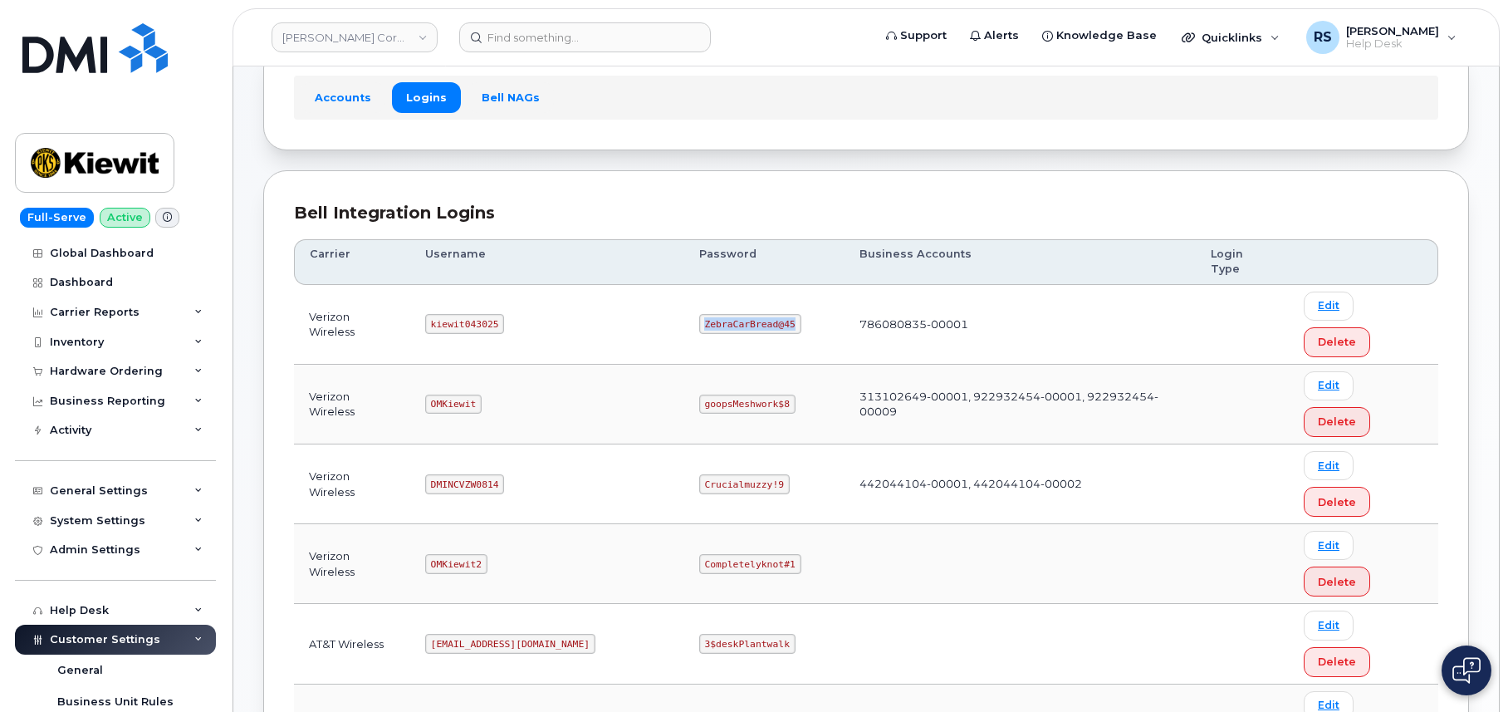
copy code "ZebraCarBread@45"
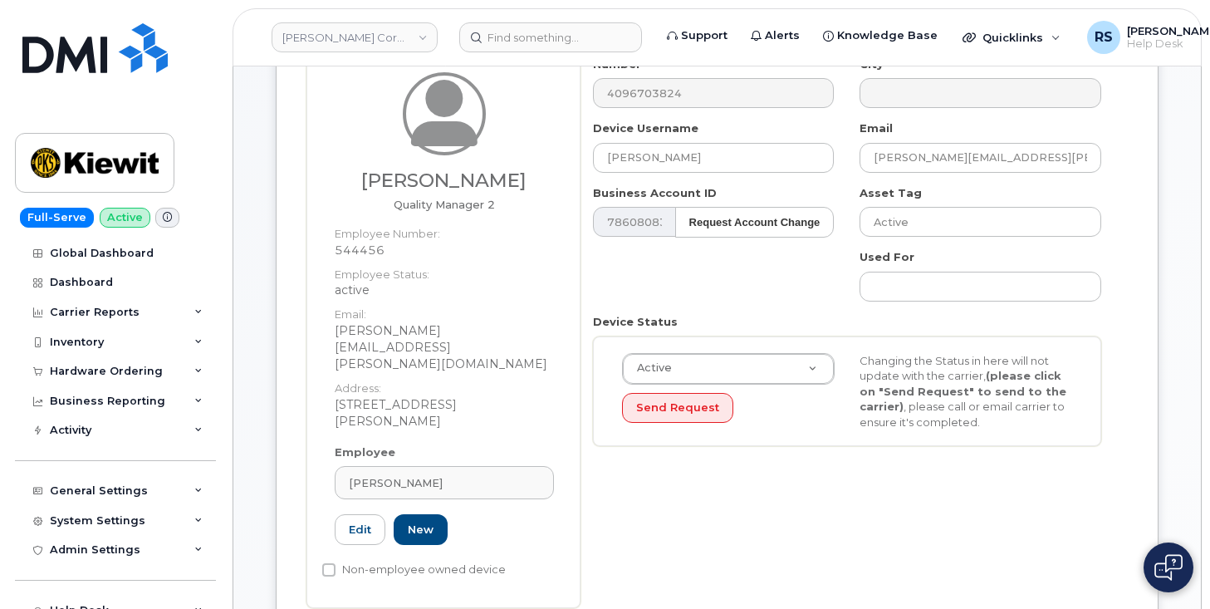
scroll to position [166, 0]
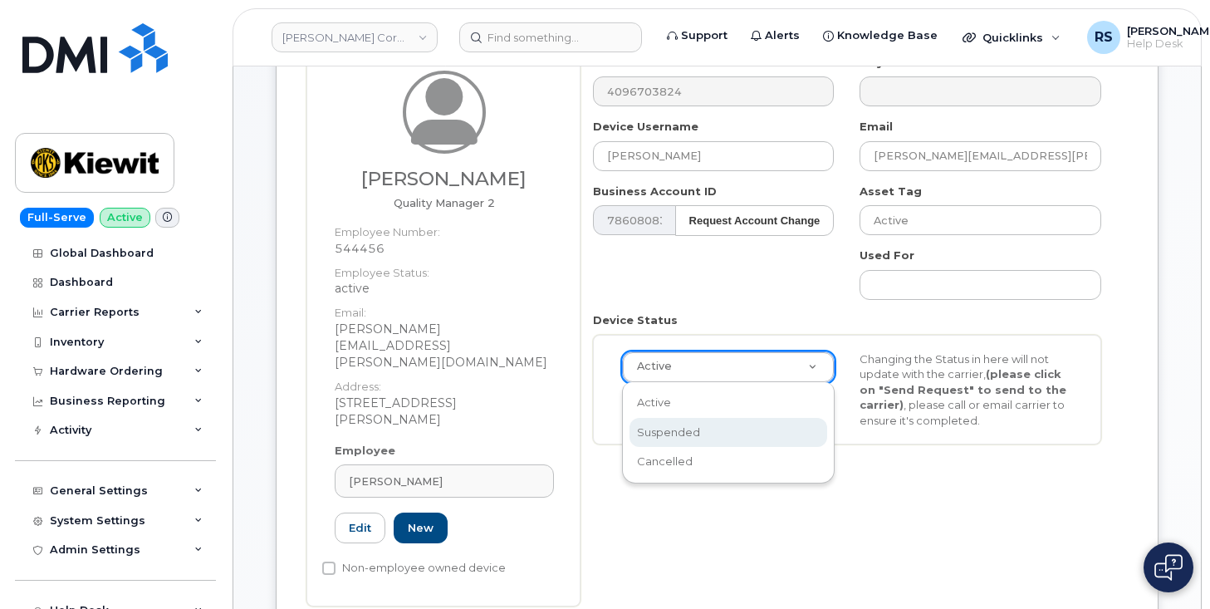
select select "suspended"
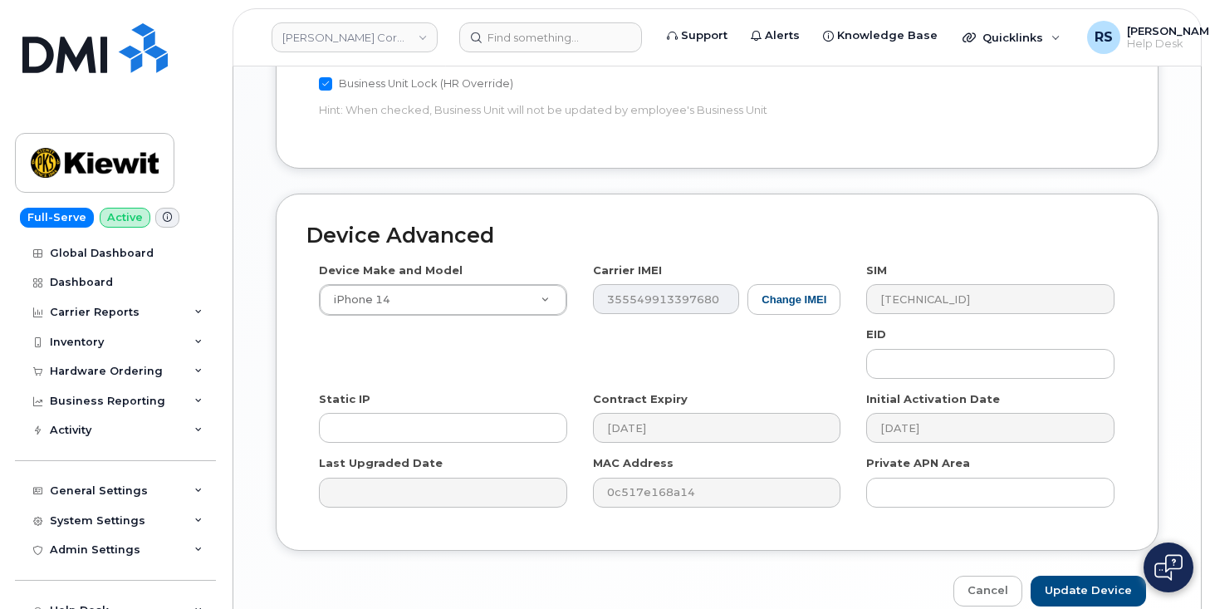
scroll to position [1144, 0]
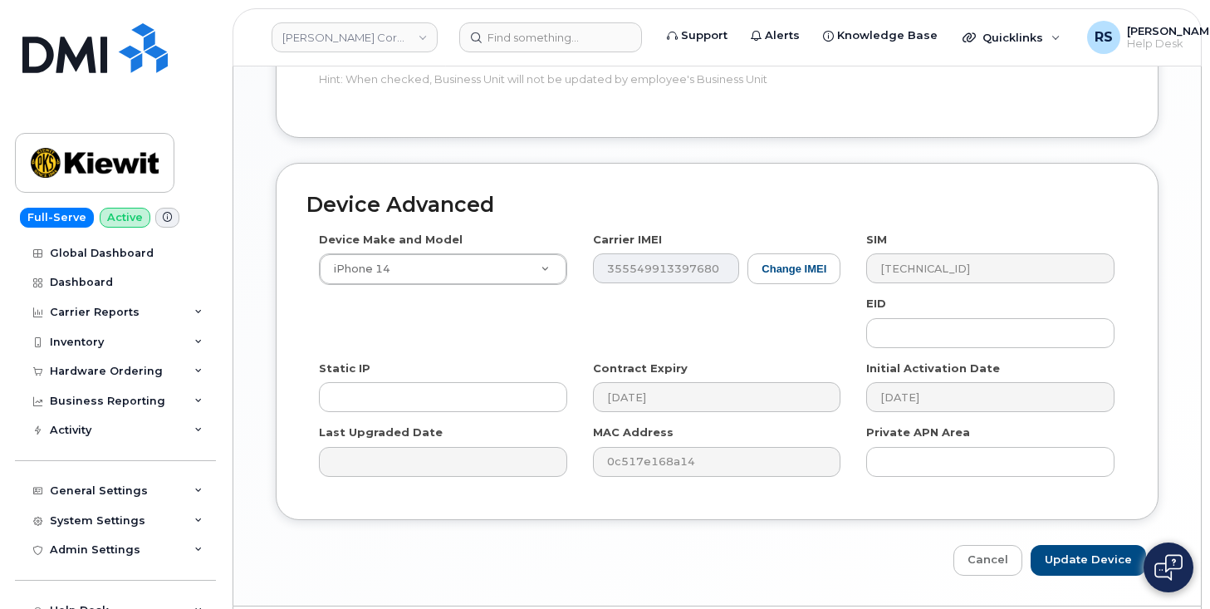
click at [889, 545] on div "Cancel Update Device" at bounding box center [717, 560] width 883 height 31
click at [1091, 545] on input "Update Device" at bounding box center [1088, 560] width 115 height 31
type input "Saving..."
